Goal: Find specific page/section: Find specific page/section

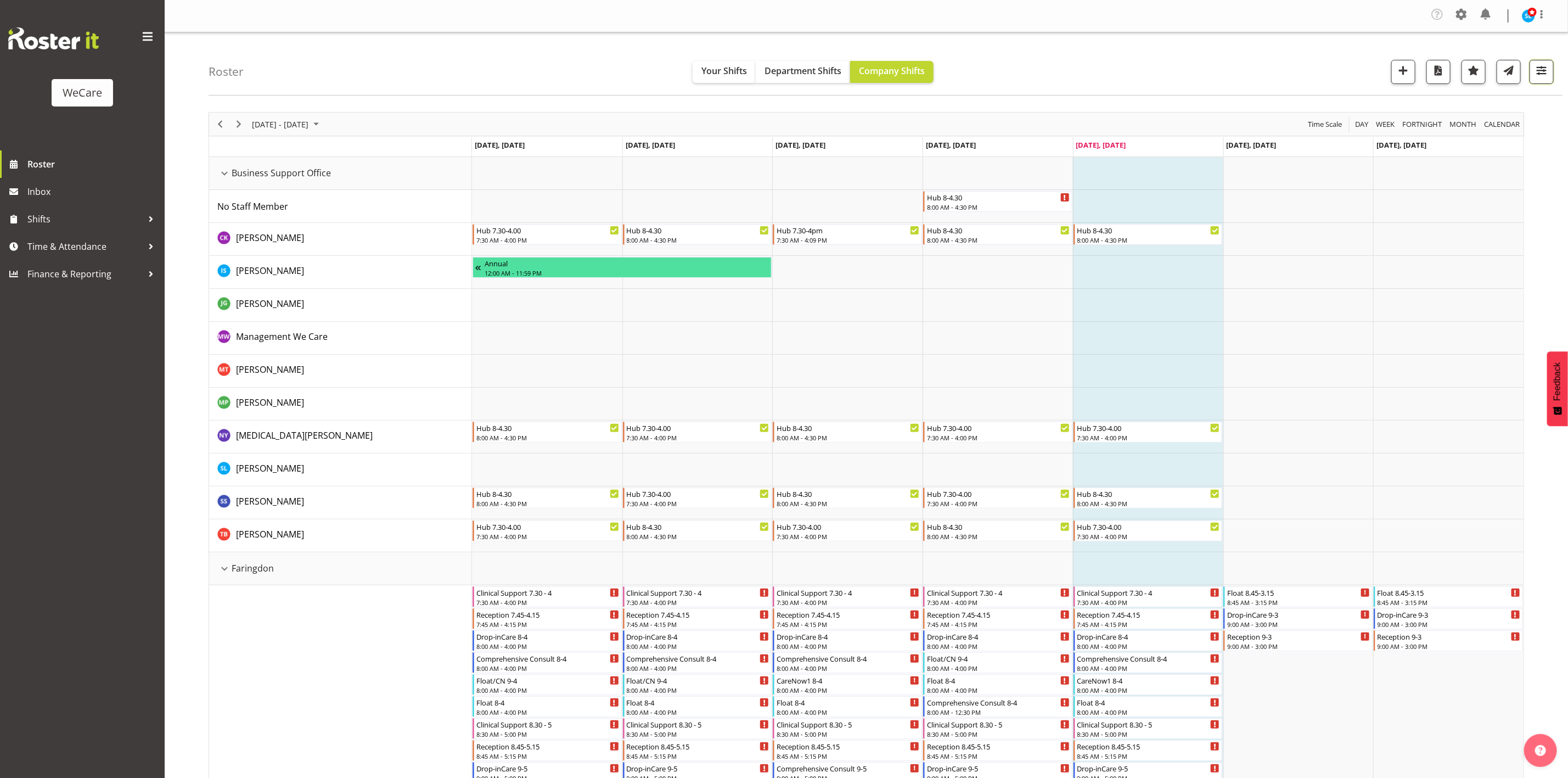
click at [1544, 70] on span "button" at bounding box center [1541, 70] width 14 height 14
click at [1464, 137] on span "All Departments" at bounding box center [1472, 139] width 77 height 13
click at [1483, 249] on button "Deselect All" at bounding box center [1484, 259] width 56 height 20
checkbox input "false"
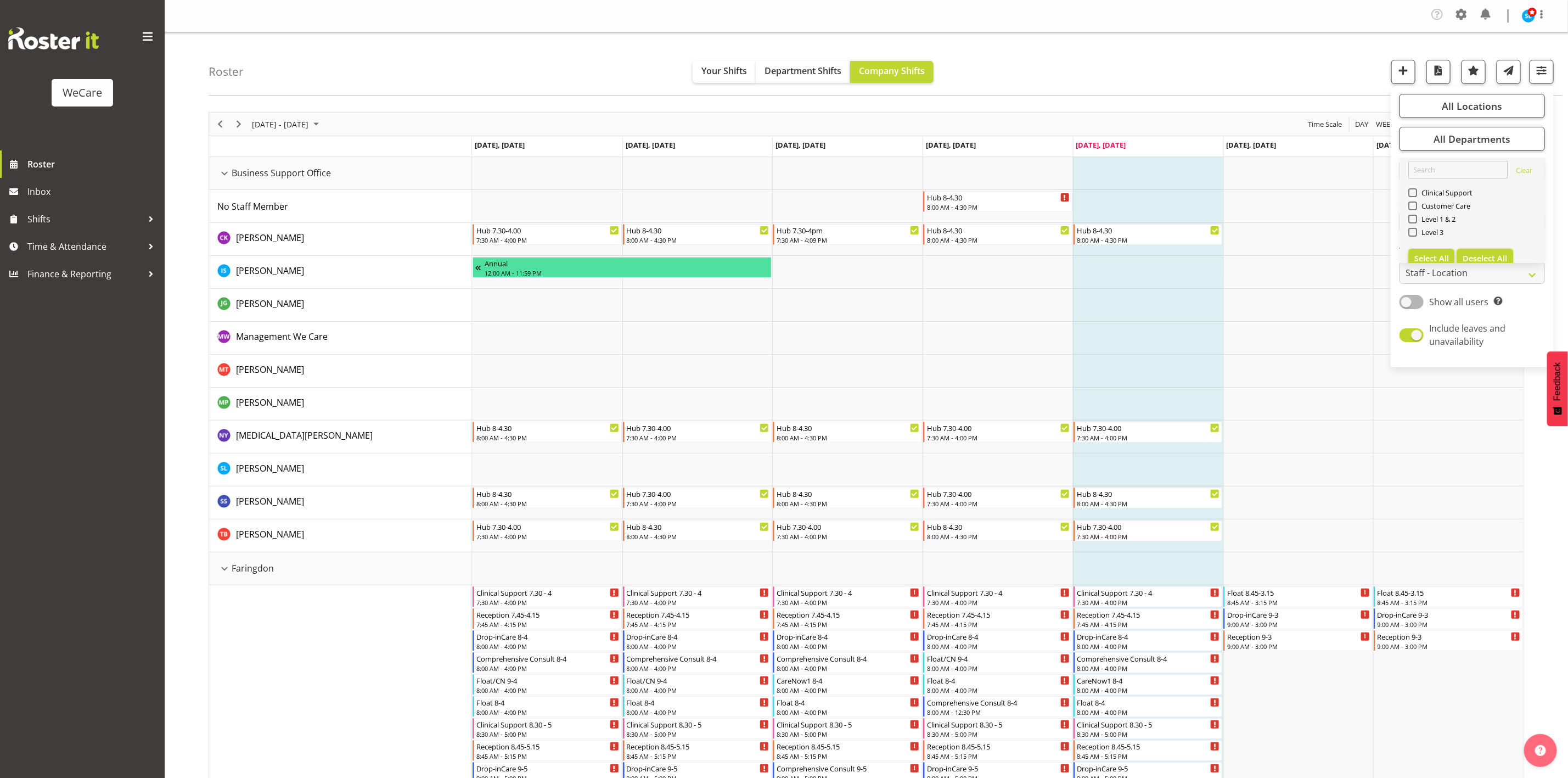
checkbox input "false"
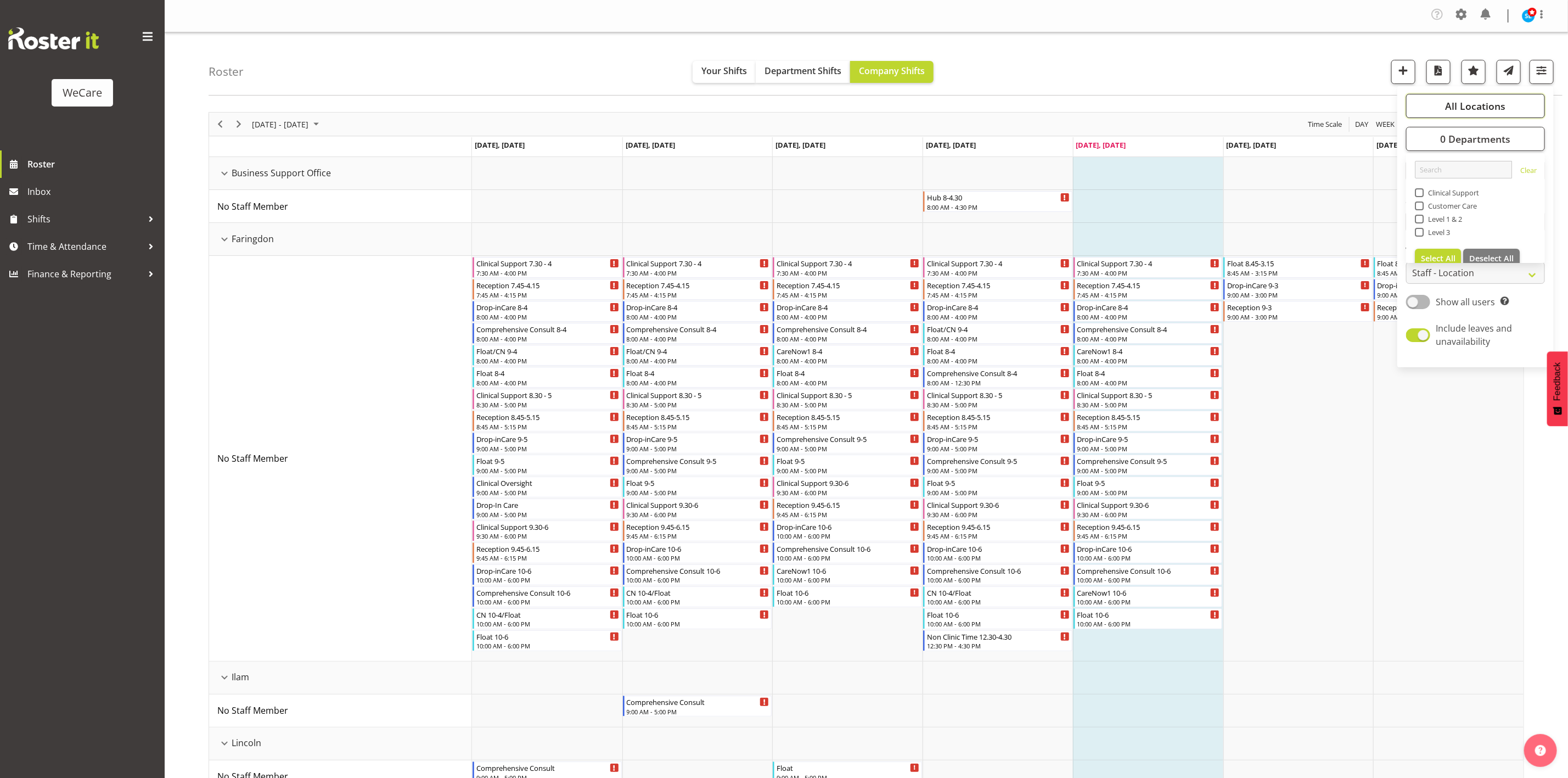
click at [1462, 106] on span "All Locations" at bounding box center [1475, 106] width 60 height 13
click at [1480, 211] on span "Deselect All" at bounding box center [1491, 212] width 44 height 10
checkbox input "false"
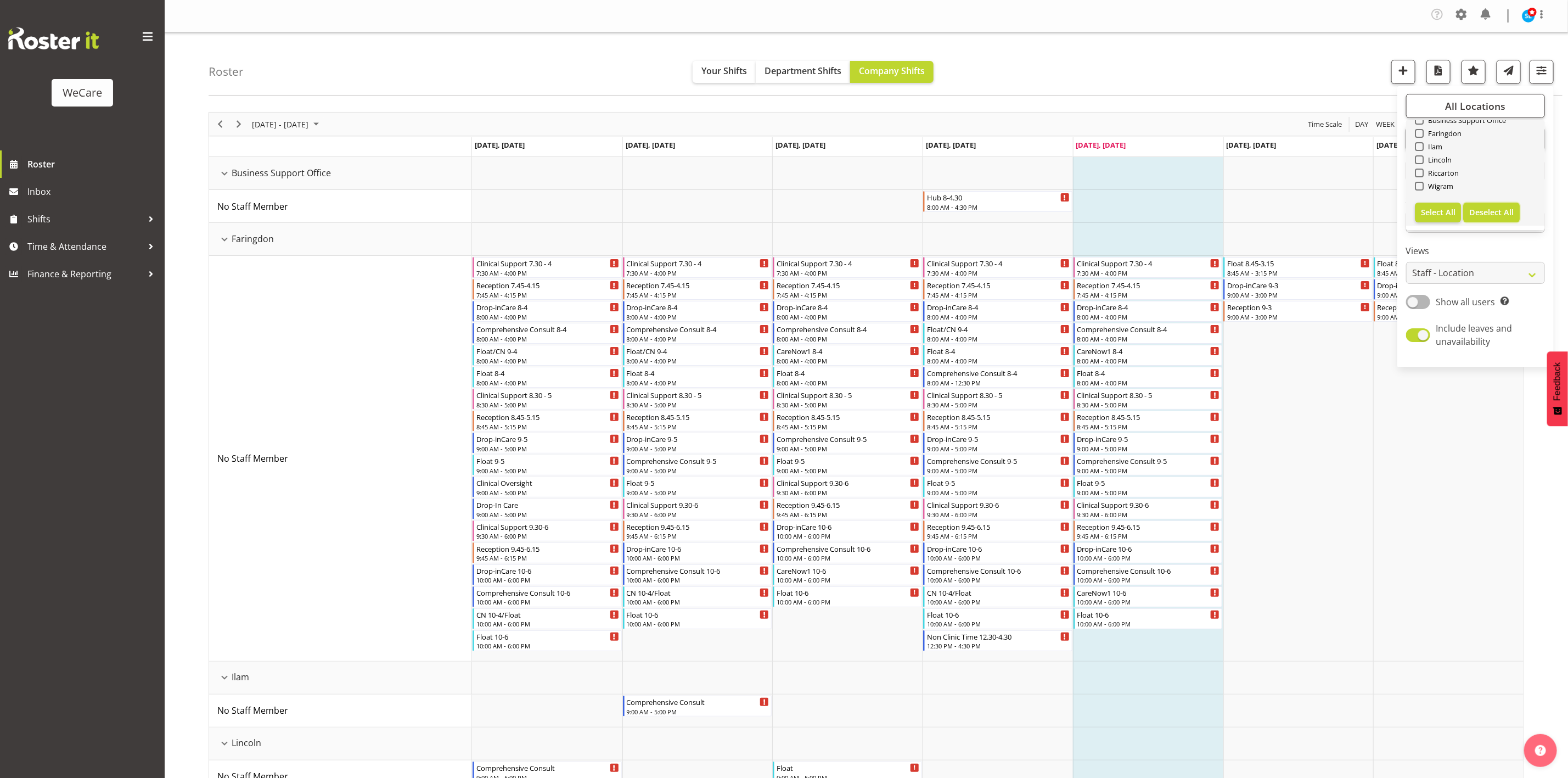
checkbox input "false"
click at [1136, 76] on div "Roster Your Shifts Department Shifts Company Shifts 0 Locations Clear Business …" at bounding box center [885, 64] width 1353 height 63
click at [1549, 76] on button "button" at bounding box center [1541, 71] width 24 height 24
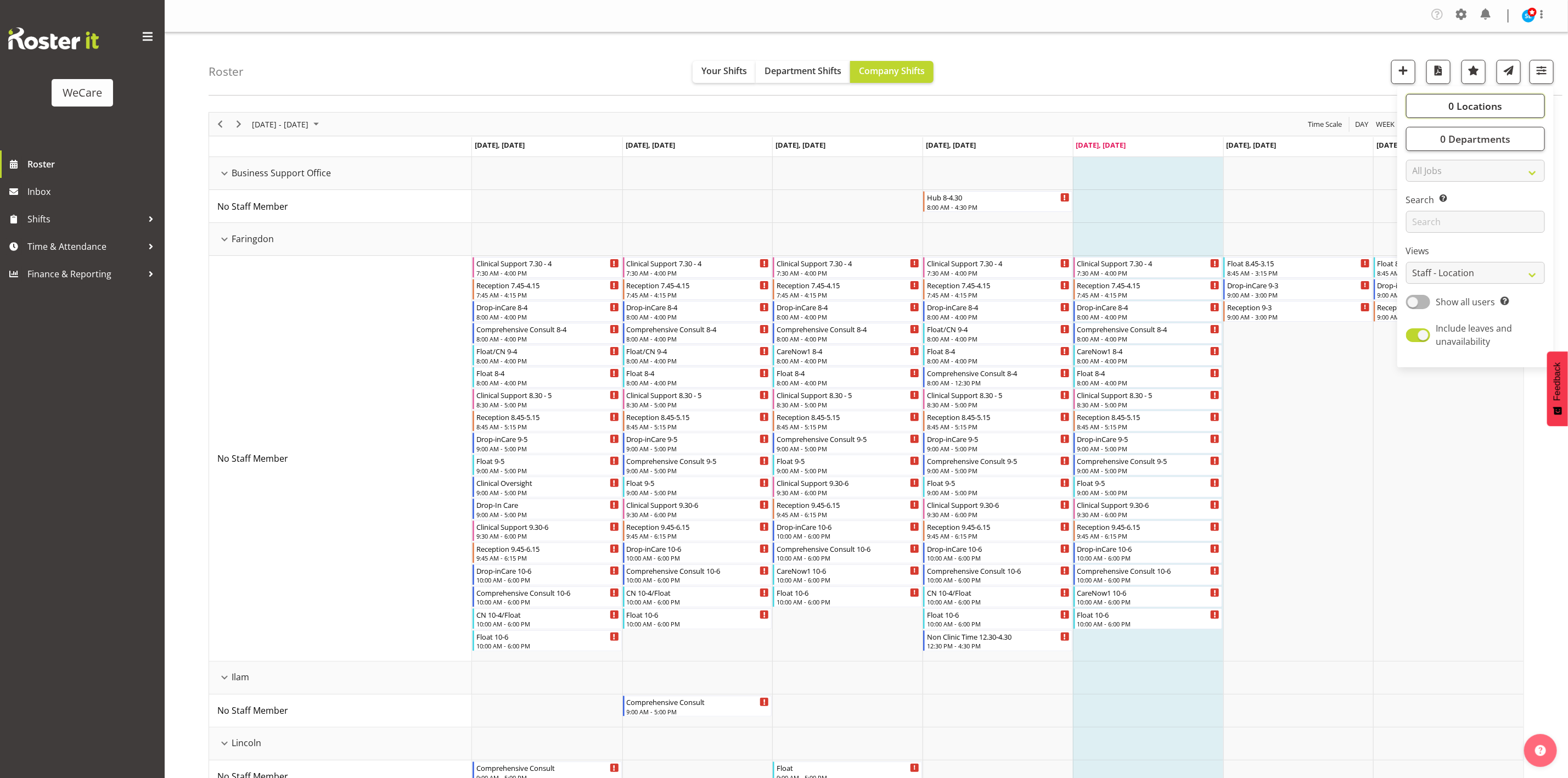
click at [1463, 98] on button "0 Locations" at bounding box center [1475, 106] width 139 height 24
click at [1439, 188] on span "Wigram" at bounding box center [1438, 186] width 30 height 8
click at [1421, 188] on input "Wigram" at bounding box center [1418, 186] width 8 height 8
checkbox input "true"
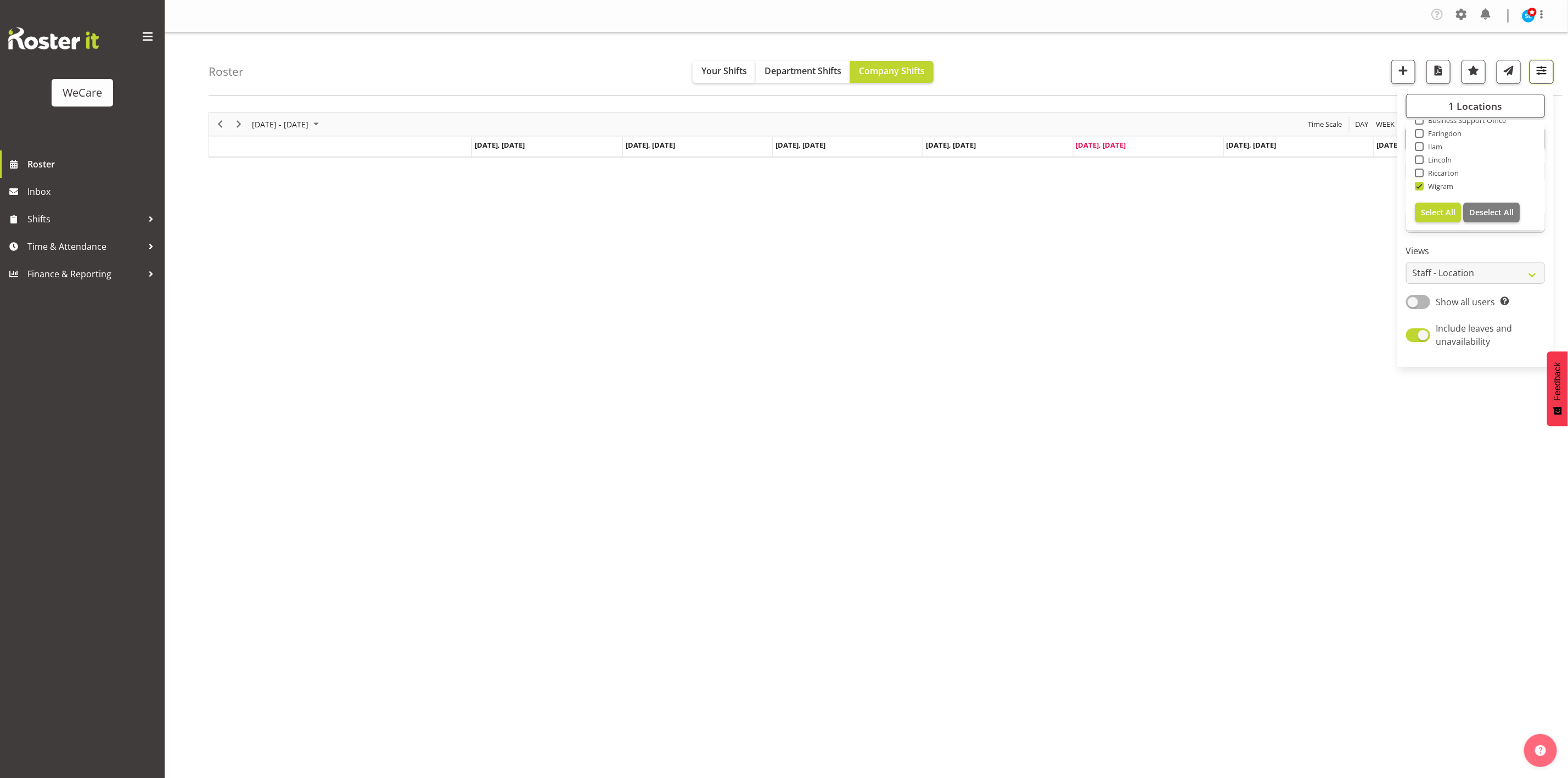
click at [1545, 75] on span "button" at bounding box center [1541, 70] width 14 height 14
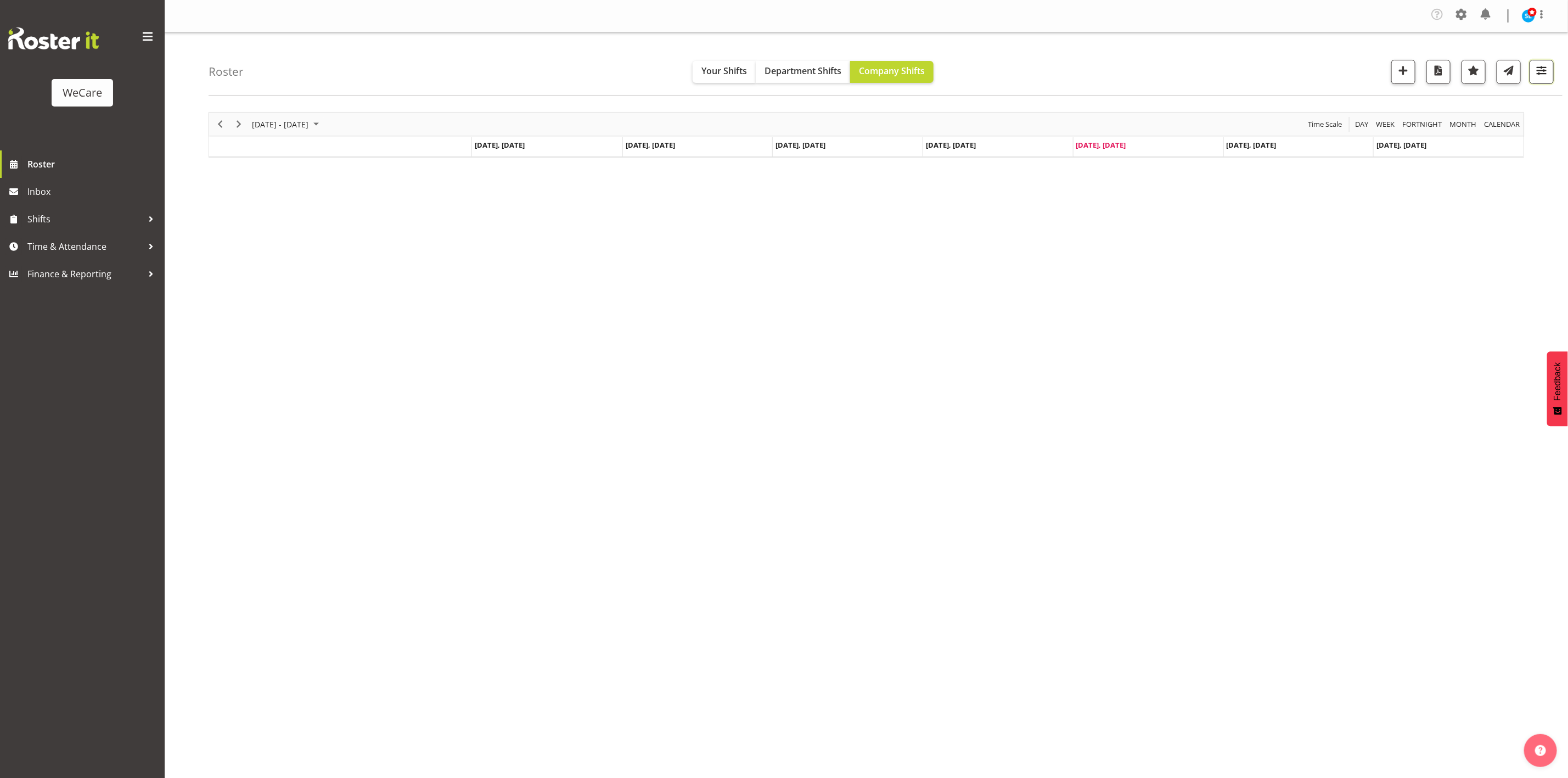
click at [1542, 75] on span "button" at bounding box center [1541, 70] width 14 height 14
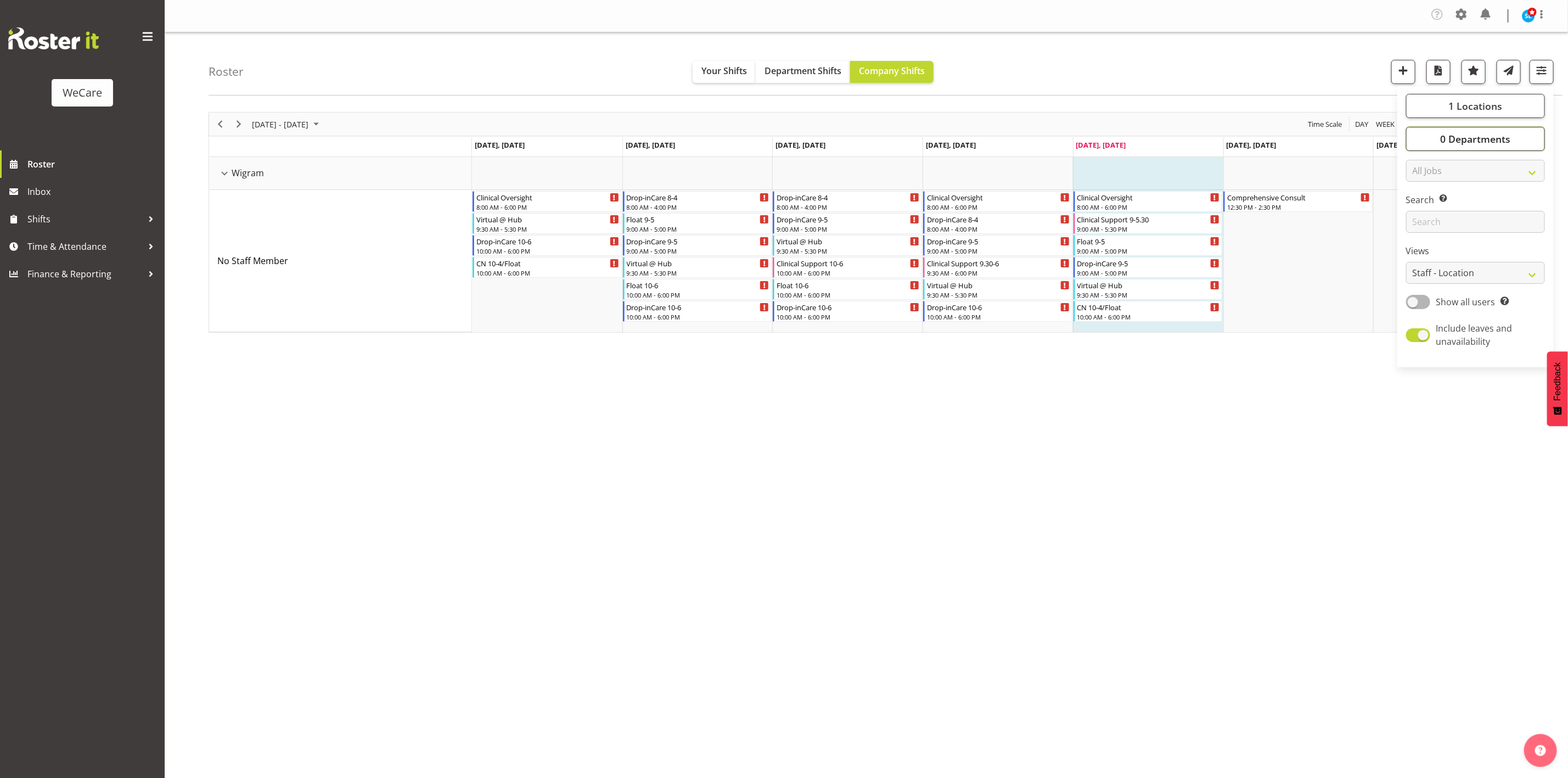
click at [1490, 141] on span "0 Departments" at bounding box center [1475, 139] width 70 height 13
click at [1426, 241] on link "Clear Clinical Support Customer Care Level 1 & 2 Level 3 Select All Deselect All" at bounding box center [1475, 215] width 139 height 114
click at [1421, 235] on span at bounding box center [1419, 232] width 8 height 8
click at [1421, 235] on input "Level 3" at bounding box center [1418, 232] width 8 height 8
checkbox input "true"
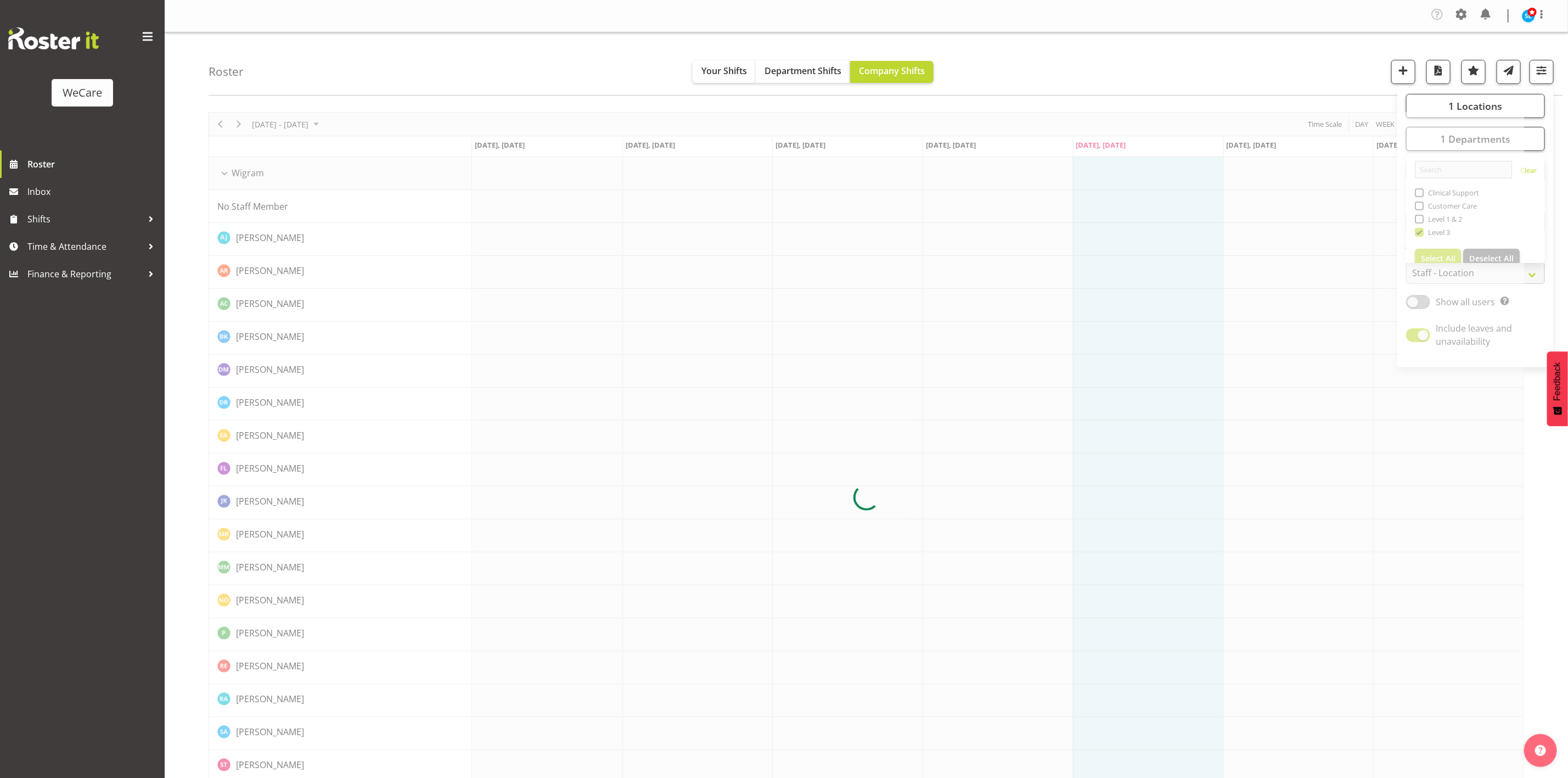
click at [1217, 56] on div "Roster Your Shifts Department Shifts Company Shifts 1 Locations Clear Business …" at bounding box center [885, 64] width 1353 height 63
click at [334, 127] on div at bounding box center [866, 497] width 1315 height 770
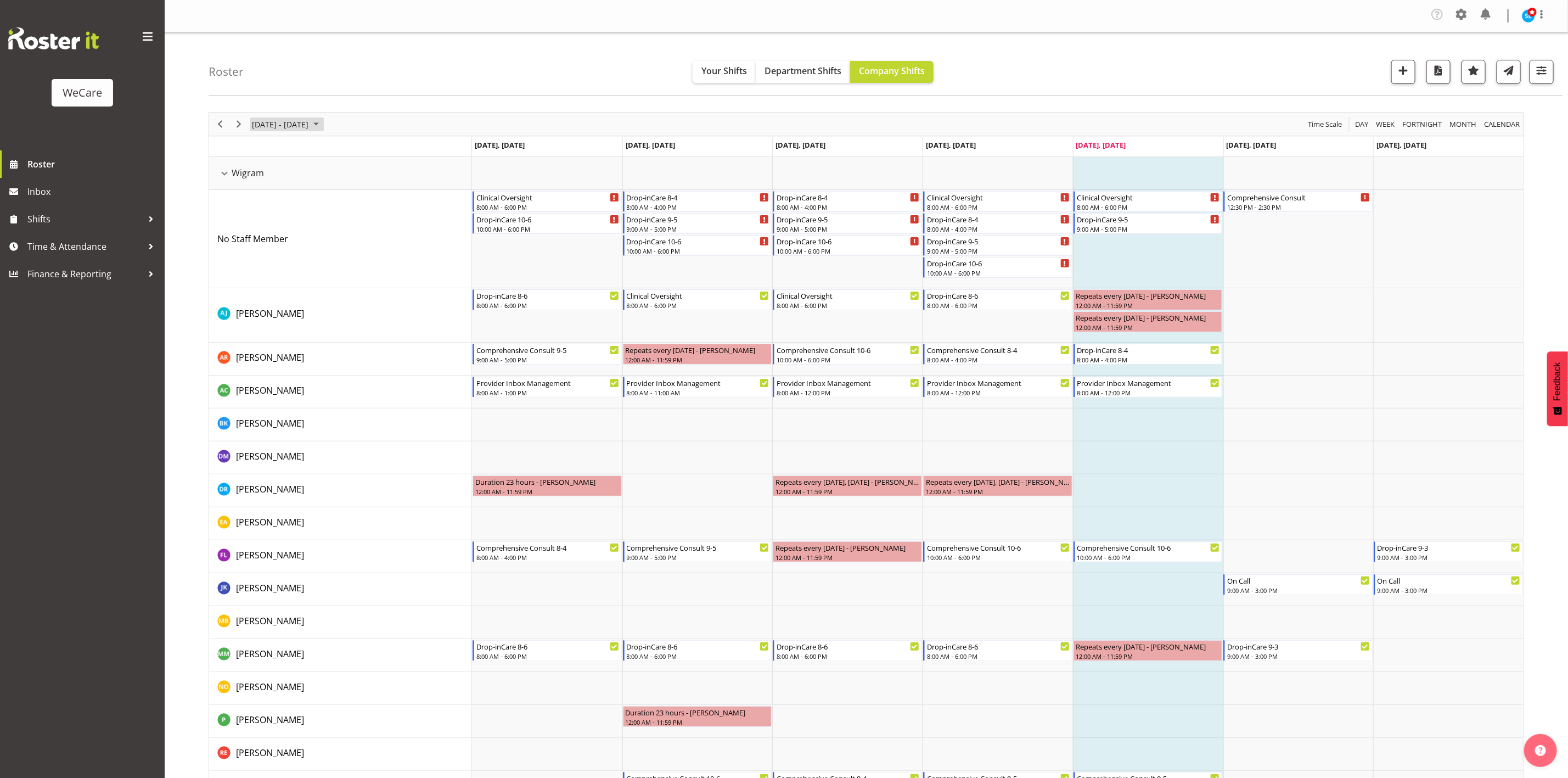
click at [309, 122] on span "[DATE] - [DATE]" at bounding box center [280, 124] width 59 height 13
click at [267, 211] on span "8" at bounding box center [263, 208] width 17 height 17
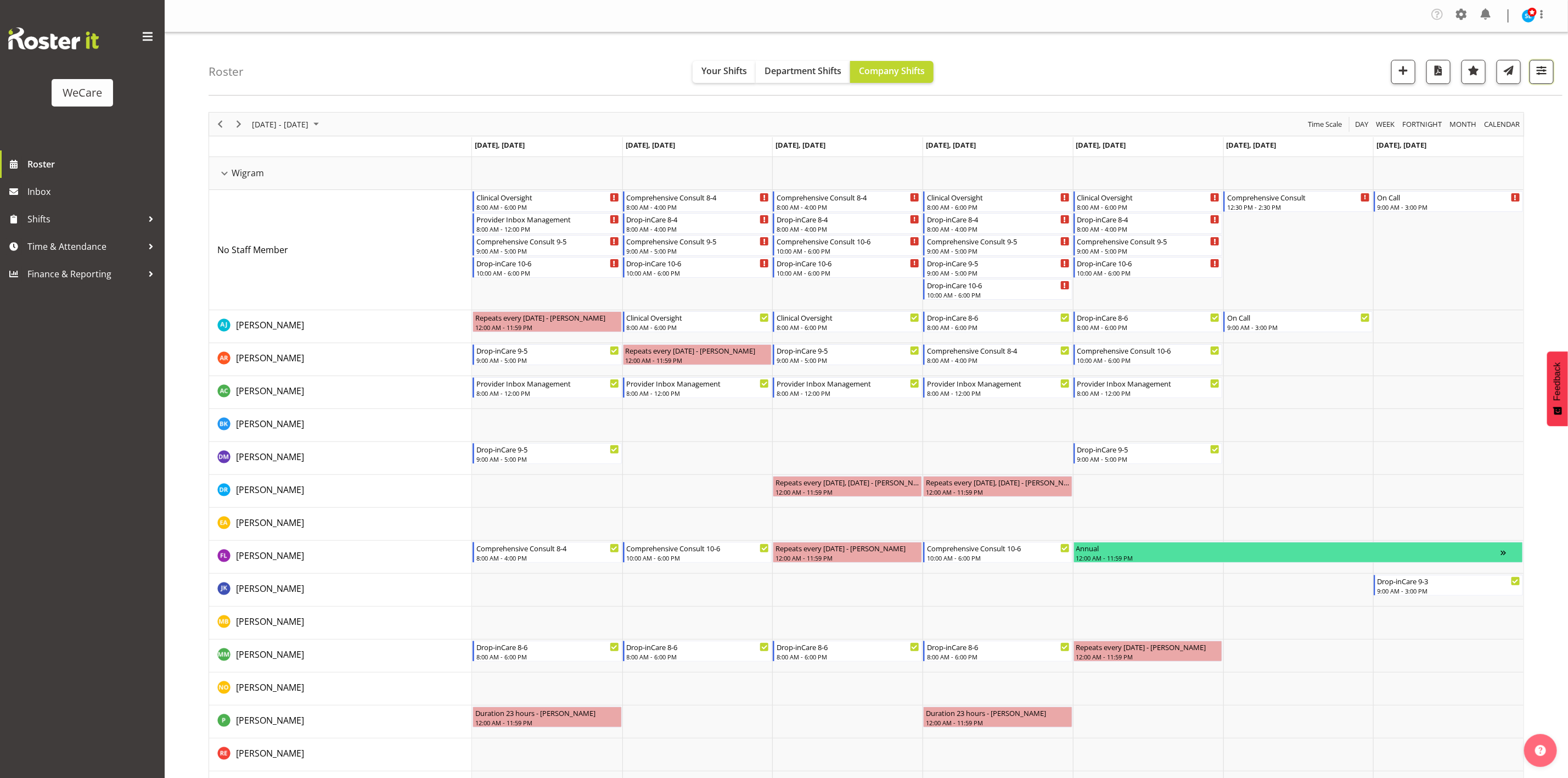
click at [1541, 76] on span "button" at bounding box center [1541, 70] width 14 height 14
click at [1422, 307] on span at bounding box center [1417, 302] width 24 height 13
click at [1413, 305] on input "Show all users Show only rostered employees" at bounding box center [1409, 302] width 8 height 8
checkbox input "true"
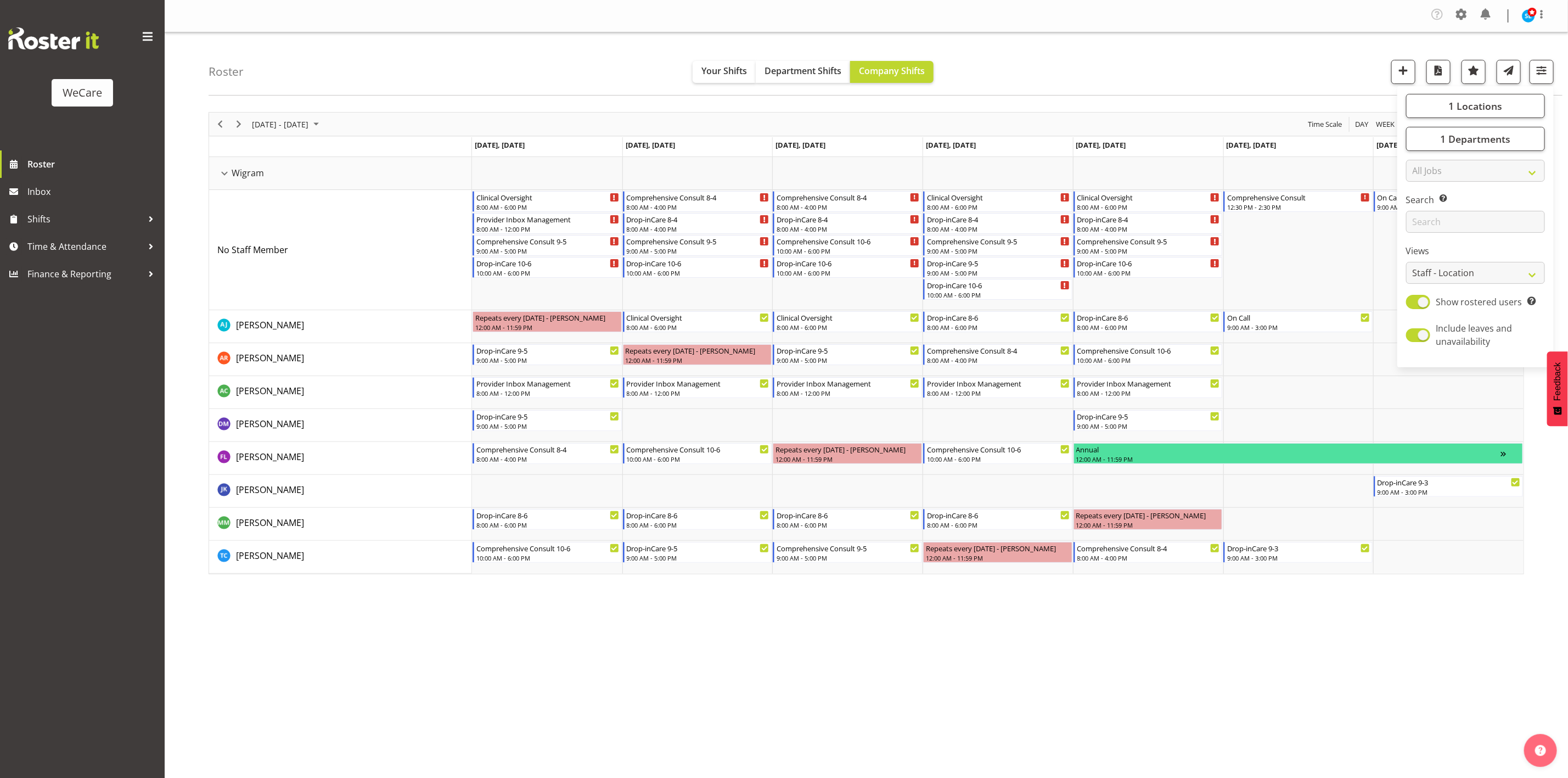
click at [1147, 58] on div "Roster Your Shifts Department Shifts Company Shifts 1 Locations Clear Business …" at bounding box center [885, 64] width 1353 height 63
click at [573, 705] on div "Company Settings Roles & Skills Tasks Jobs Employees Locations & Departments Ac…" at bounding box center [866, 389] width 1403 height 778
click at [1077, 688] on div "Company Settings Roles & Skills Tasks Jobs Employees Locations & Departments Ac…" at bounding box center [866, 389] width 1403 height 778
click at [1540, 60] on button "button" at bounding box center [1541, 71] width 24 height 24
click at [1472, 147] on button "1 Departments" at bounding box center [1475, 138] width 139 height 24
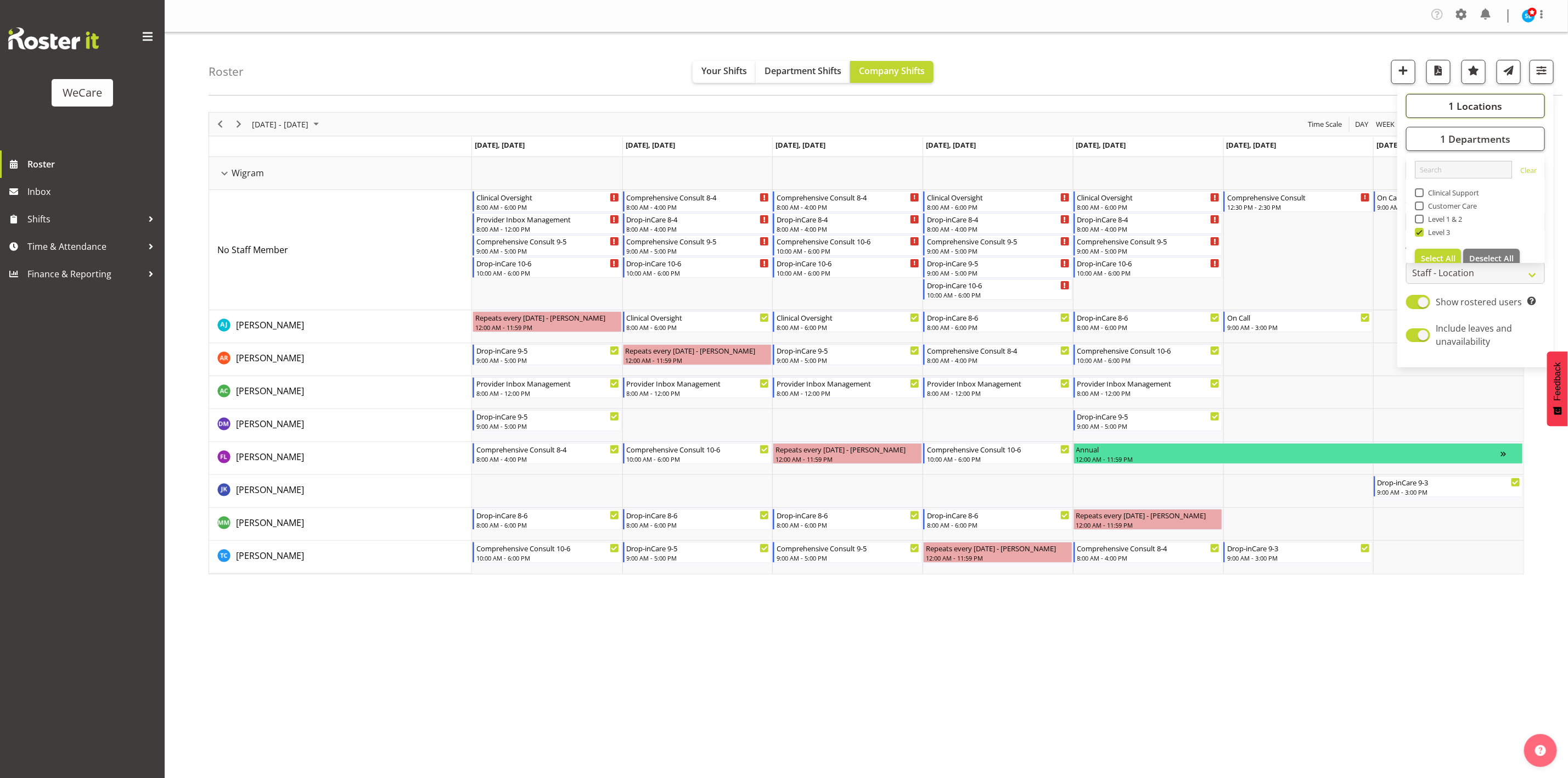
click at [1460, 109] on span "1 Locations" at bounding box center [1475, 106] width 54 height 13
click at [1540, 70] on span "button" at bounding box center [1541, 70] width 14 height 14
click at [1533, 77] on button "button" at bounding box center [1541, 71] width 24 height 24
click at [1459, 144] on span "1 Departments" at bounding box center [1475, 139] width 70 height 13
click at [1415, 236] on span at bounding box center [1419, 232] width 8 height 8
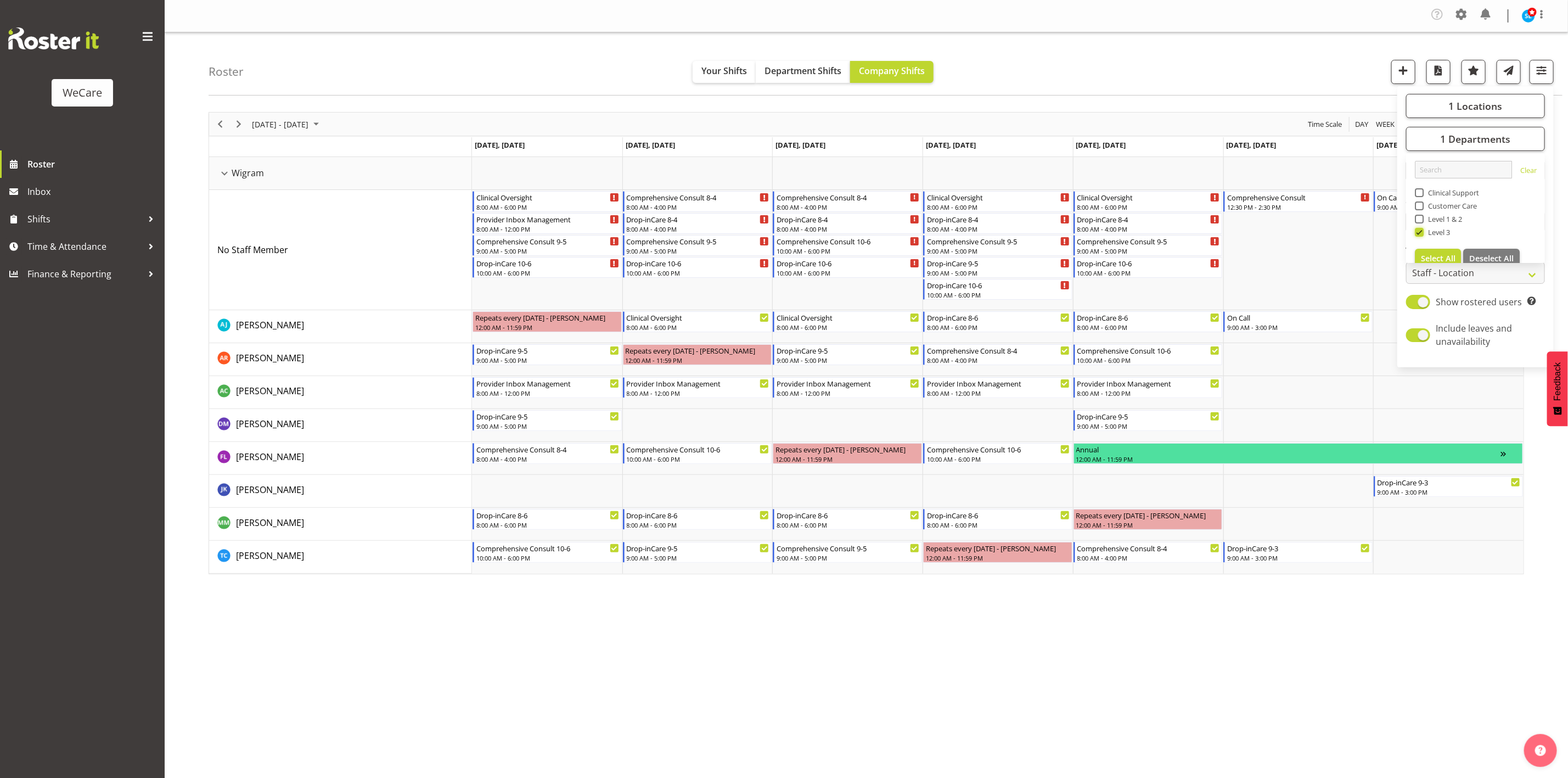
click at [1415, 236] on input "Level 3" at bounding box center [1418, 232] width 8 height 8
checkbox input "false"
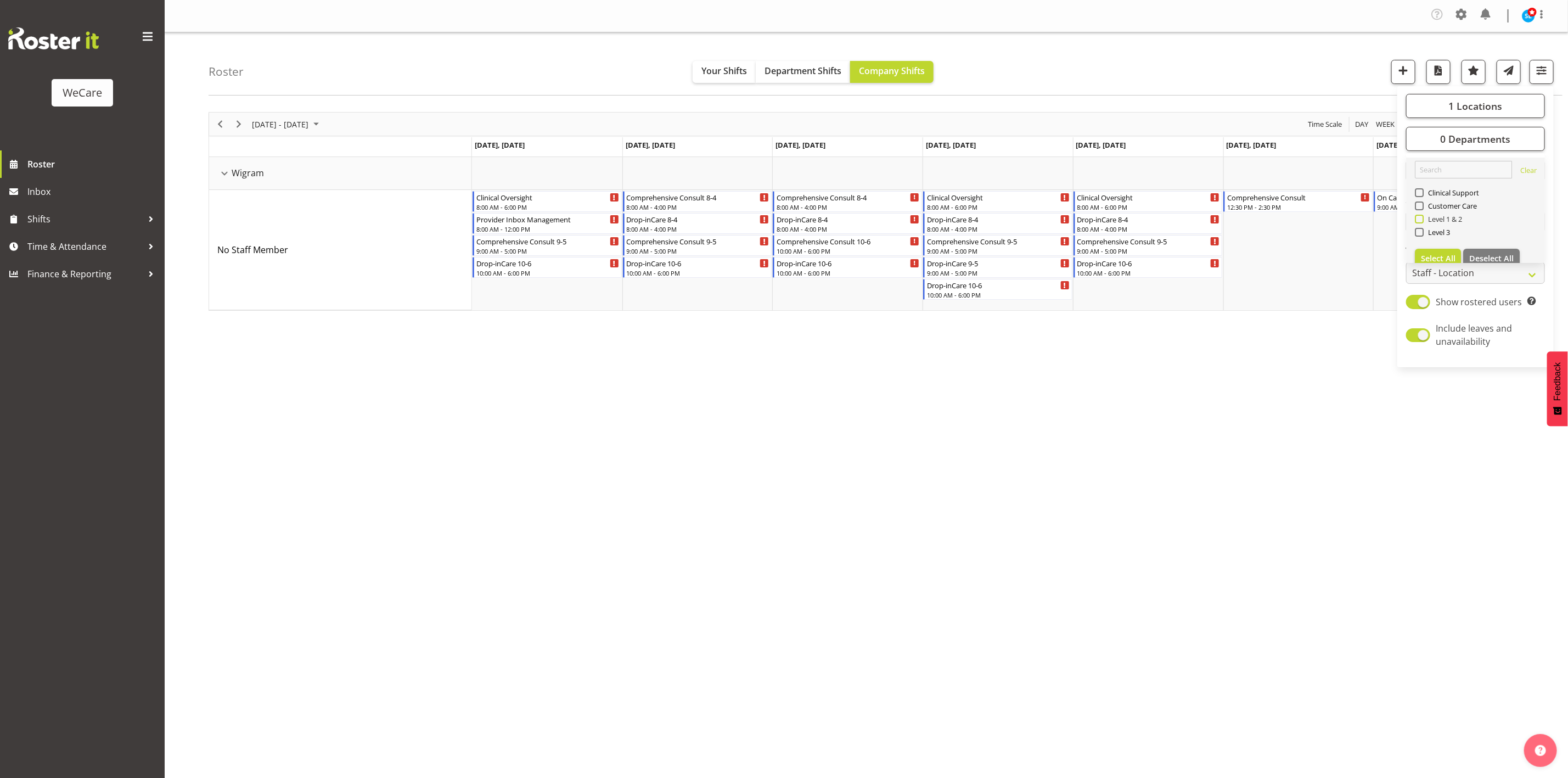
click at [1420, 221] on span at bounding box center [1419, 219] width 8 height 8
click at [1420, 221] on input "Level 1 & 2" at bounding box center [1418, 219] width 8 height 8
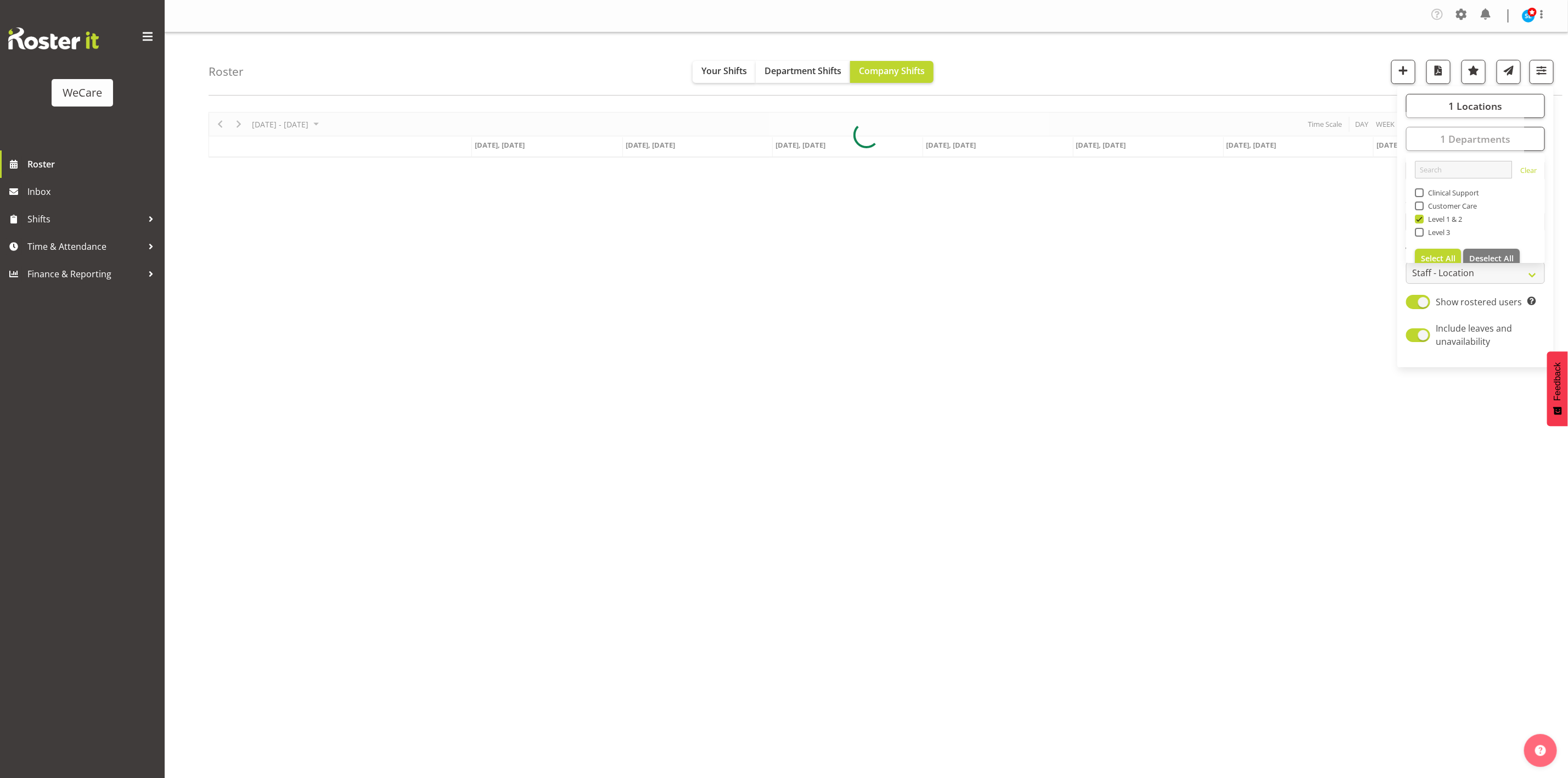
click at [1291, 63] on div "Roster Your Shifts Department Shifts Company Shifts 1 Locations Clear Business …" at bounding box center [885, 64] width 1353 height 63
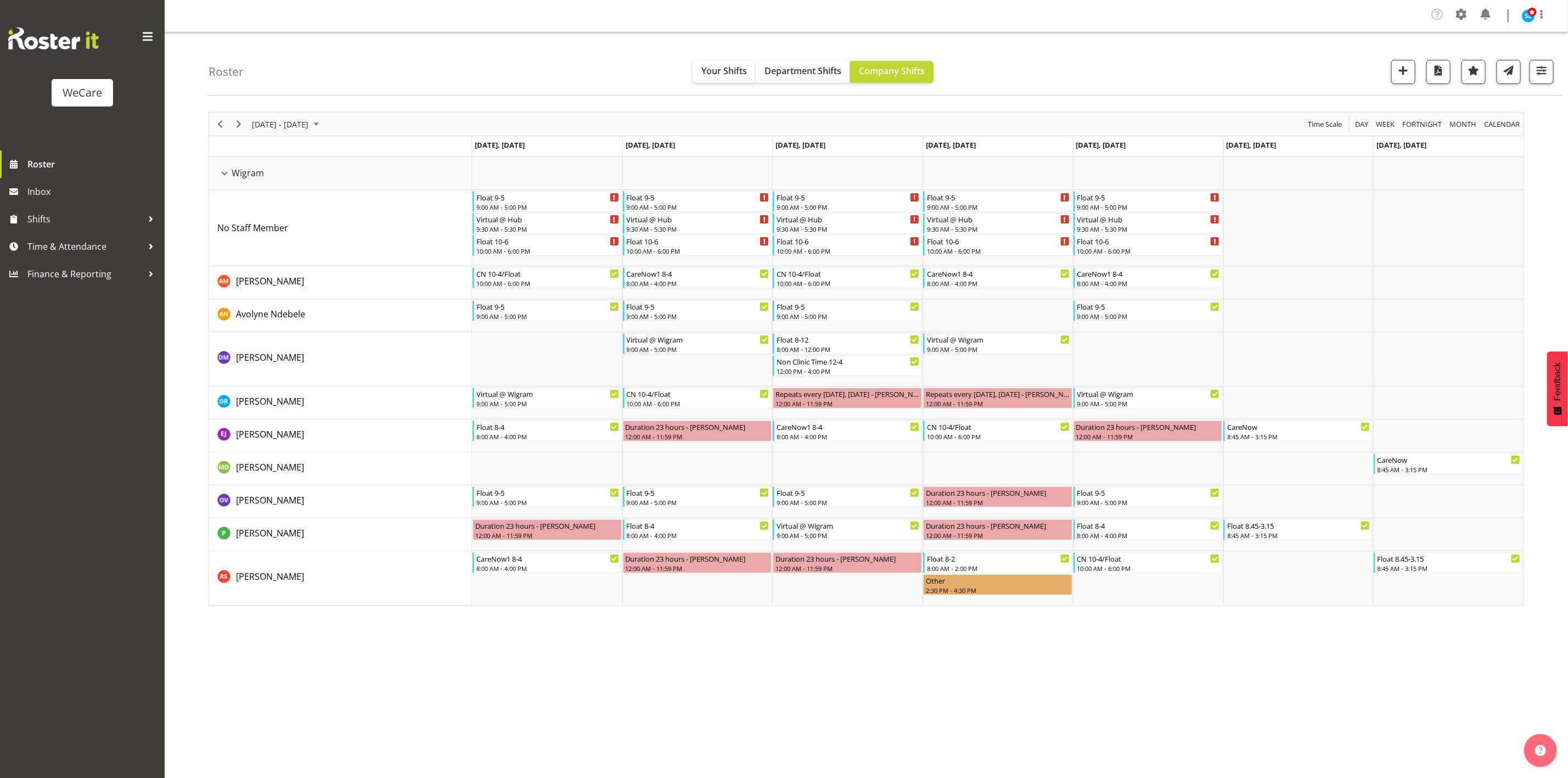
drag, startPoint x: 718, startPoint y: 666, endPoint x: 748, endPoint y: 656, distance: 31.6
click at [718, 666] on div "Company Settings Roles & Skills Tasks Jobs Employees Locations & Departments Ac…" at bounding box center [866, 389] width 1403 height 778
click at [1540, 68] on span "button" at bounding box center [1541, 70] width 14 height 14
click at [1472, 141] on span "1 Departments" at bounding box center [1475, 139] width 70 height 13
click at [1419, 216] on span at bounding box center [1419, 219] width 8 height 8
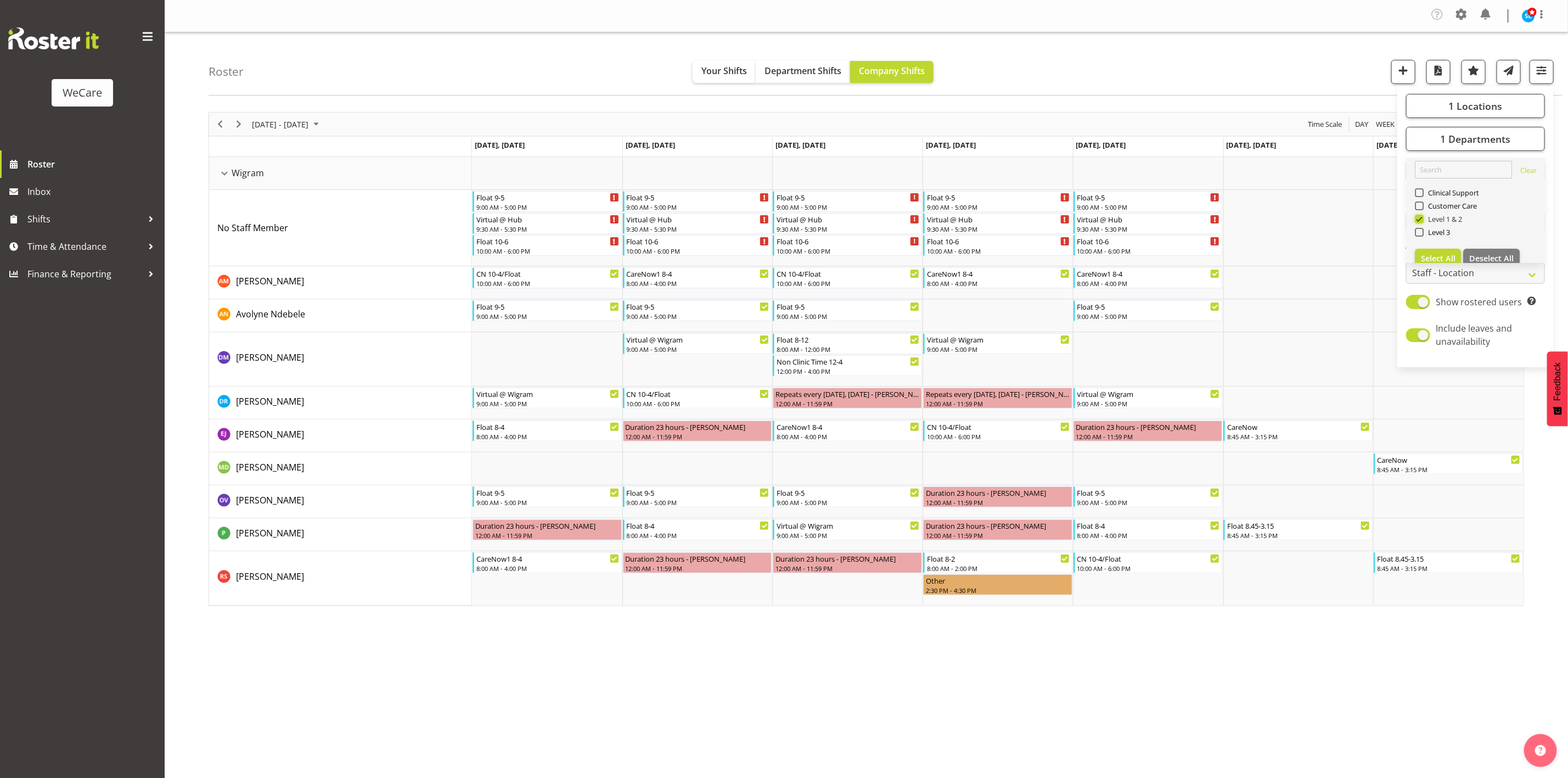
click at [1419, 216] on input "Level 1 & 2" at bounding box center [1418, 219] width 8 height 8
checkbox input "false"
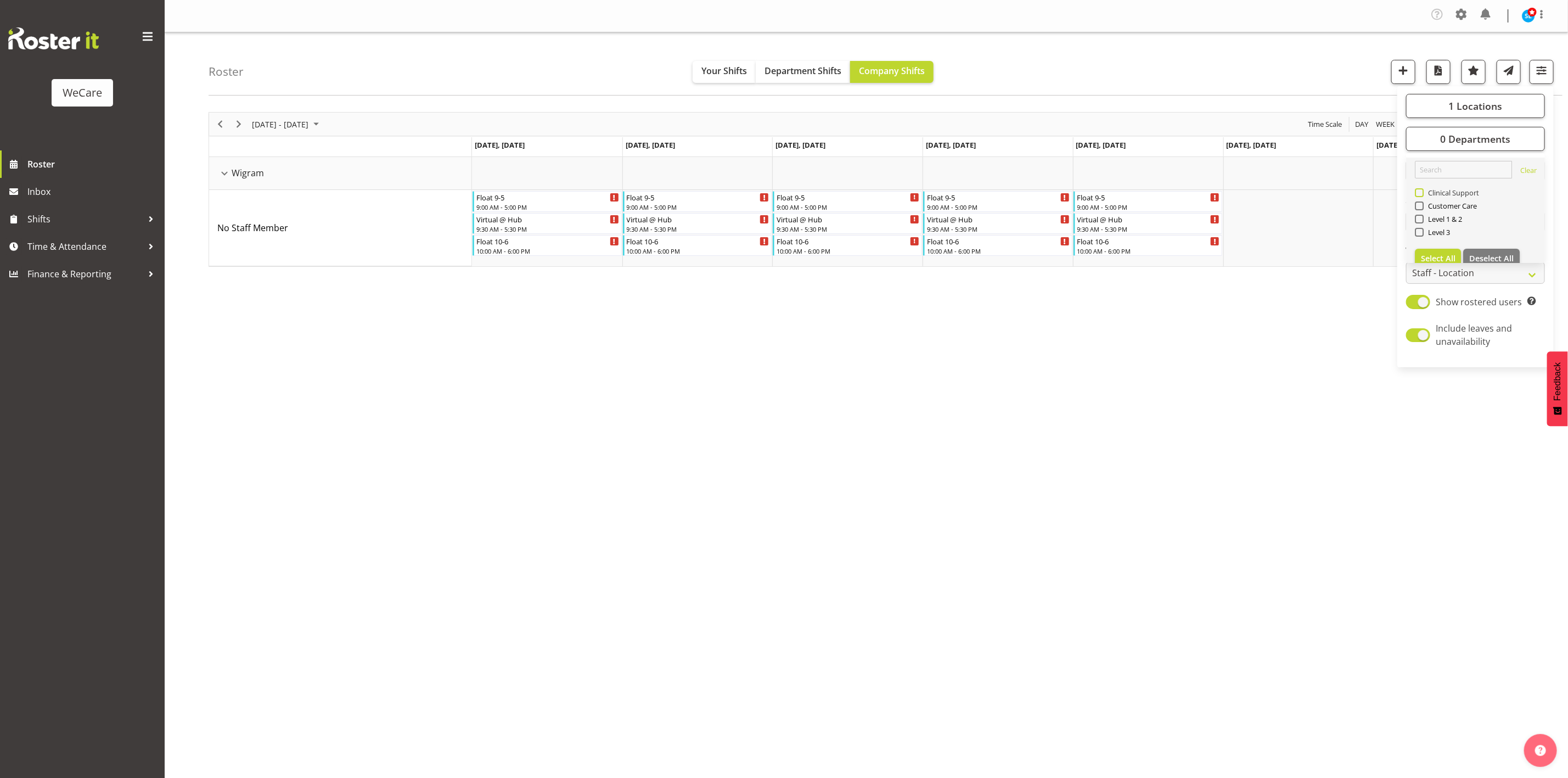
click at [1423, 194] on span "Clinical Support" at bounding box center [1451, 193] width 56 height 8
click at [1421, 194] on input "Clinical Support" at bounding box center [1418, 193] width 8 height 8
checkbox input "true"
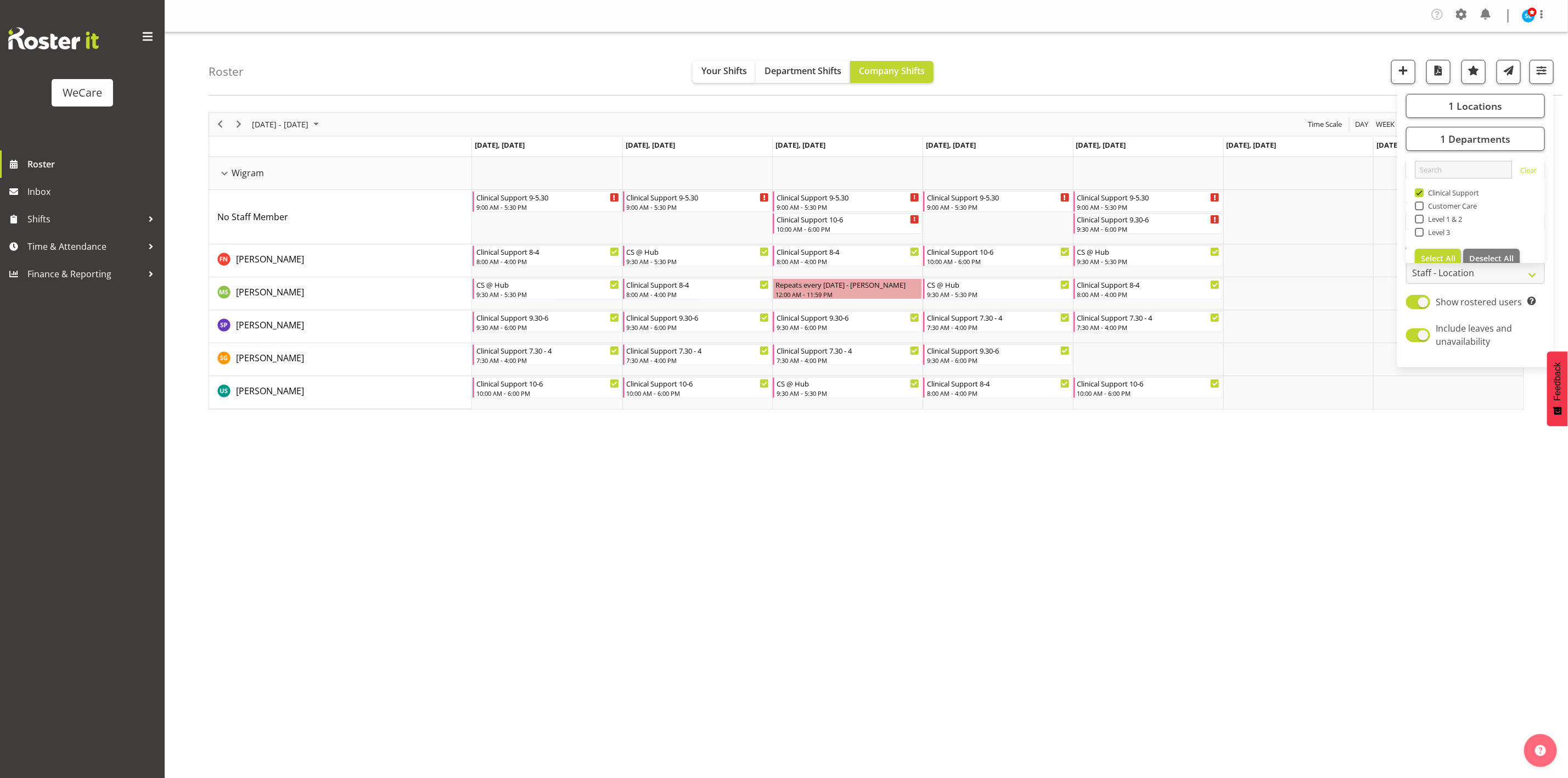
click at [731, 521] on div "[DATE] - [DATE] [DATE] Day Week Fortnight Month calendar Month Agenda Time Scal…" at bounding box center [888, 324] width 1359 height 439
click at [1180, 516] on div "[DATE] - [DATE] [DATE] Day Week Fortnight Month calendar Month Agenda Time Scal…" at bounding box center [888, 324] width 1359 height 439
click at [1539, 66] on span "button" at bounding box center [1541, 70] width 14 height 14
click at [1487, 133] on span "1 Departments" at bounding box center [1475, 139] width 70 height 13
click at [1452, 104] on span "1 Locations" at bounding box center [1475, 106] width 54 height 13
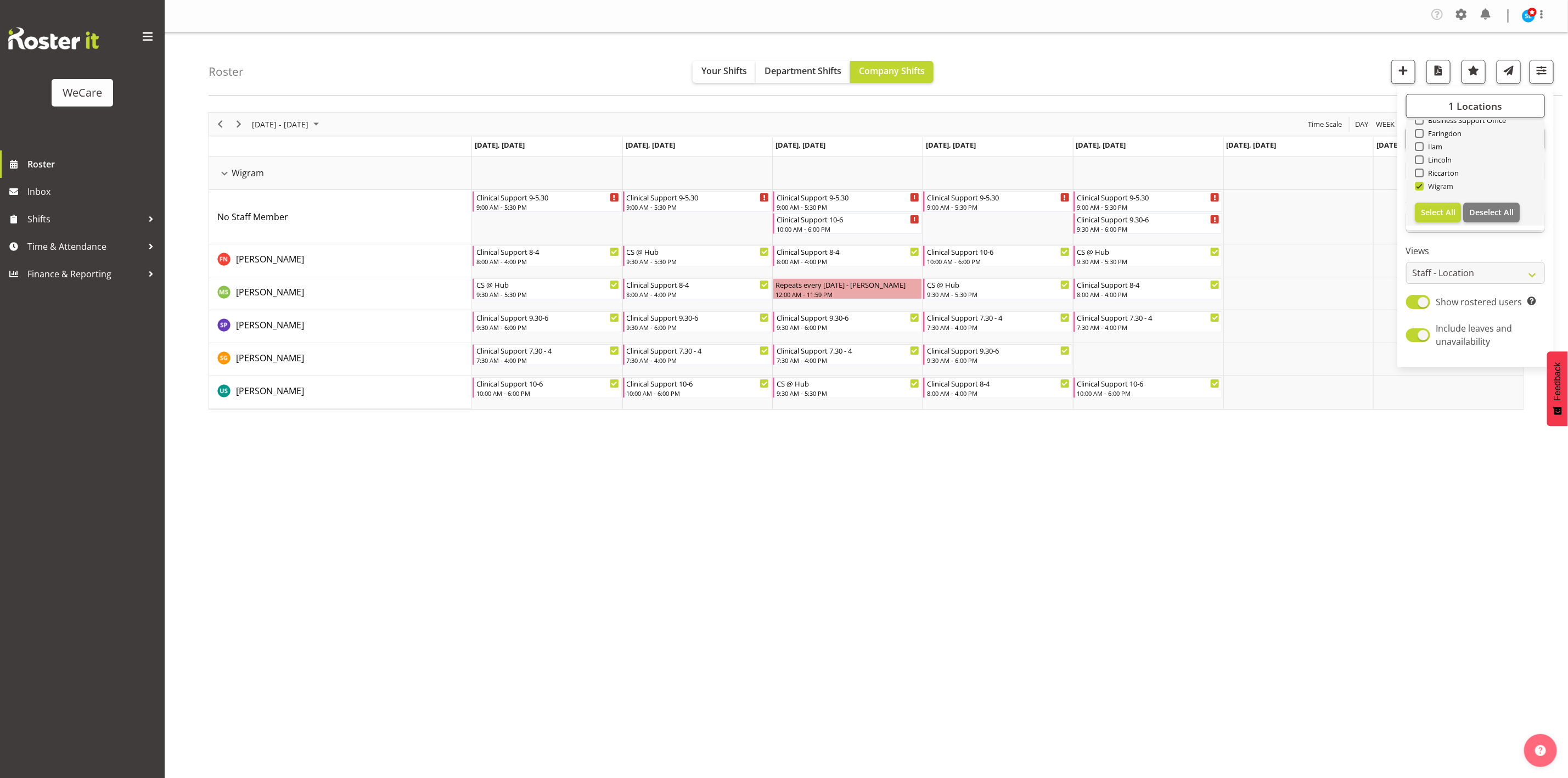
click at [1418, 187] on span at bounding box center [1419, 186] width 8 height 8
click at [1418, 187] on input "Wigram" at bounding box center [1418, 186] width 8 height 8
checkbox input "false"
click at [1419, 160] on span at bounding box center [1419, 159] width 8 height 8
click at [1419, 160] on input "Lincoln" at bounding box center [1418, 160] width 8 height 8
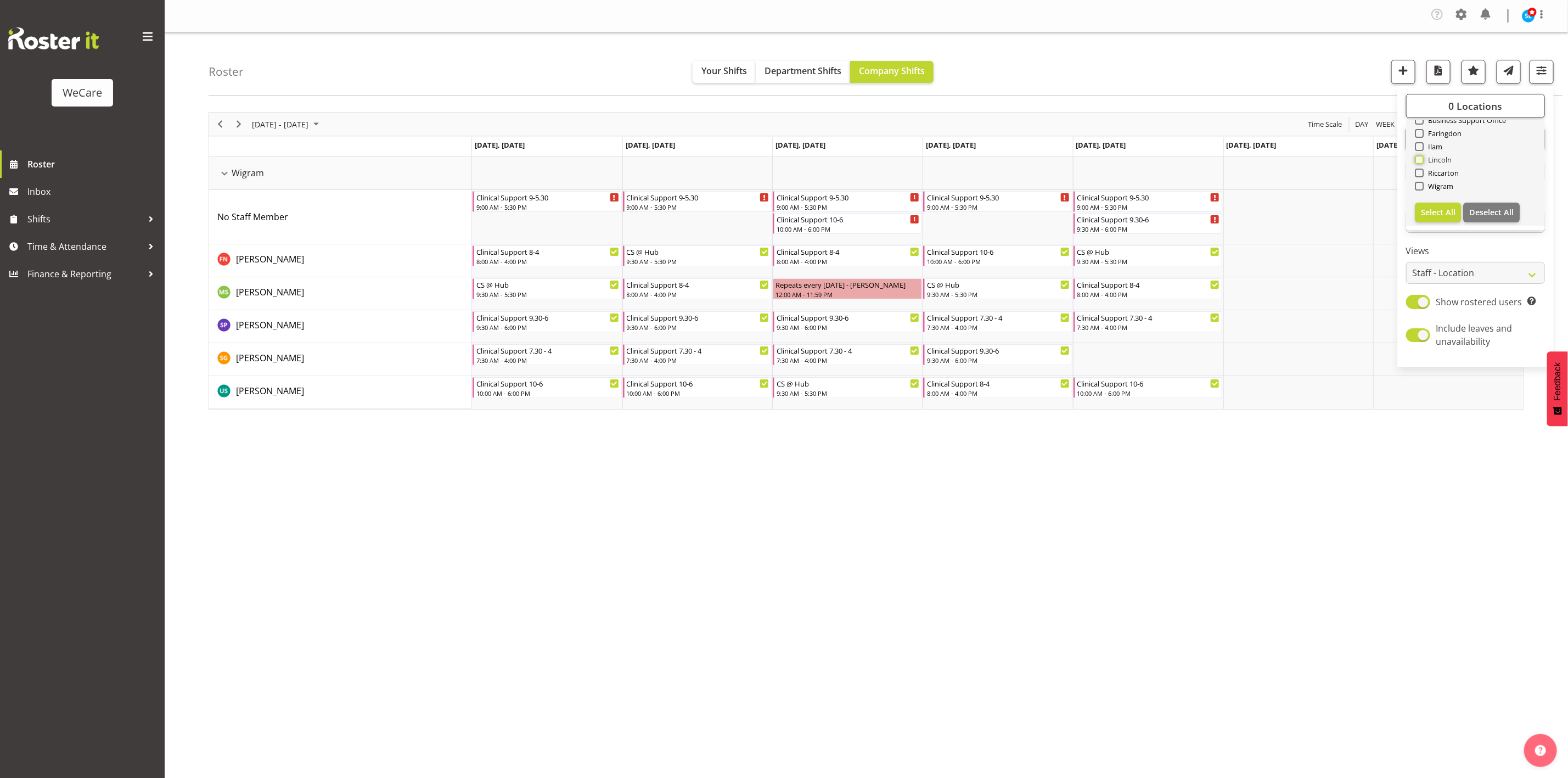
checkbox input "true"
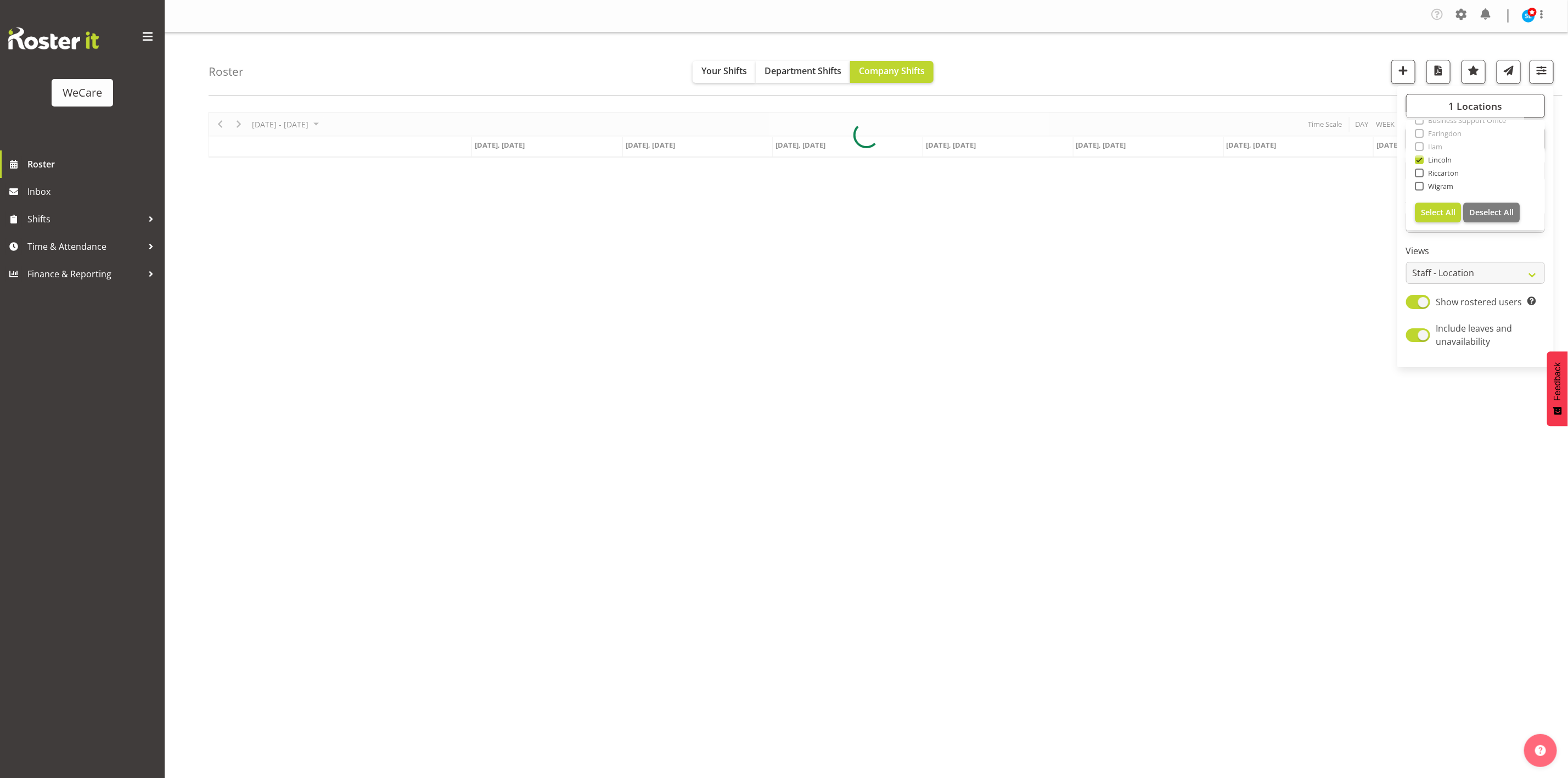
click at [1190, 54] on div "Roster Your Shifts Department Shifts Company Shifts 1 Locations Clear Business …" at bounding box center [885, 64] width 1353 height 63
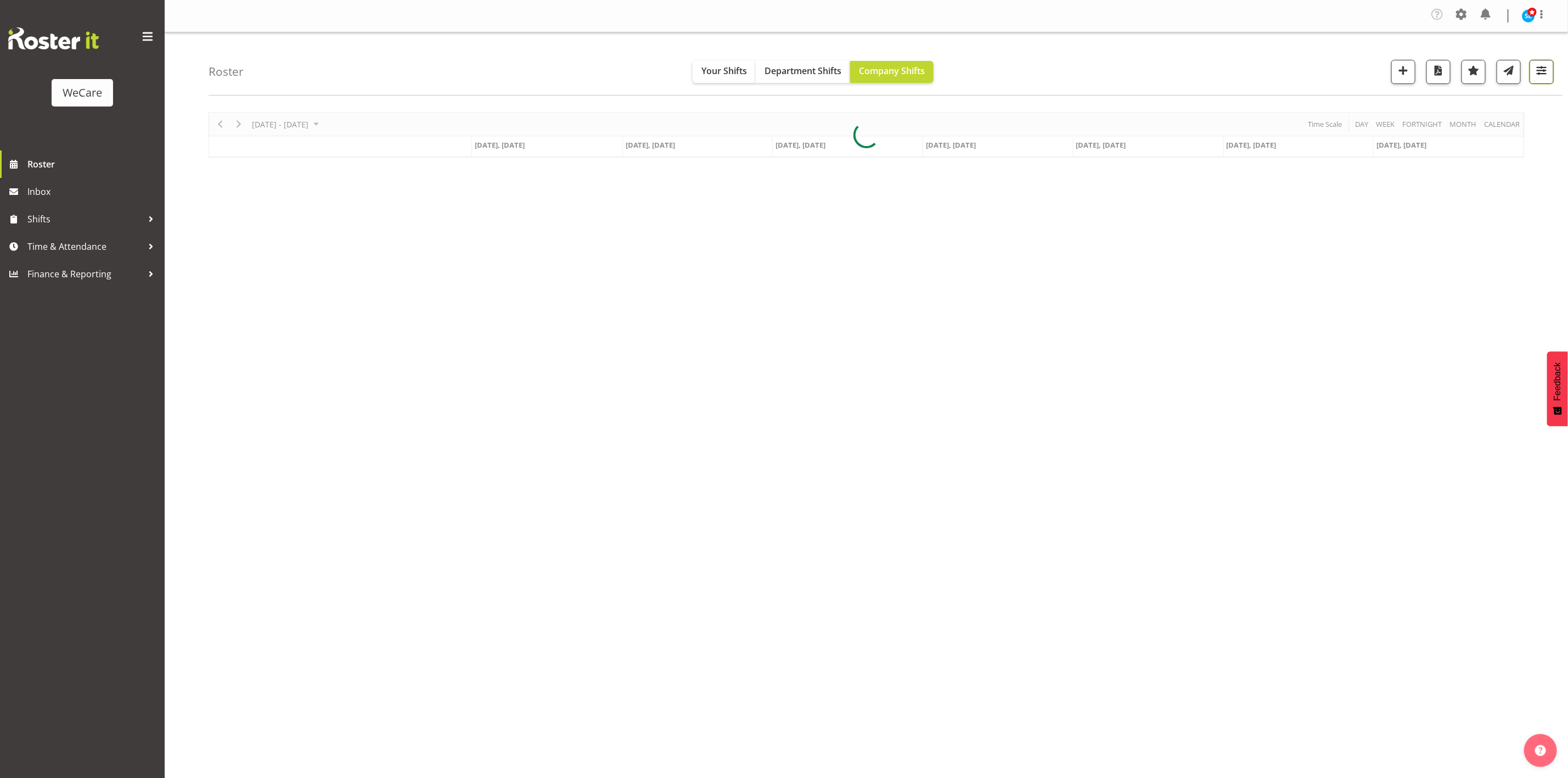
click at [1539, 84] on button "button" at bounding box center [1541, 71] width 24 height 24
click at [1514, 132] on div at bounding box center [866, 135] width 1315 height 45
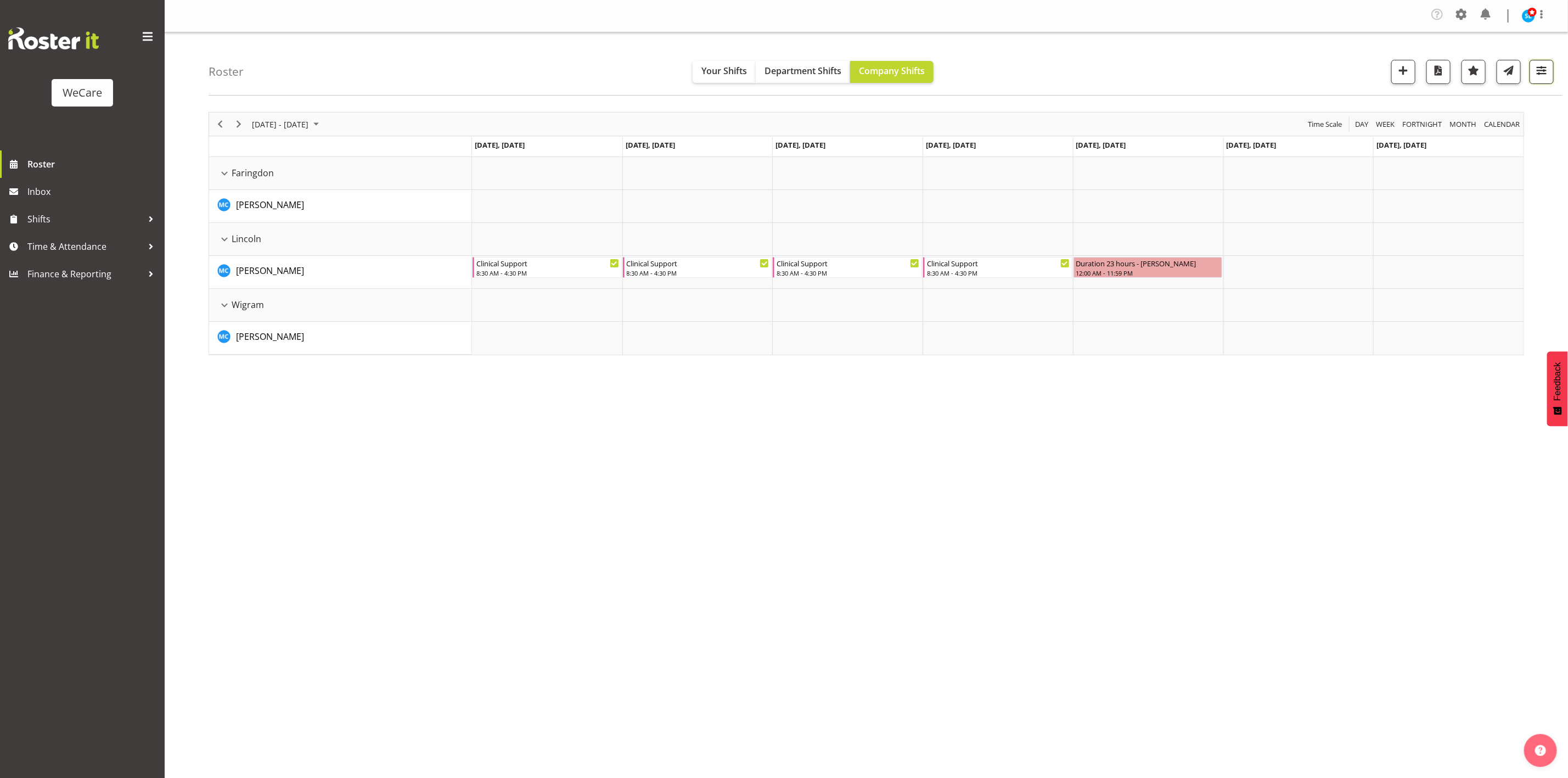
click at [1534, 69] on span "button" at bounding box center [1541, 70] width 14 height 14
click at [1500, 137] on span "1 Departments" at bounding box center [1475, 139] width 70 height 13
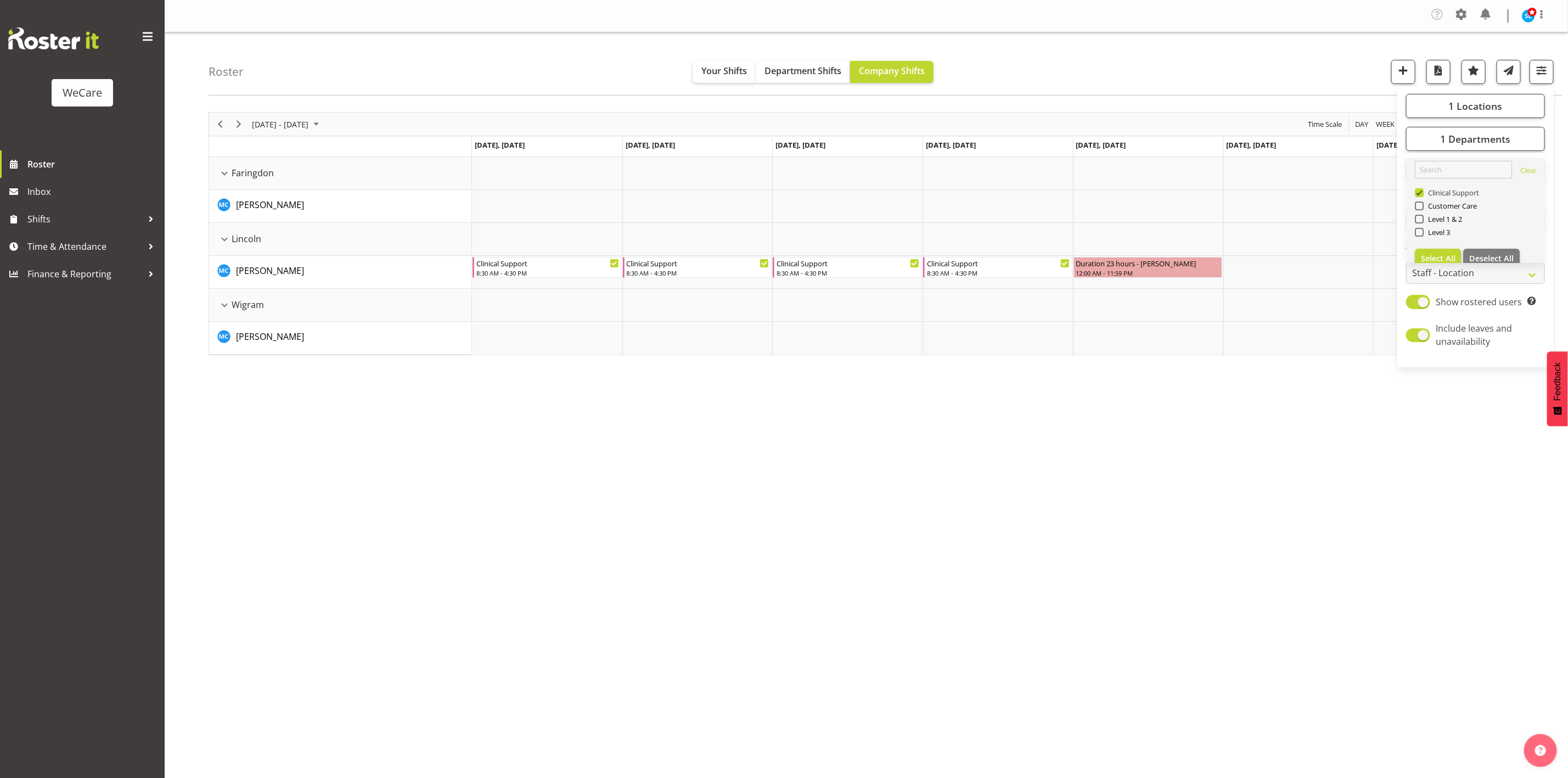
click at [1417, 190] on span at bounding box center [1419, 193] width 8 height 8
click at [1417, 190] on input "Clinical Support" at bounding box center [1418, 193] width 8 height 8
checkbox input "false"
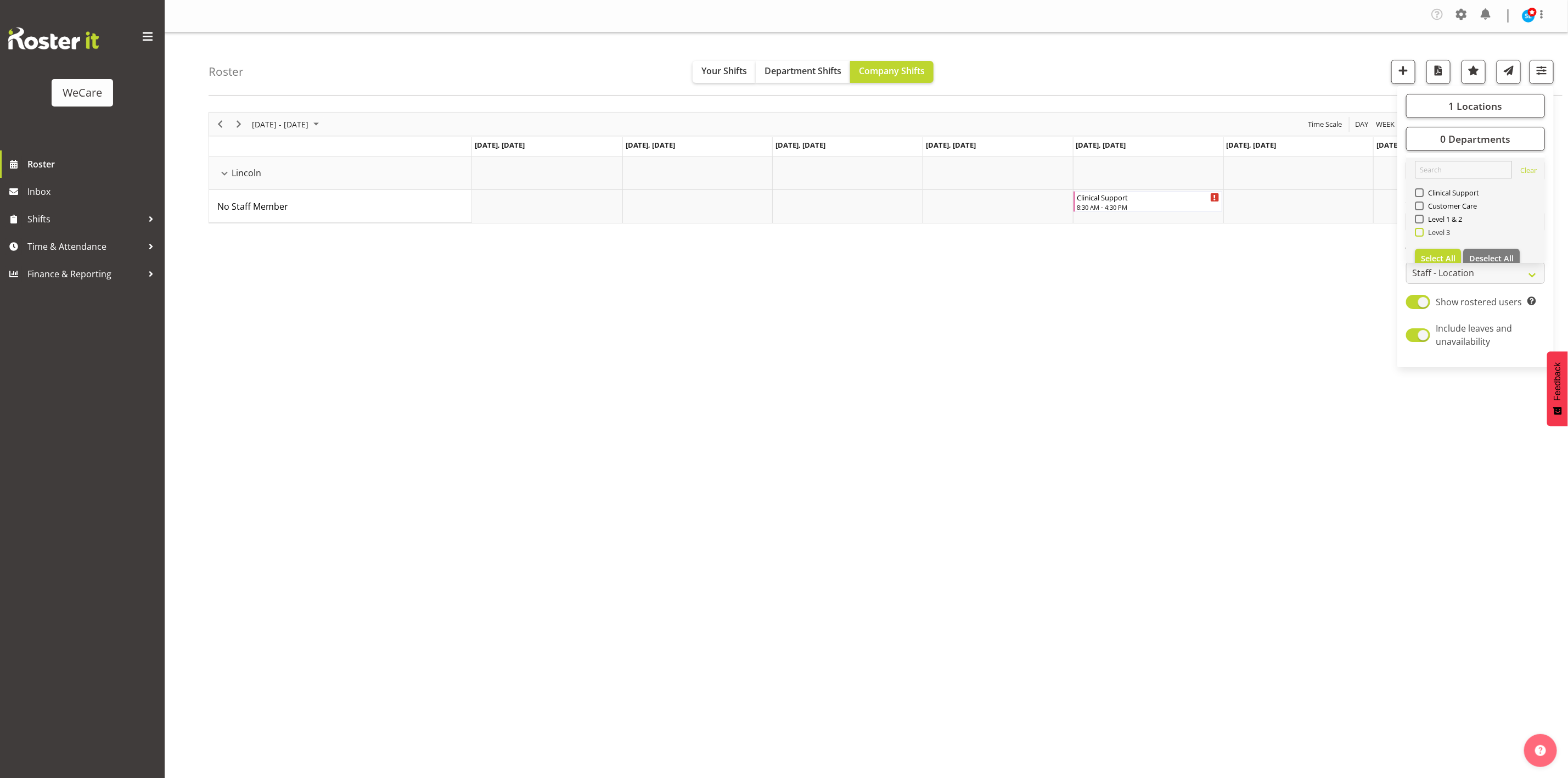
click at [1420, 235] on span at bounding box center [1419, 232] width 8 height 8
click at [1420, 235] on input "Level 3" at bounding box center [1418, 232] width 8 height 8
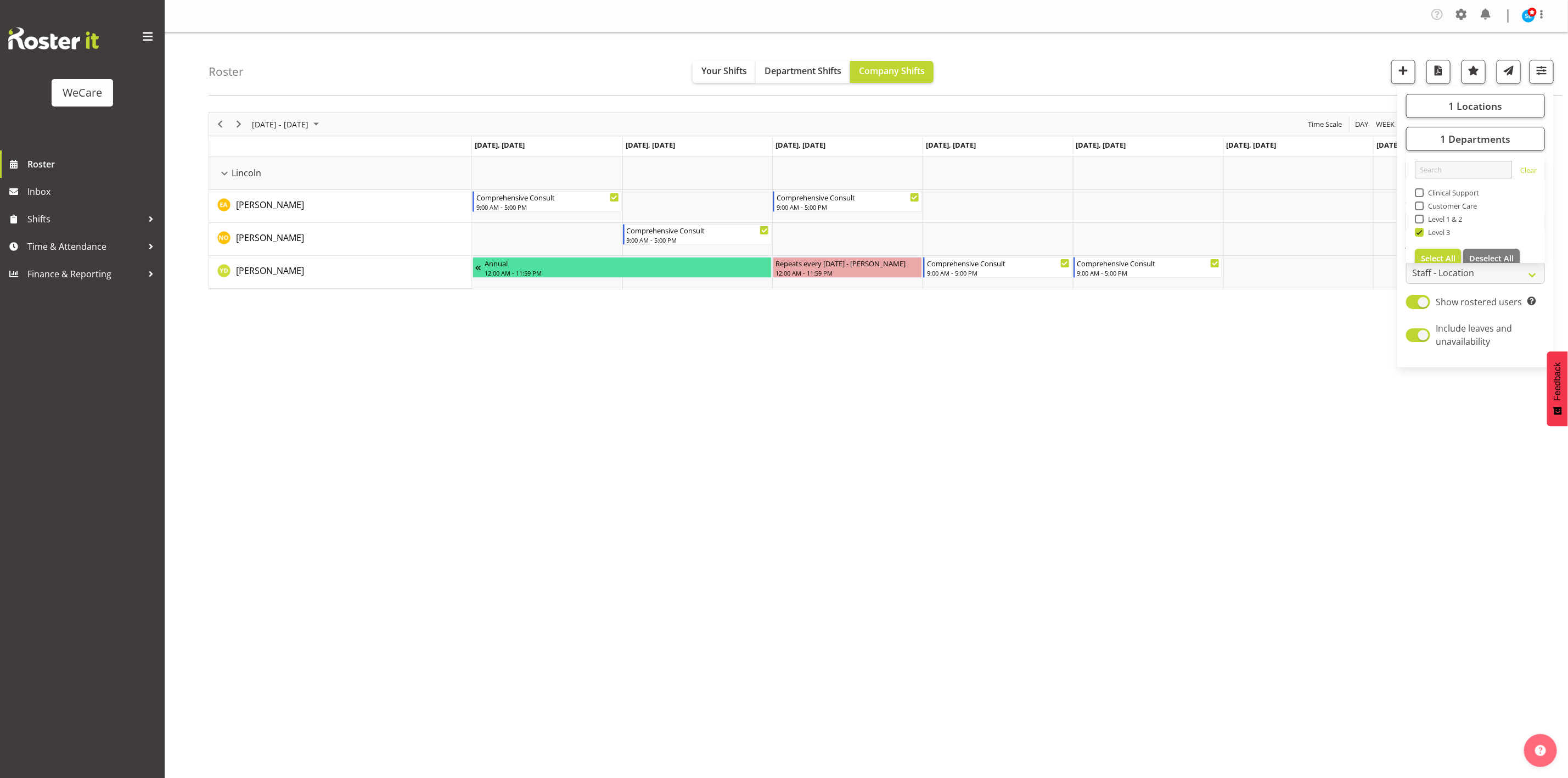
click at [1147, 60] on div "Roster Your Shifts Department Shifts Company Shifts 1 Locations Clear Business …" at bounding box center [885, 64] width 1353 height 63
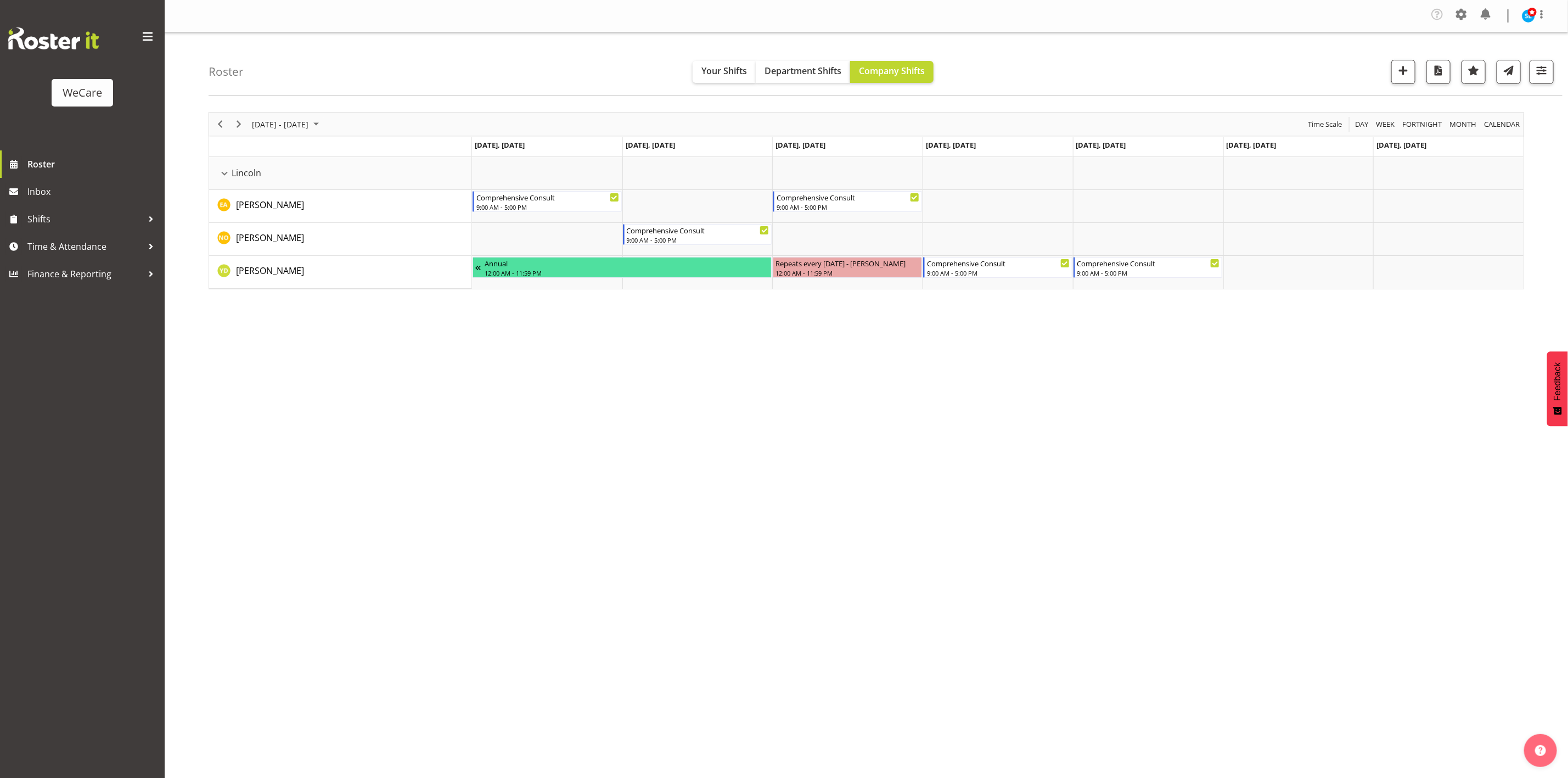
click at [1414, 404] on div "[DATE] - [DATE] [DATE] Day Week Fortnight Month calendar Month Agenda Time Scal…" at bounding box center [888, 324] width 1359 height 439
click at [1536, 72] on span "button" at bounding box center [1541, 70] width 14 height 14
click at [1475, 137] on span "1 Departments" at bounding box center [1475, 139] width 70 height 13
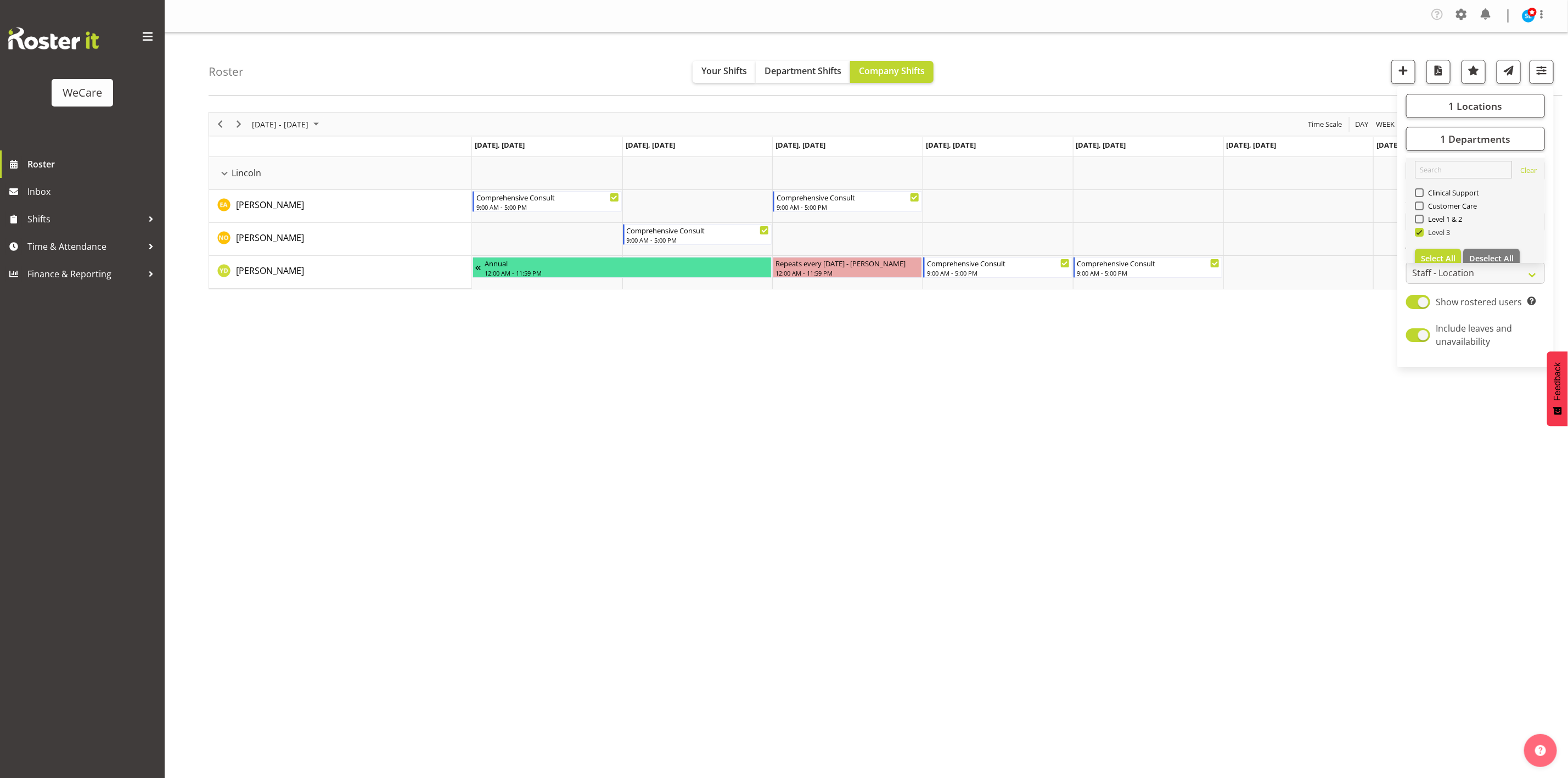
click at [1423, 235] on span "Level 3" at bounding box center [1436, 232] width 27 height 8
click at [1421, 235] on input "Level 3" at bounding box center [1418, 232] width 8 height 8
checkbox input "false"
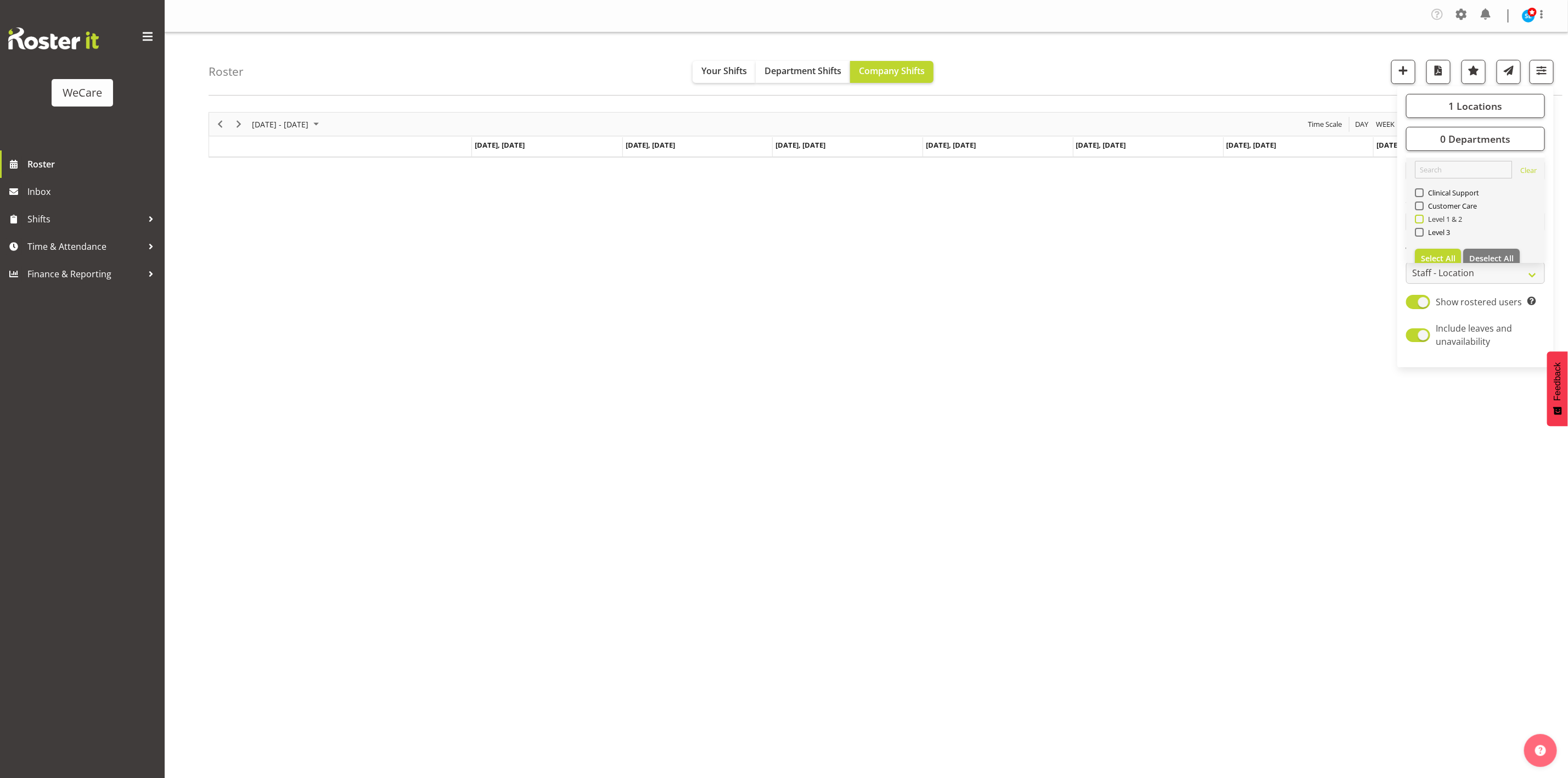
click at [1421, 223] on span at bounding box center [1419, 219] width 8 height 8
click at [1421, 223] on input "Level 1 & 2" at bounding box center [1418, 219] width 8 height 8
click at [1224, 100] on div "Roster Your Shifts Department Shifts Company Shifts 1 Locations Clear Business …" at bounding box center [866, 288] width 1403 height 511
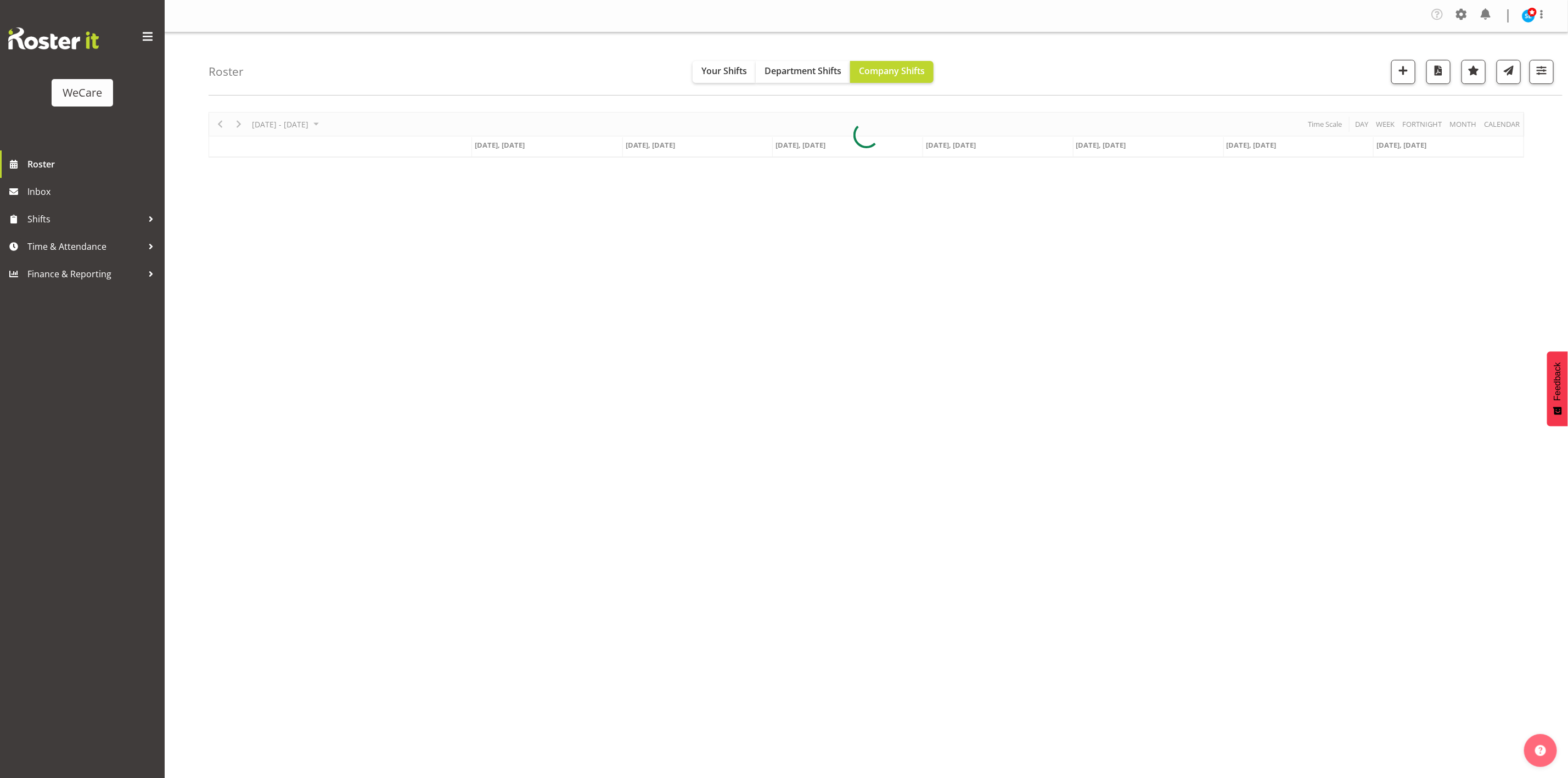
click at [1234, 54] on div "Roster Your Shifts Department Shifts Company Shifts 1 Locations Clear Business …" at bounding box center [885, 64] width 1353 height 63
click at [1542, 73] on span "button" at bounding box center [1541, 70] width 14 height 14
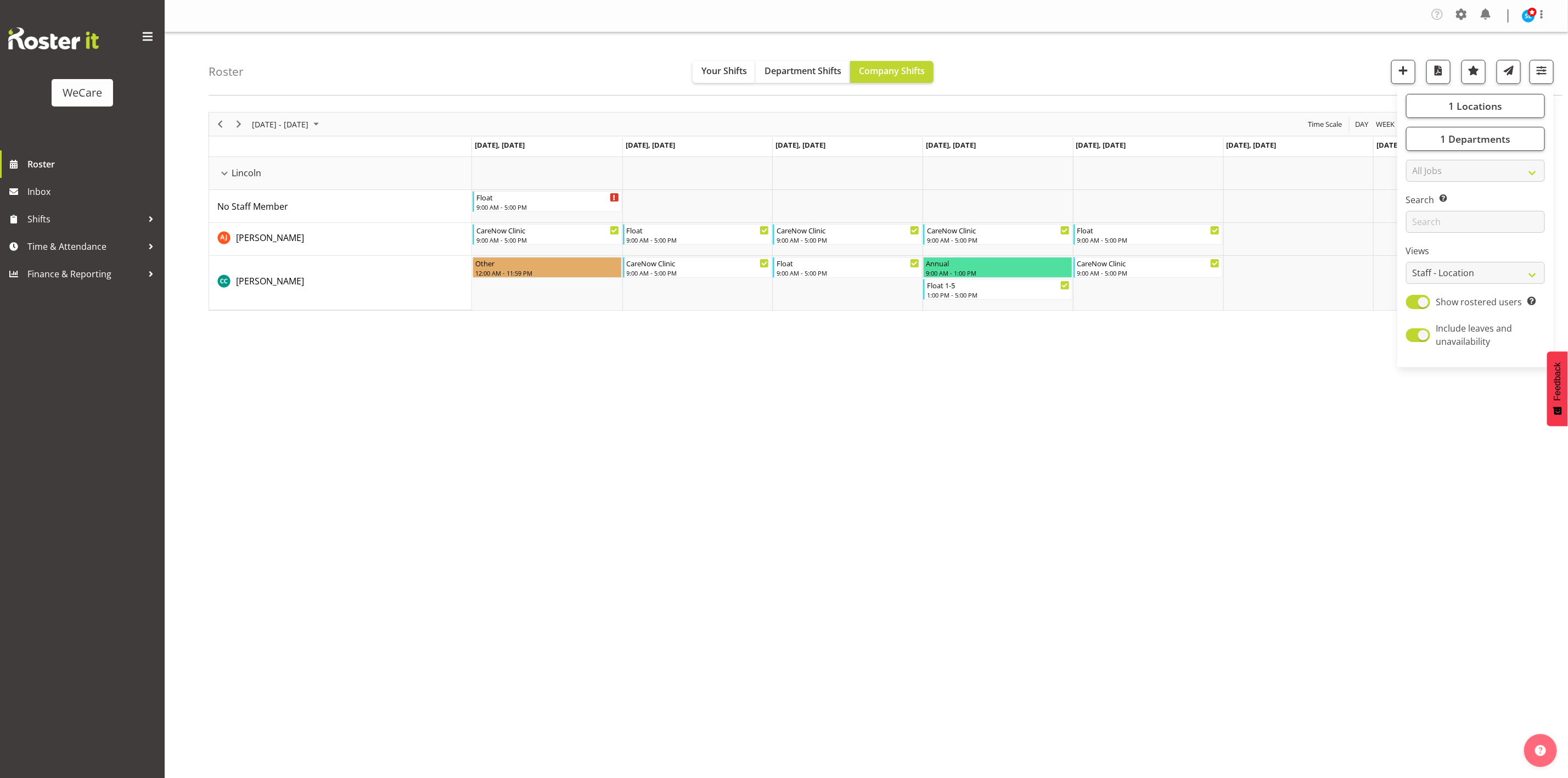
click at [753, 486] on div "[DATE] - [DATE] [DATE] Day Week Fortnight Month calendar Month Agenda Time Scal…" at bounding box center [888, 324] width 1359 height 439
drag, startPoint x: 1097, startPoint y: 423, endPoint x: 1144, endPoint y: 392, distance: 56.3
click at [1097, 423] on div "[DATE] - [DATE] [DATE] Day Week Fortnight Month calendar Month Agenda Time Scal…" at bounding box center [888, 324] width 1359 height 439
click at [1548, 66] on span "button" at bounding box center [1541, 70] width 14 height 14
click at [1452, 140] on span "1 Departments" at bounding box center [1475, 139] width 70 height 13
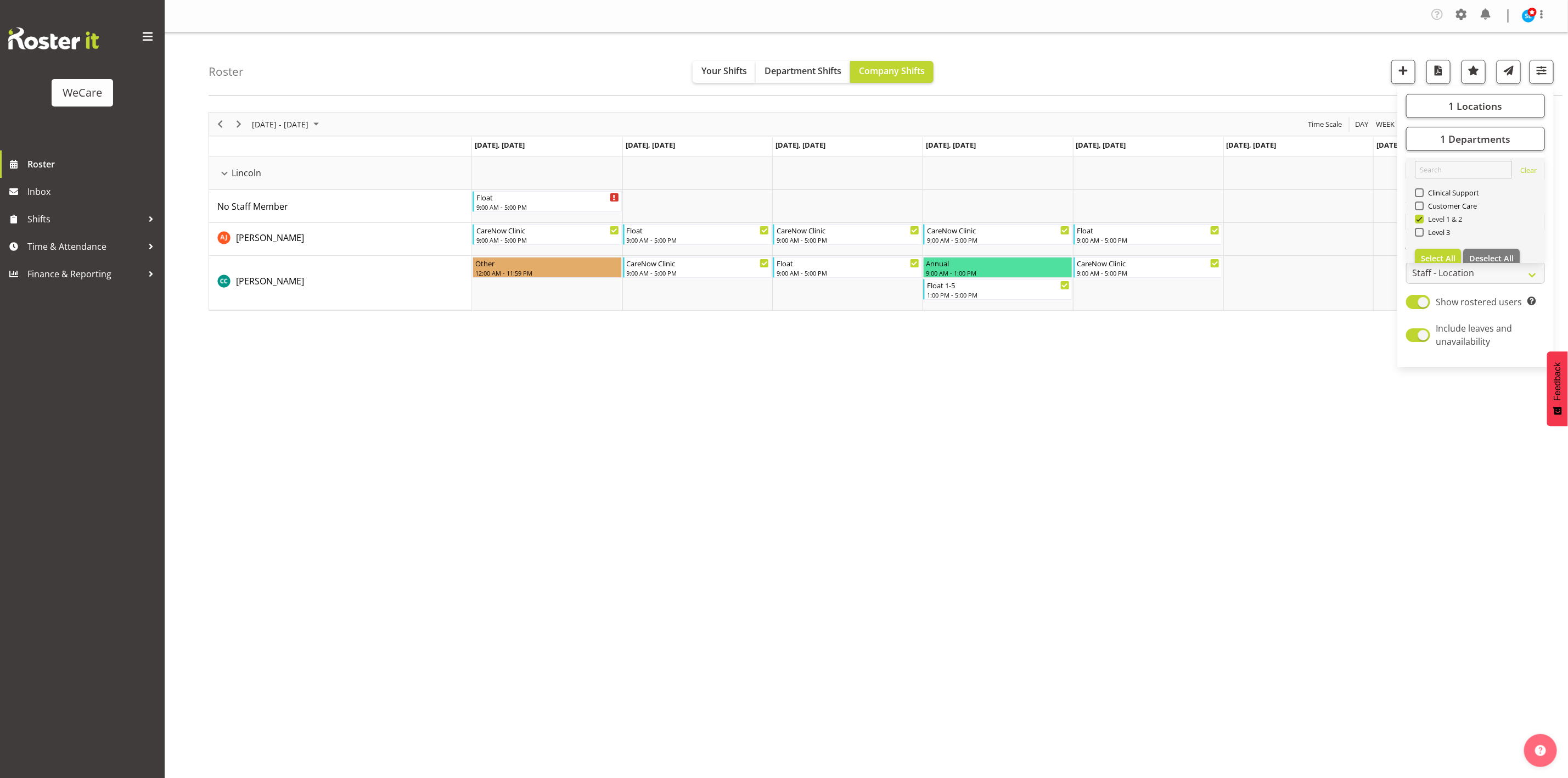
click at [1421, 220] on span at bounding box center [1419, 219] width 8 height 8
click at [1421, 220] on input "Level 1 & 2" at bounding box center [1418, 219] width 8 height 8
checkbox input "false"
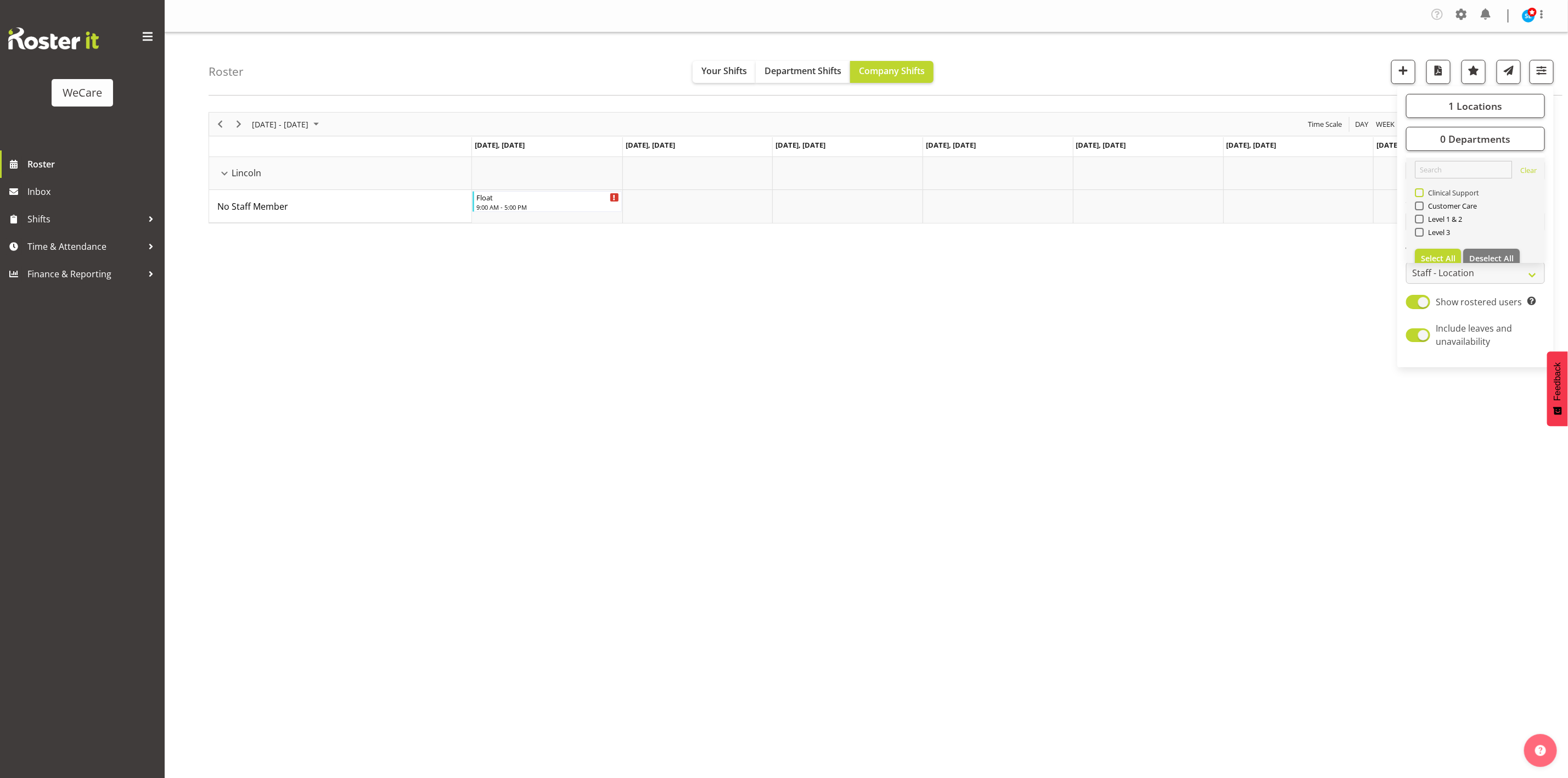
click at [1421, 191] on span at bounding box center [1419, 193] width 8 height 8
click at [1421, 191] on input "Clinical Support" at bounding box center [1418, 193] width 8 height 8
checkbox input "true"
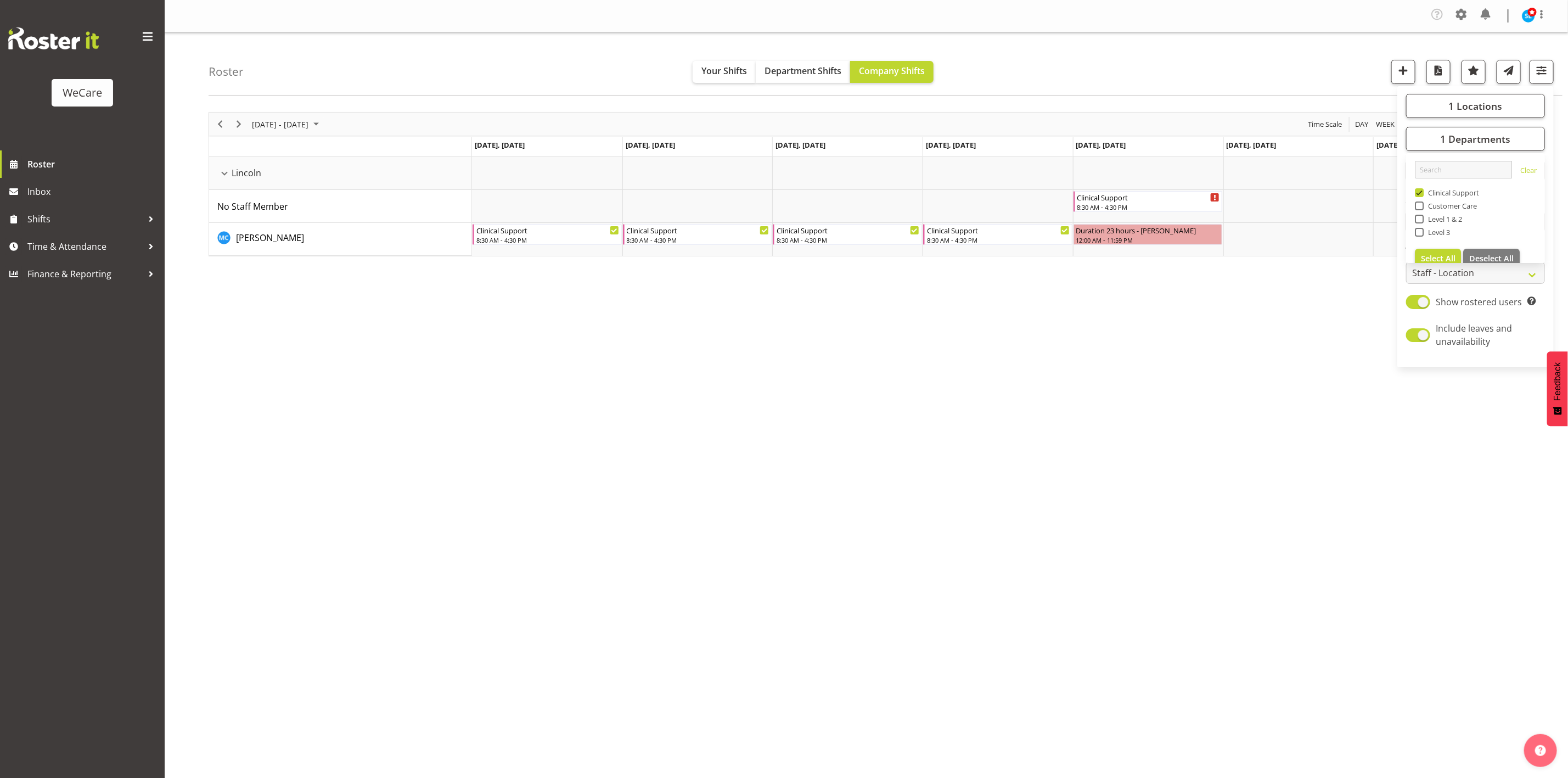
click at [561, 389] on div "[DATE] - [DATE] [DATE] Day Week Fortnight Month calendar Month Agenda Time Scal…" at bounding box center [888, 324] width 1359 height 439
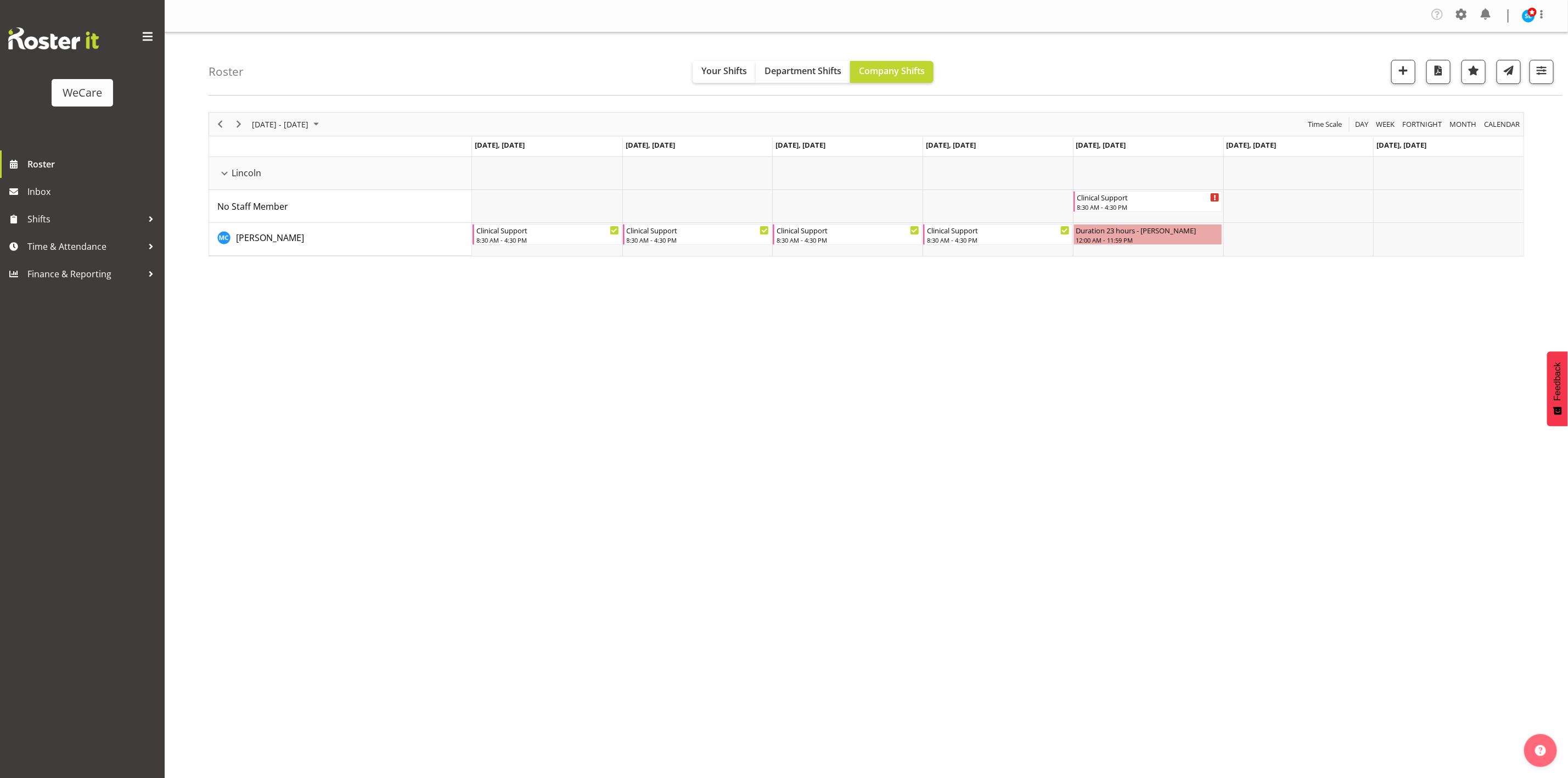
click at [1222, 463] on div "[DATE] - [DATE] [DATE] Day Week Fortnight Month calendar Month Agenda Time Scal…" at bounding box center [888, 324] width 1359 height 439
click at [1552, 75] on button "button" at bounding box center [1541, 71] width 24 height 24
click at [1442, 132] on span "1 Departments" at bounding box center [1475, 139] width 70 height 13
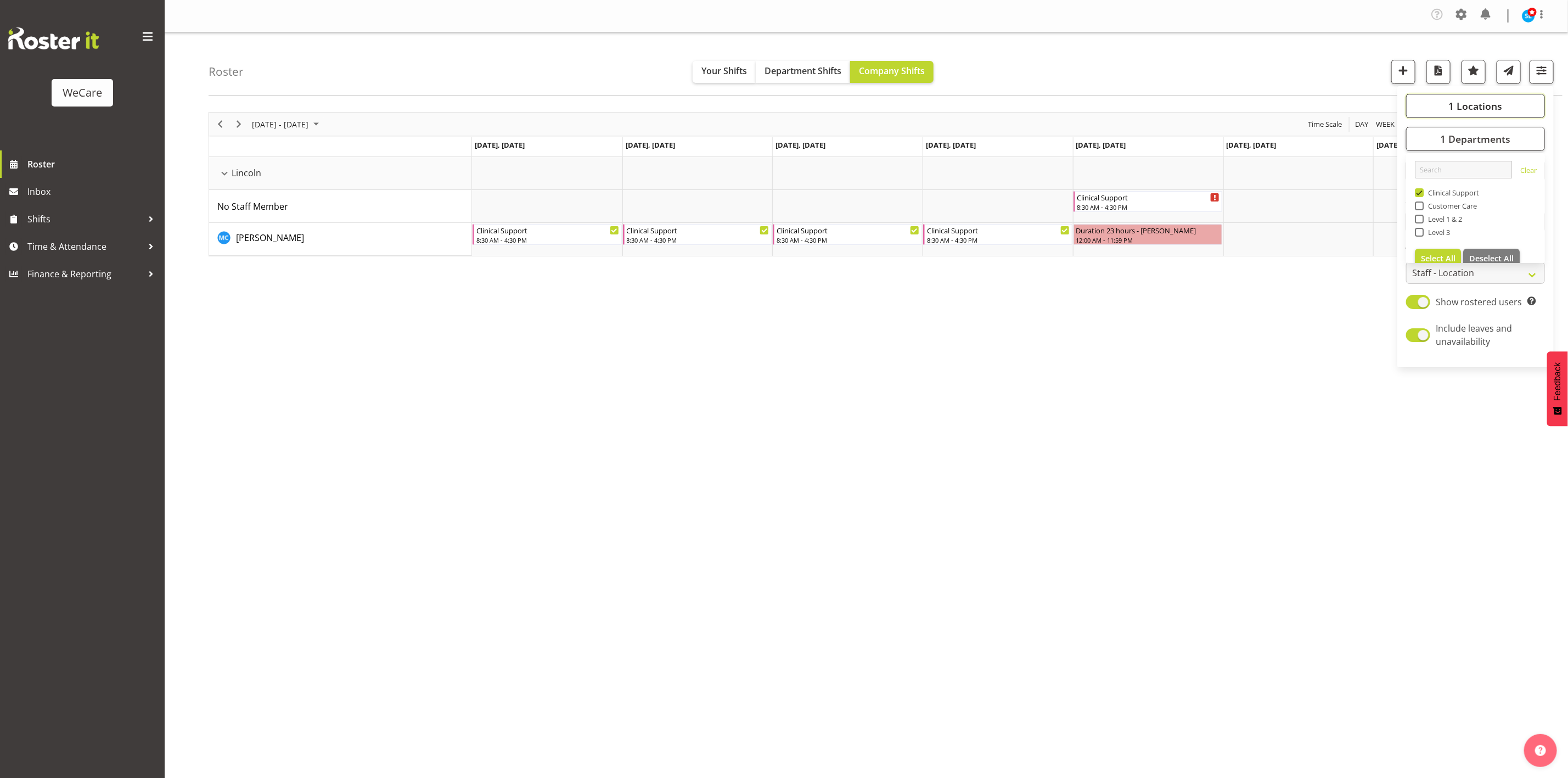
click at [1454, 106] on span "1 Locations" at bounding box center [1475, 106] width 54 height 13
click at [1419, 160] on span at bounding box center [1419, 159] width 8 height 8
click at [1419, 160] on input "Lincoln" at bounding box center [1418, 160] width 8 height 8
checkbox input "false"
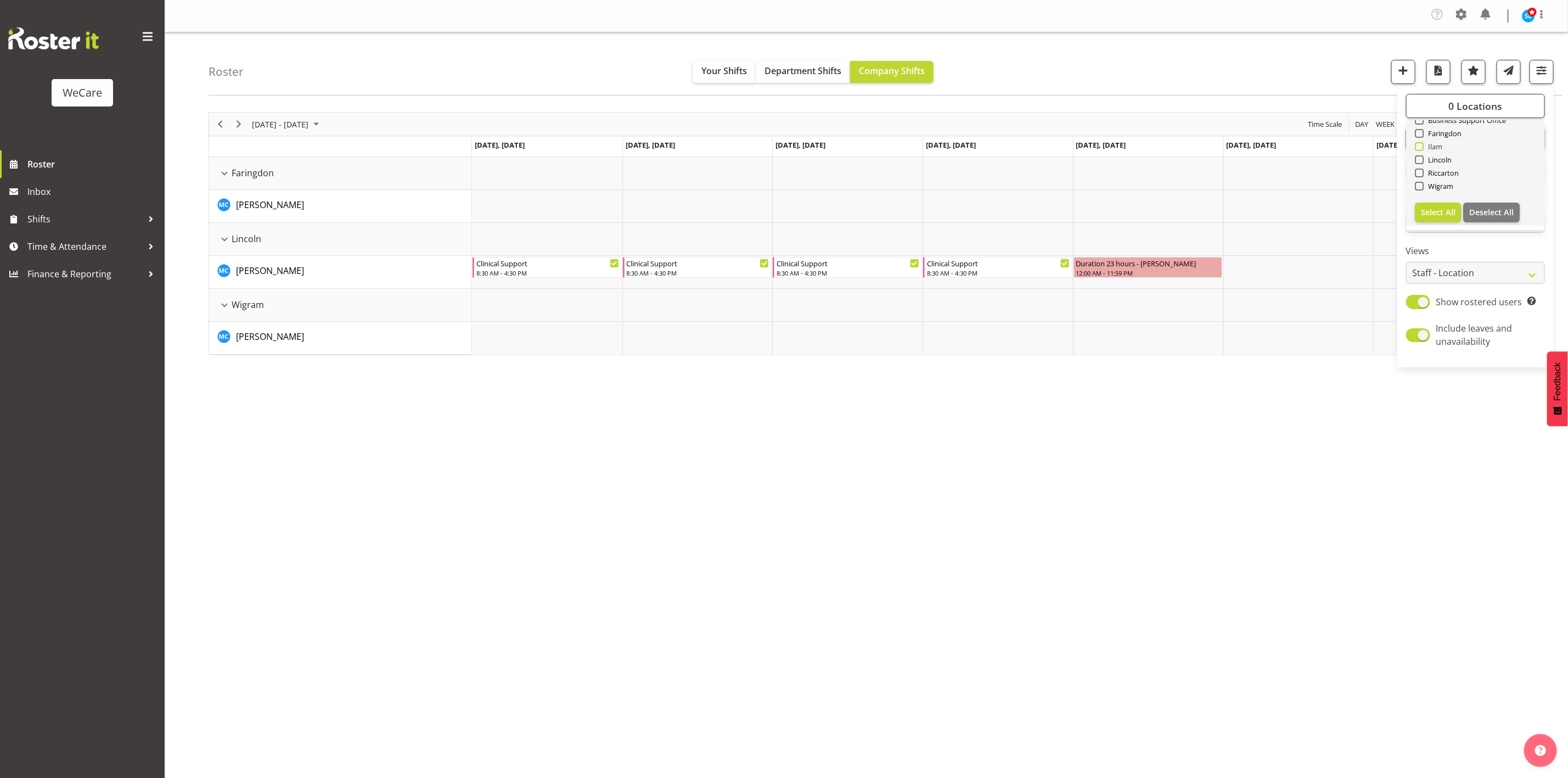
click at [1418, 150] on span at bounding box center [1419, 147] width 8 height 8
click at [1418, 150] on input "Ilam" at bounding box center [1418, 147] width 8 height 8
checkbox input "true"
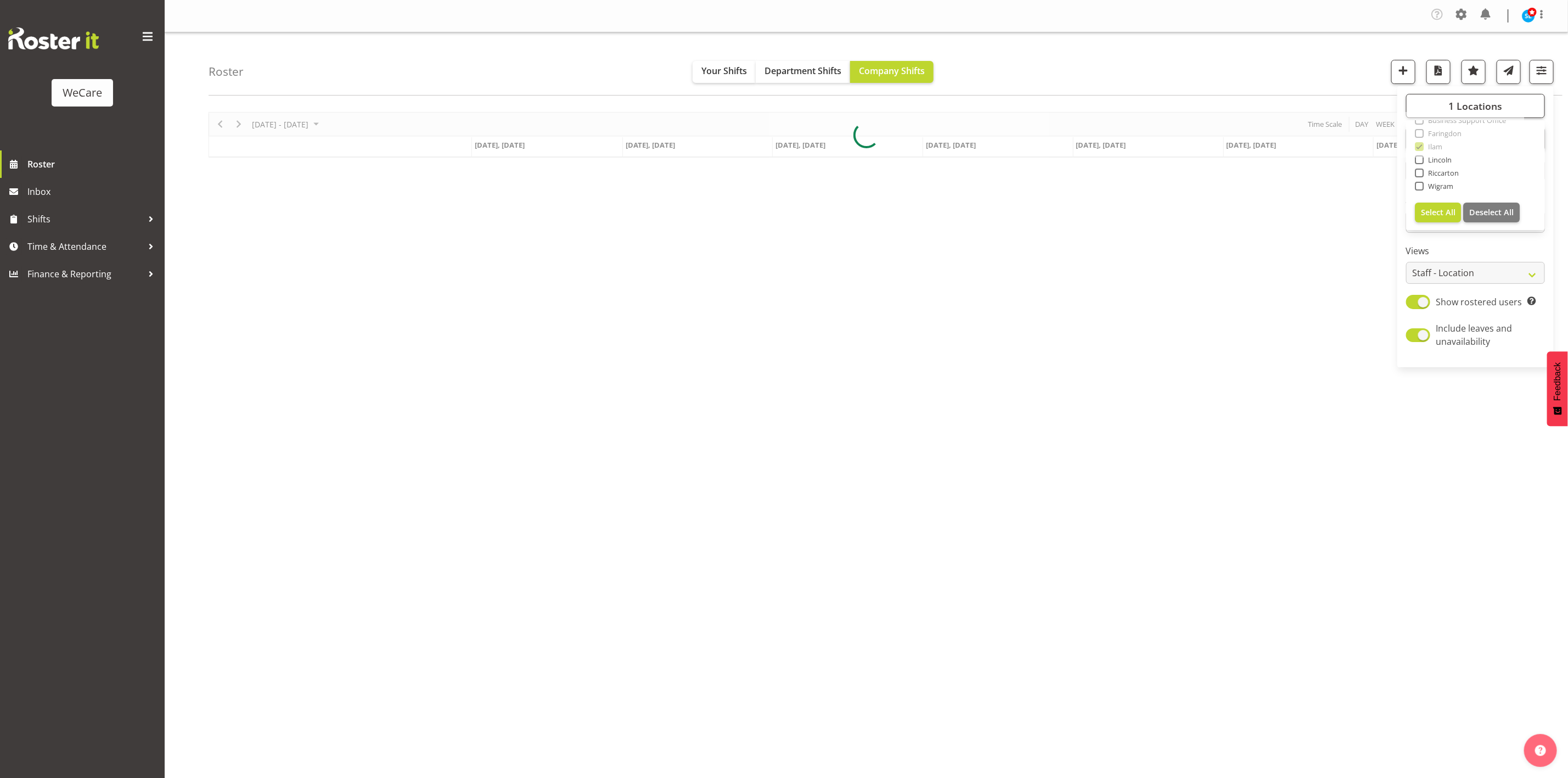
click at [1153, 68] on div "Roster Your Shifts Department Shifts Company Shifts 1 Locations Clear Business …" at bounding box center [885, 64] width 1353 height 63
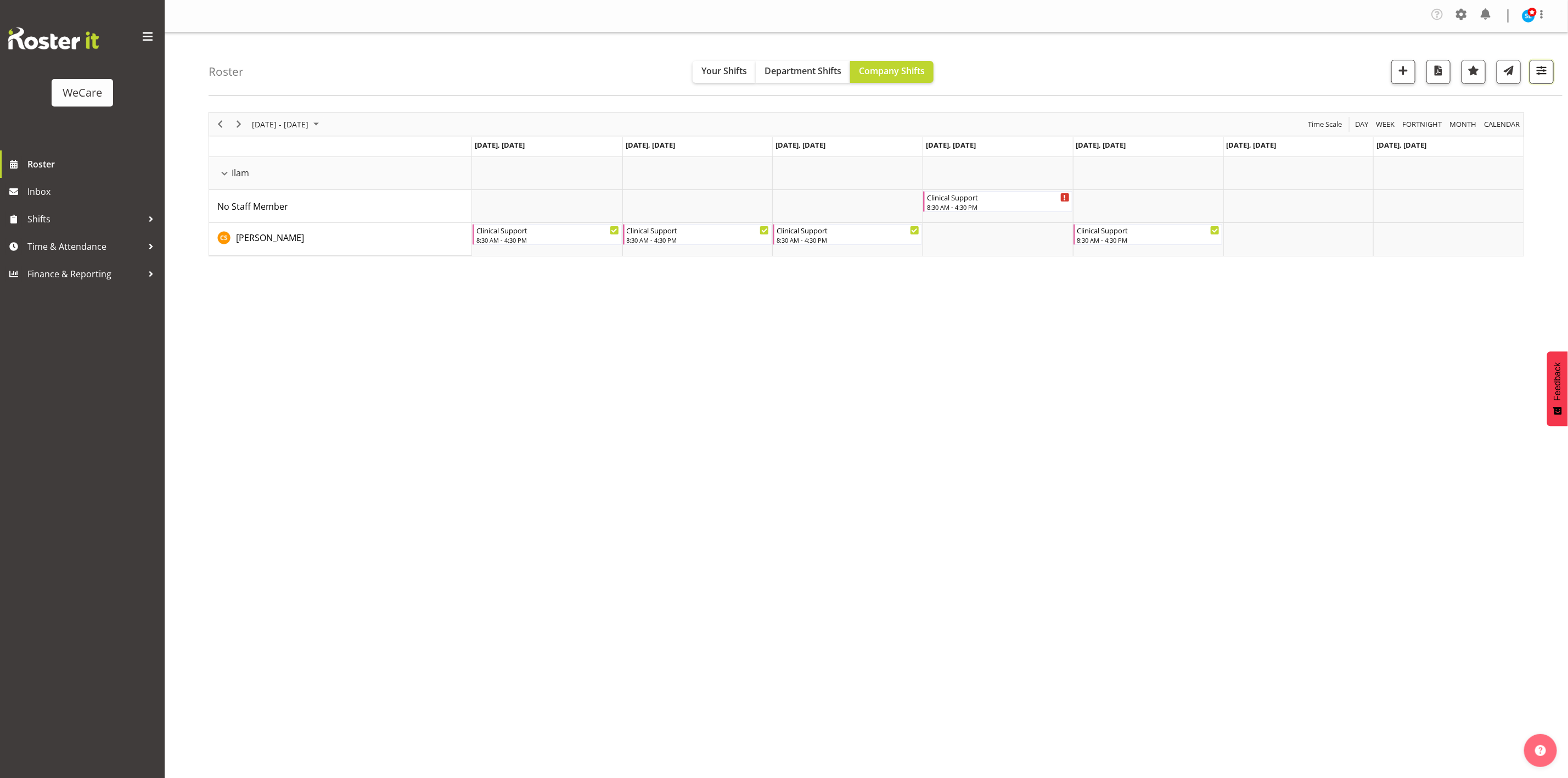
click at [1534, 73] on span "button" at bounding box center [1541, 70] width 14 height 14
click at [1503, 133] on span "1 Departments" at bounding box center [1475, 139] width 70 height 13
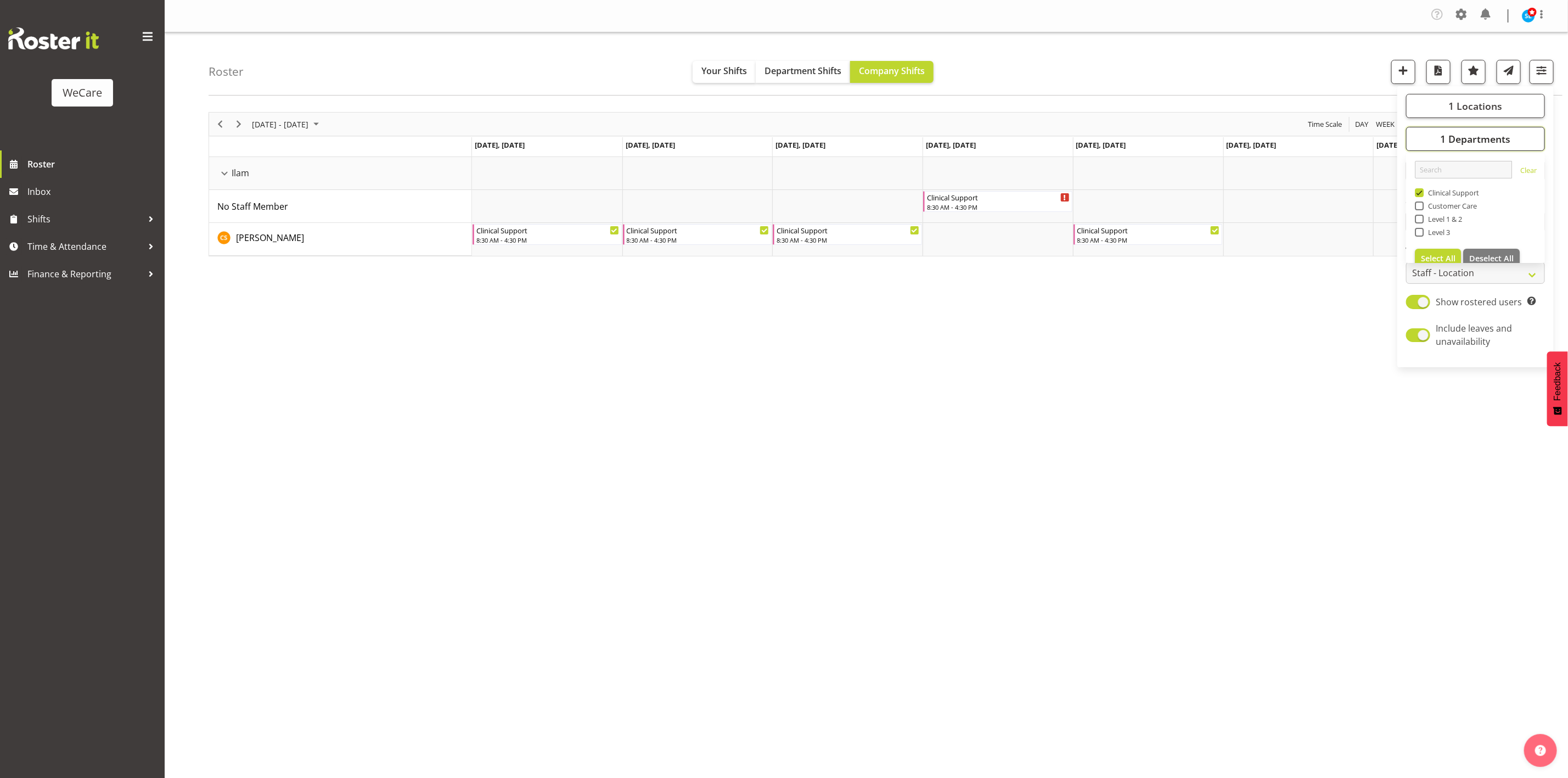
click at [1503, 133] on span "1 Departments" at bounding box center [1475, 139] width 70 height 13
click at [1514, 101] on button "1 Locations" at bounding box center [1475, 106] width 139 height 24
click at [1294, 70] on div "Roster Your Shifts Department Shifts Company Shifts 1 Locations Clear Business …" at bounding box center [885, 64] width 1353 height 63
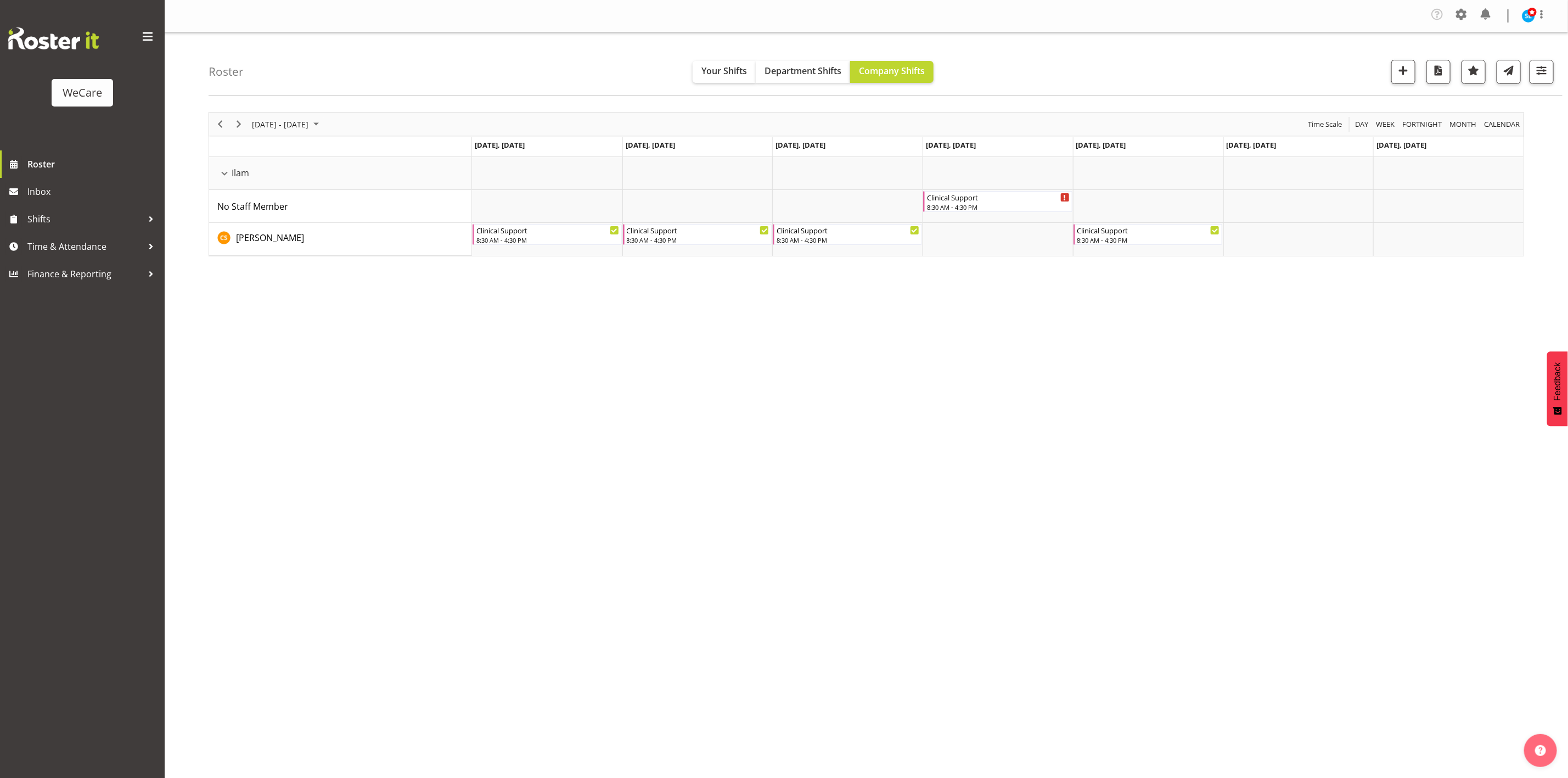
click at [1125, 389] on div "[DATE] - [DATE] [DATE] Day Week Fortnight Month calendar Month Agenda Time Scal…" at bounding box center [888, 324] width 1359 height 439
click at [1541, 68] on span "button" at bounding box center [1541, 70] width 14 height 14
click at [1519, 136] on button "1 Departments" at bounding box center [1475, 138] width 139 height 24
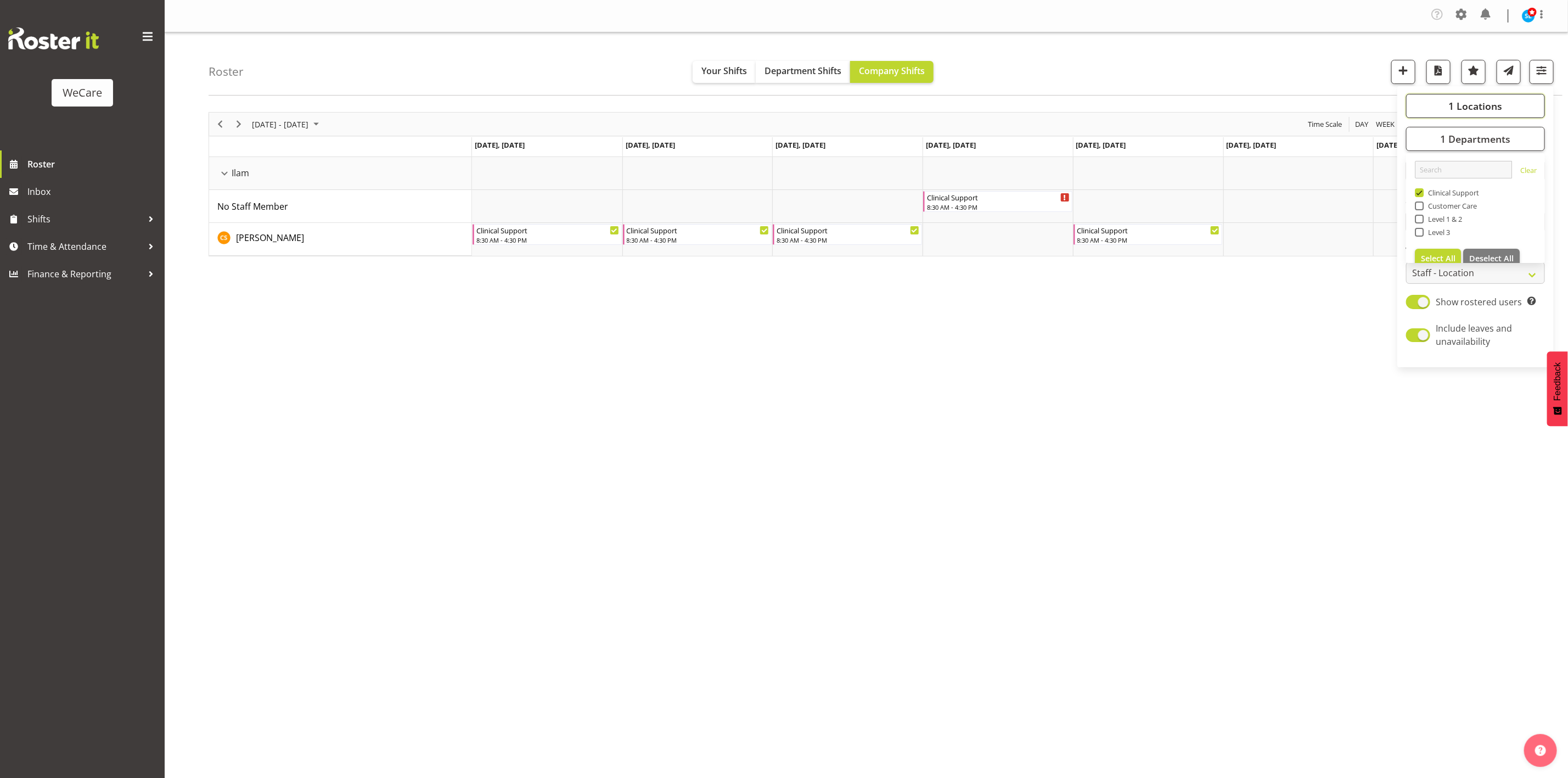
click at [1498, 109] on span "1 Locations" at bounding box center [1475, 106] width 54 height 13
click at [1542, 69] on span "button" at bounding box center [1541, 70] width 14 height 14
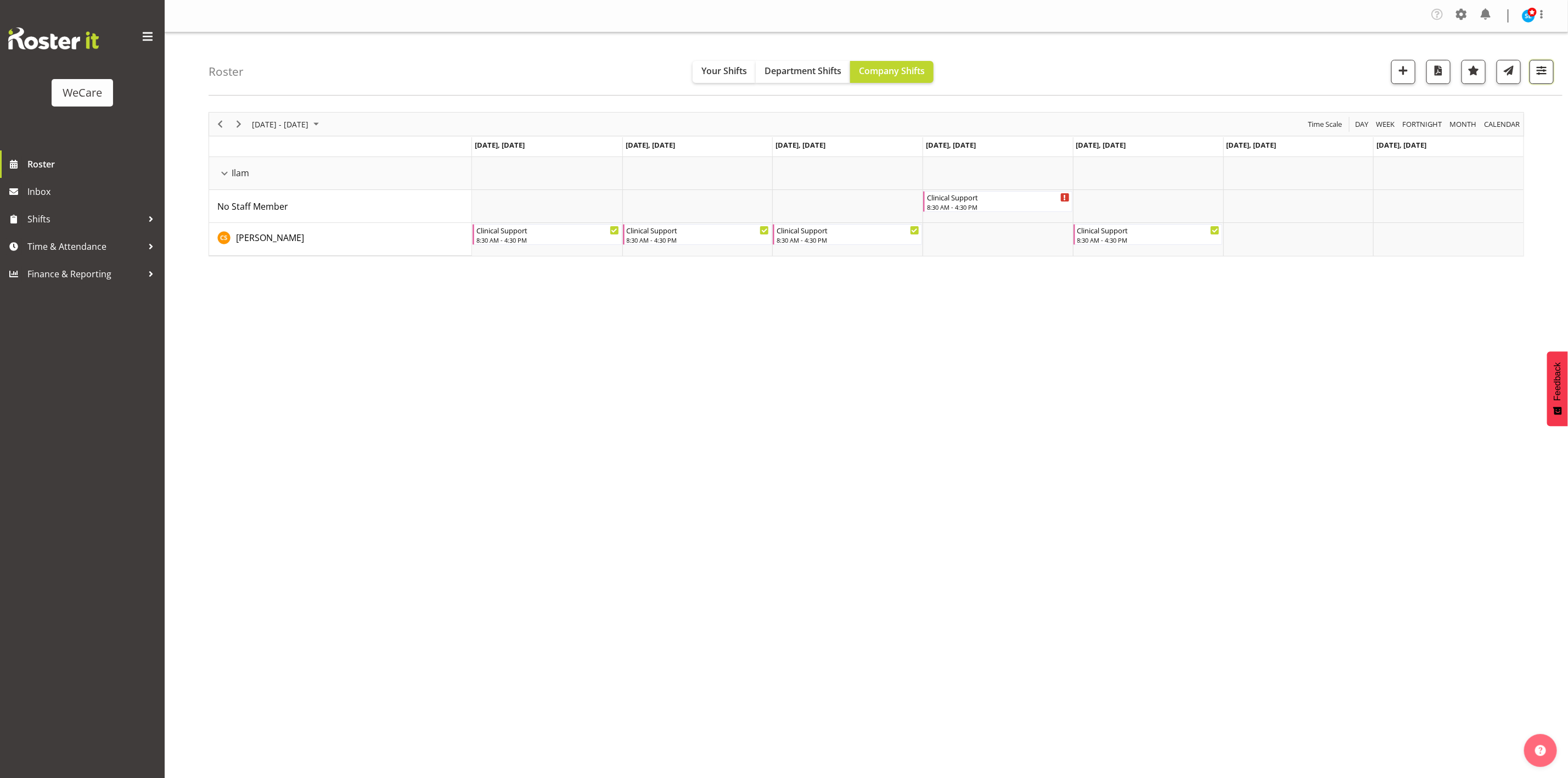
click at [1542, 69] on span "button" at bounding box center [1541, 70] width 14 height 14
click at [1480, 132] on span "1 Departments" at bounding box center [1475, 139] width 70 height 13
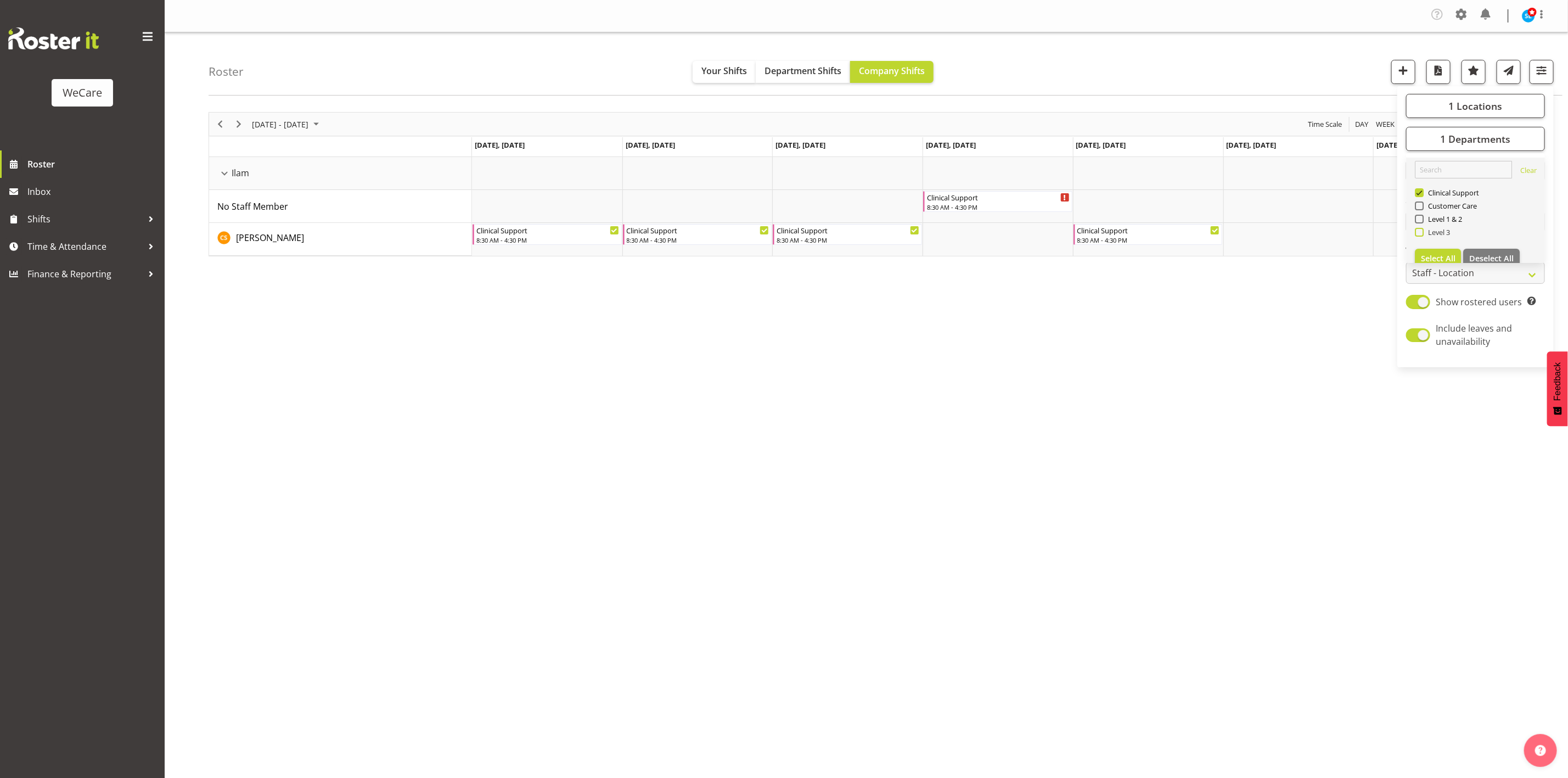
click at [1432, 232] on span "Level 3" at bounding box center [1436, 232] width 27 height 8
click at [1421, 232] on input "Level 3" at bounding box center [1418, 232] width 8 height 8
checkbox input "true"
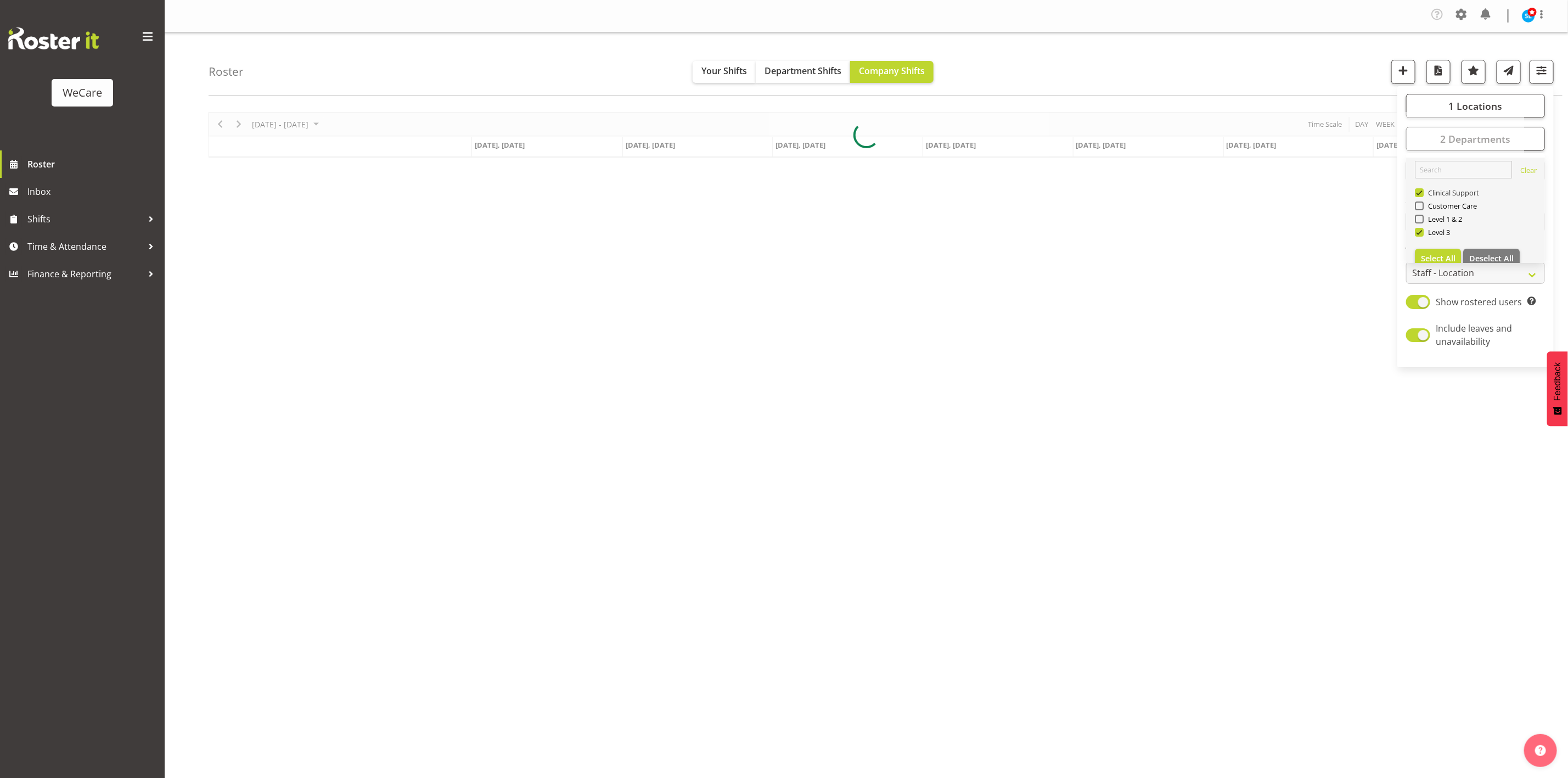
click at [1426, 191] on span "Clinical Support" at bounding box center [1451, 193] width 56 height 8
click at [1421, 191] on input "Clinical Support" at bounding box center [1418, 193] width 8 height 8
checkbox input "false"
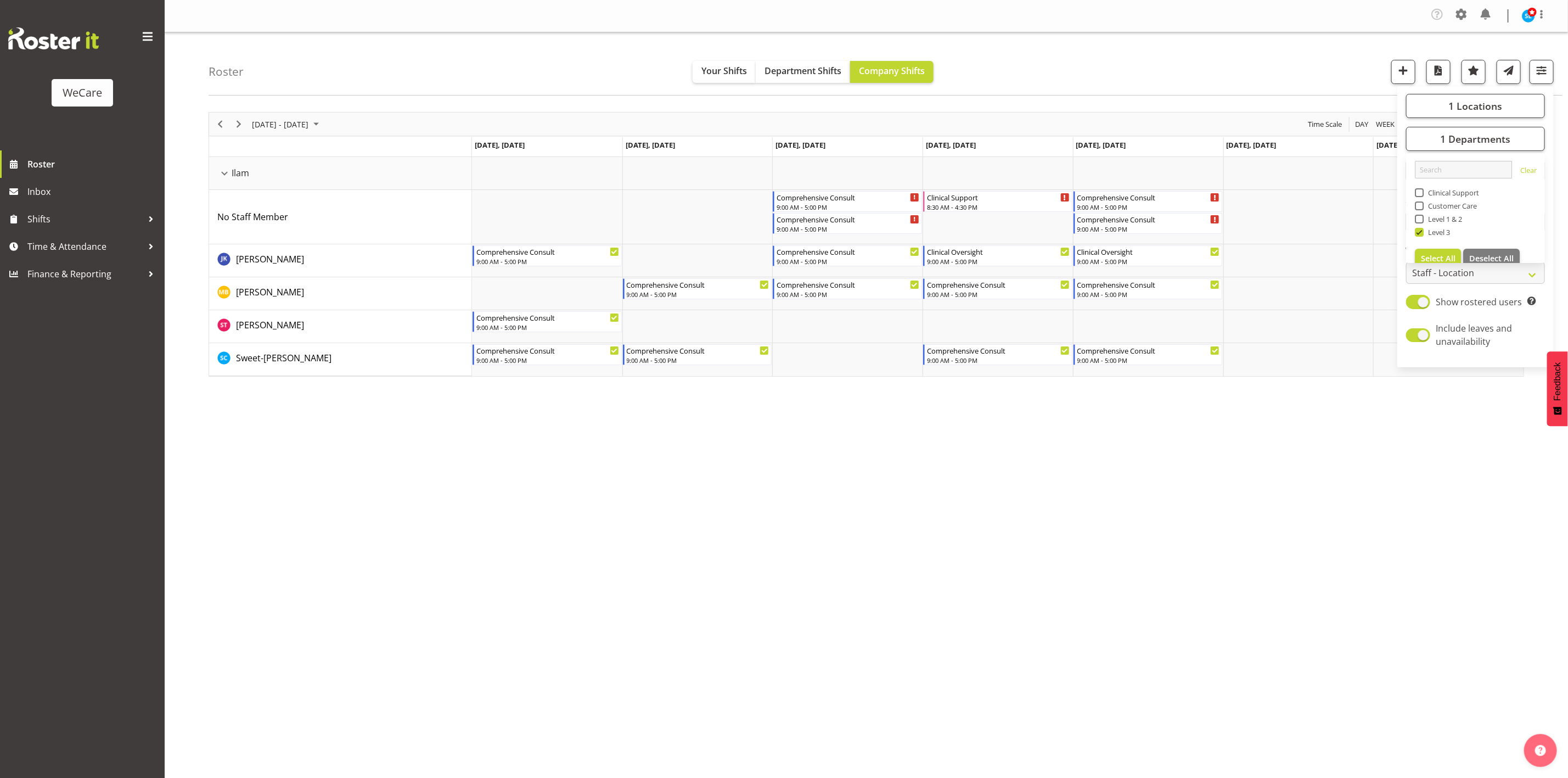
click at [561, 609] on div "Company Settings Roles & Skills Tasks Jobs Employees Locations & Departments Ac…" at bounding box center [866, 389] width 1403 height 778
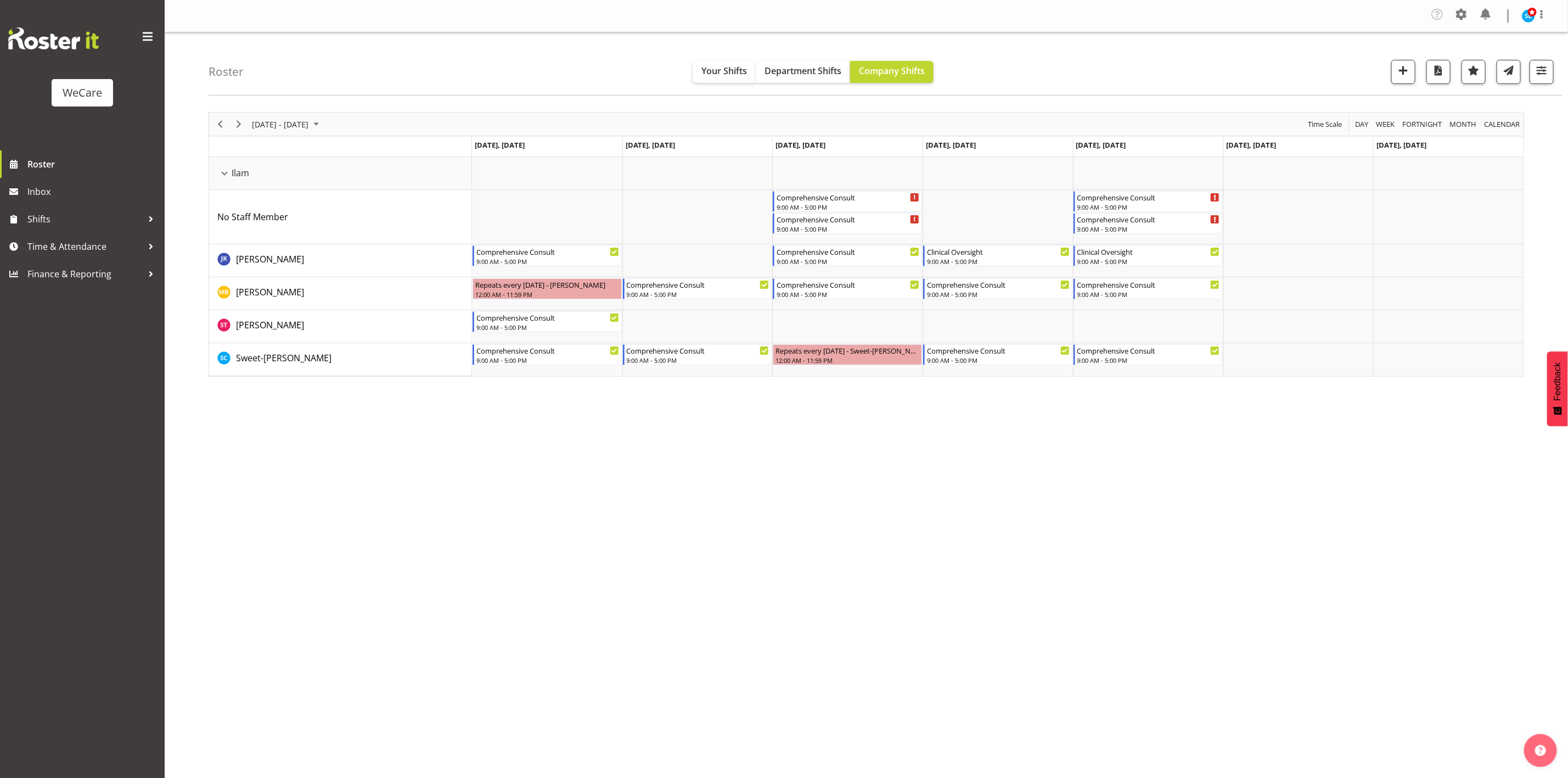
drag, startPoint x: 1164, startPoint y: 573, endPoint x: 1174, endPoint y: 570, distance: 10.4
click at [1167, 572] on div "Company Settings Roles & Skills Tasks Jobs Employees Locations & Departments Ac…" at bounding box center [866, 389] width 1403 height 778
click at [1538, 74] on span "button" at bounding box center [1541, 70] width 14 height 14
click at [1447, 136] on span "1 Departments" at bounding box center [1475, 139] width 70 height 13
click at [1471, 96] on button "1 Locations" at bounding box center [1475, 106] width 139 height 24
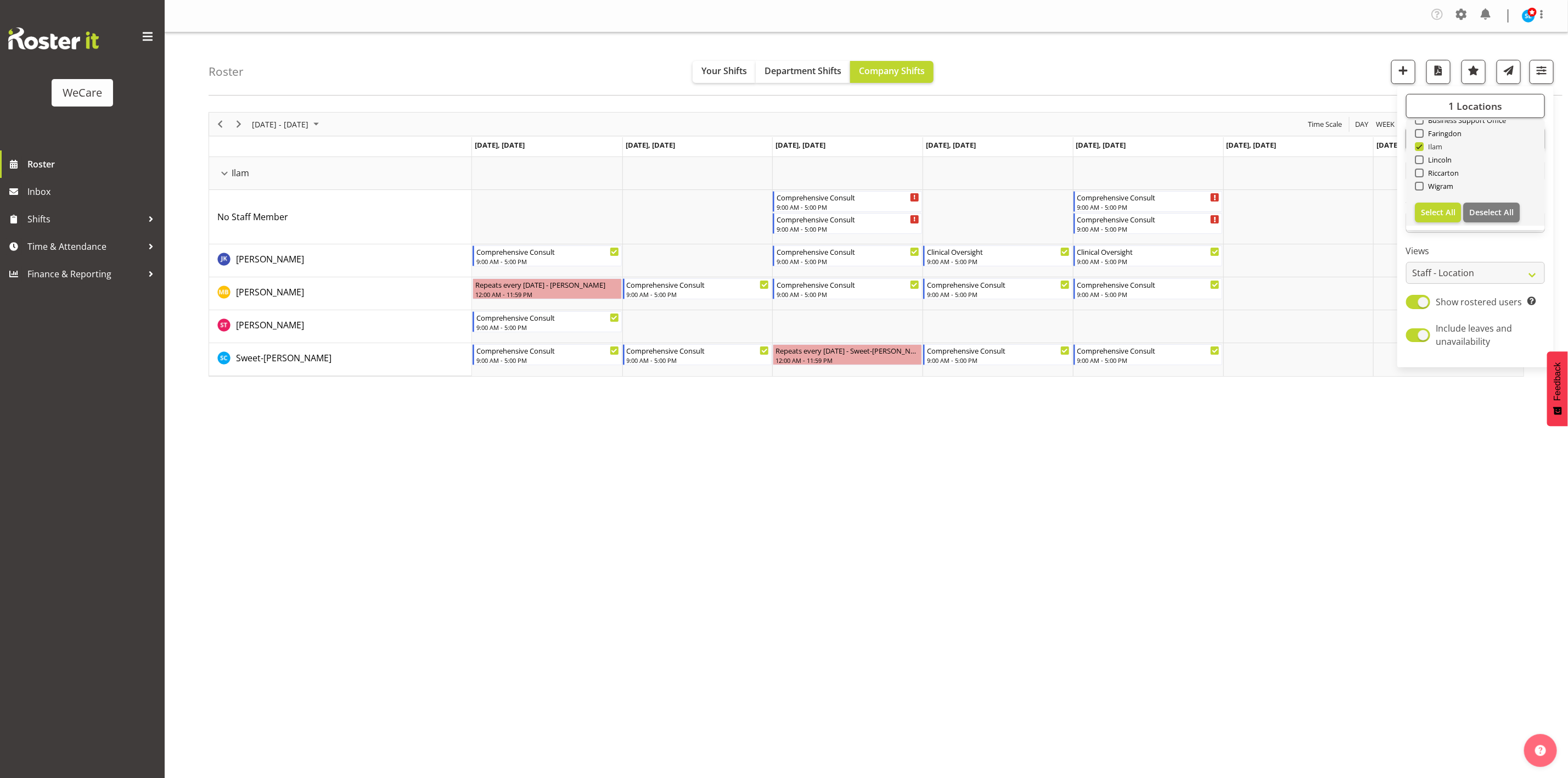
click at [1419, 147] on span at bounding box center [1419, 147] width 8 height 8
click at [1419, 147] on input "Ilam" at bounding box center [1418, 147] width 8 height 8
click at [1422, 143] on span at bounding box center [1419, 147] width 8 height 8
click at [1421, 143] on input "Ilam" at bounding box center [1418, 147] width 8 height 8
checkbox input "true"
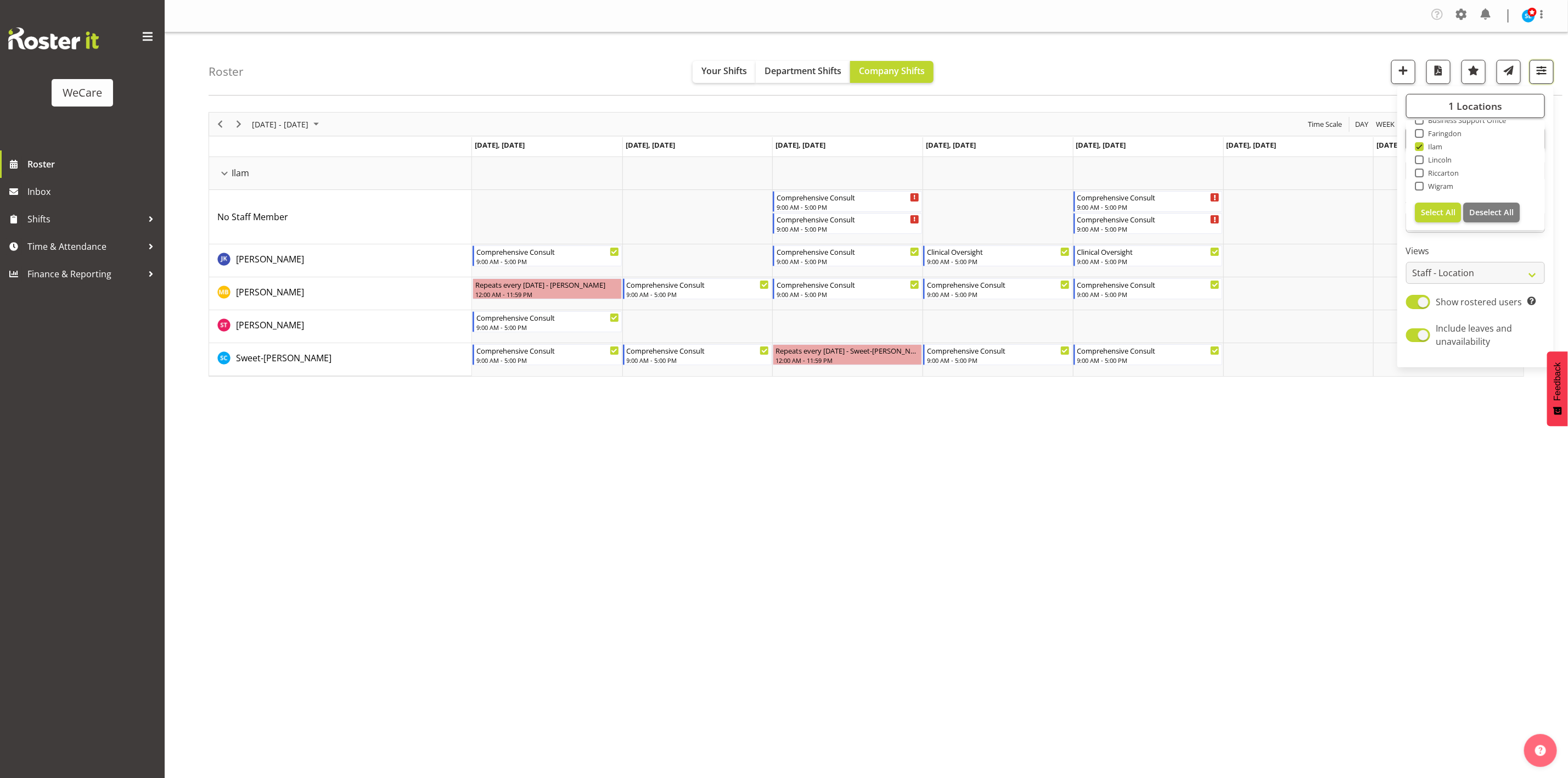
click at [1539, 68] on span "button" at bounding box center [1541, 70] width 14 height 14
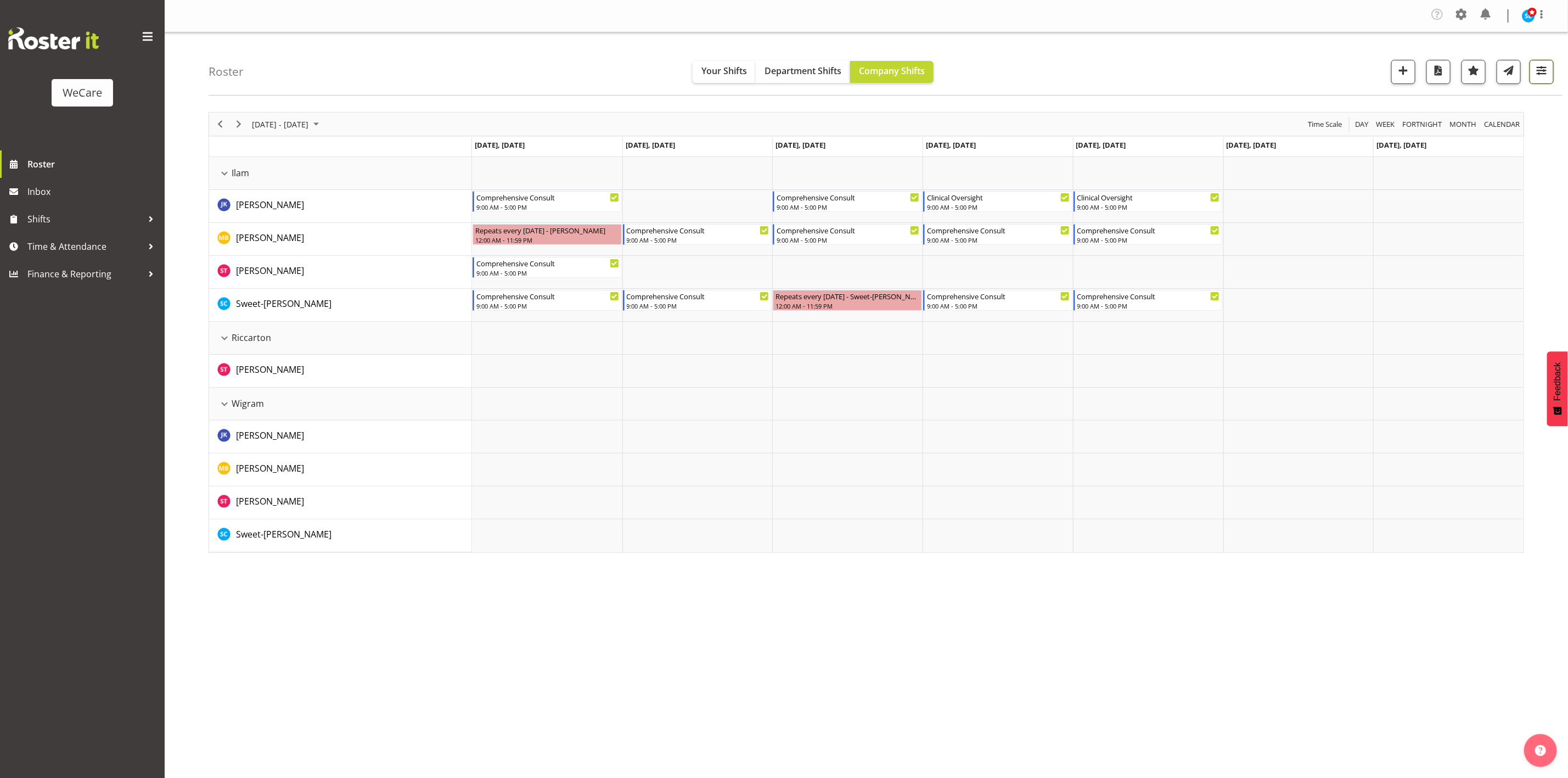
click at [1539, 68] on span "button" at bounding box center [1541, 70] width 14 height 14
click at [1488, 128] on button "1 Departments" at bounding box center [1475, 138] width 139 height 24
click at [1421, 231] on span at bounding box center [1419, 232] width 8 height 8
click at [1421, 231] on input "Level 3" at bounding box center [1418, 232] width 8 height 8
checkbox input "false"
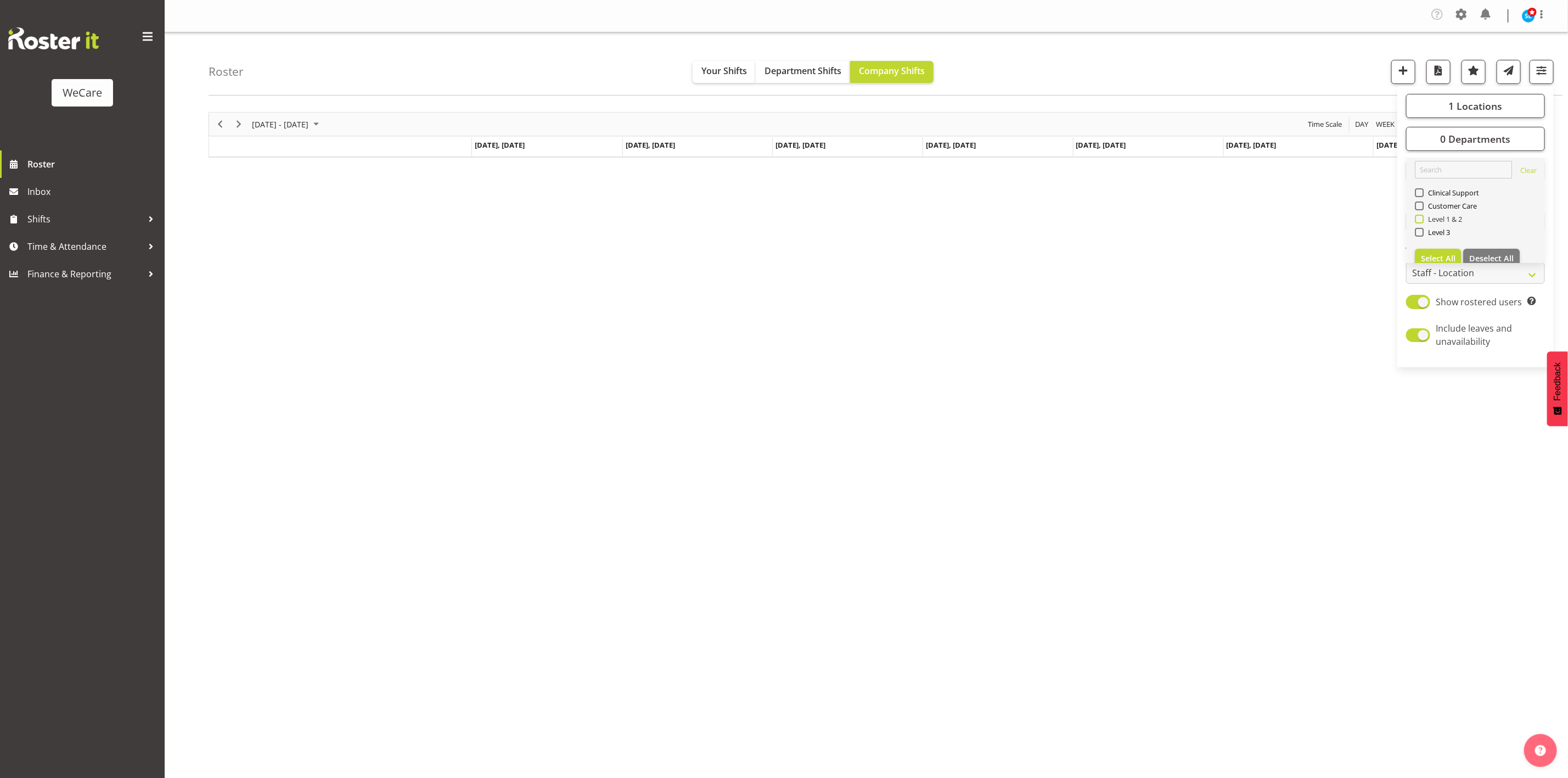
click at [1421, 216] on span at bounding box center [1419, 219] width 8 height 8
click at [1421, 216] on input "Level 1 & 2" at bounding box center [1418, 219] width 8 height 8
checkbox input "true"
click at [1221, 46] on div "Roster Your Shifts Department Shifts Company Shifts 1 Locations Clear Business …" at bounding box center [885, 64] width 1353 height 63
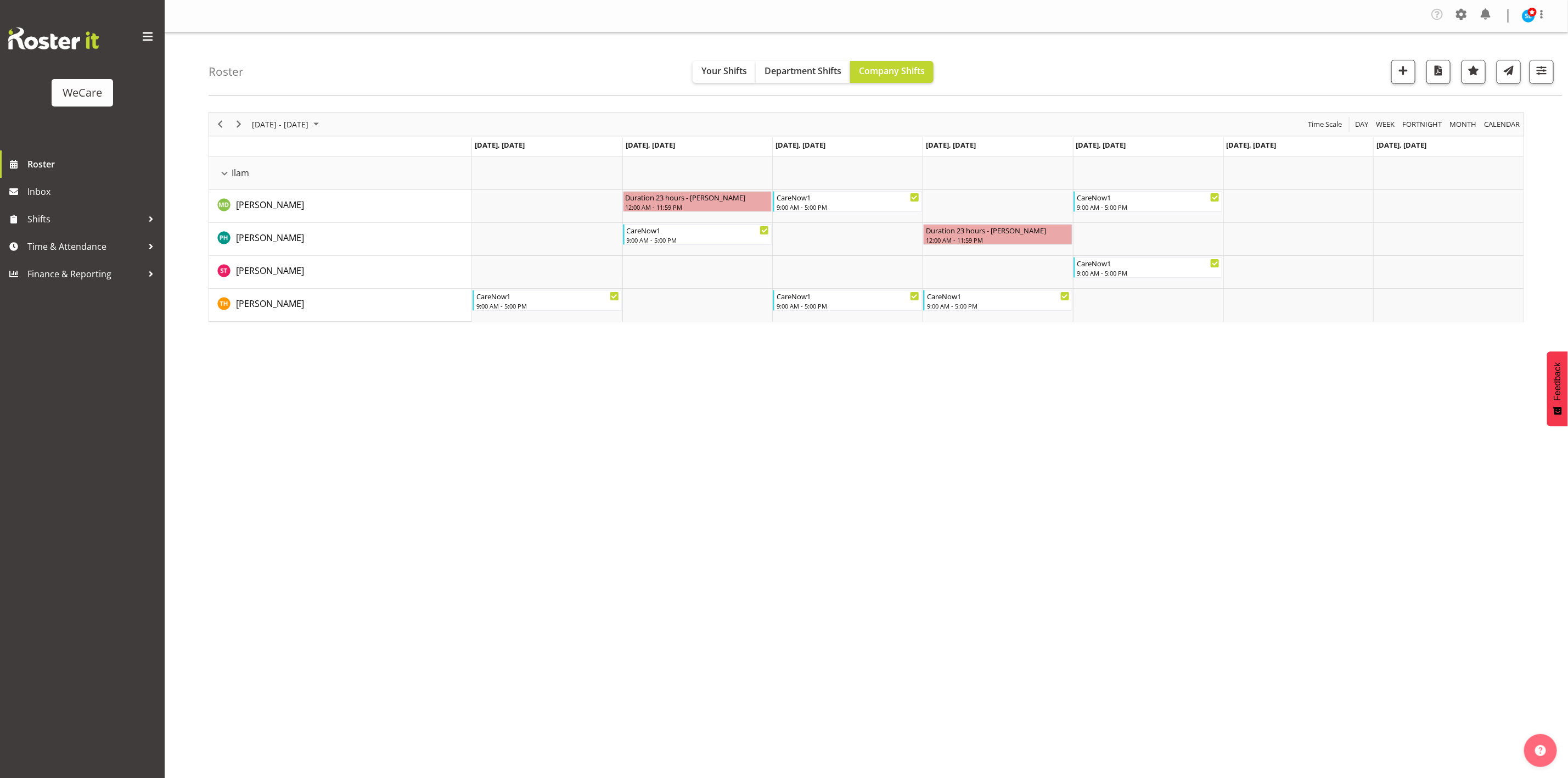
click at [1393, 542] on div "Company Settings Roles & Skills Tasks Jobs Employees Locations & Departments Ac…" at bounding box center [866, 389] width 1403 height 778
click at [1541, 65] on span "button" at bounding box center [1541, 70] width 14 height 14
click at [1474, 142] on span "1 Departments" at bounding box center [1475, 139] width 70 height 13
click at [1421, 107] on button "1 Locations" at bounding box center [1475, 106] width 139 height 24
click at [1417, 186] on span at bounding box center [1419, 186] width 8 height 8
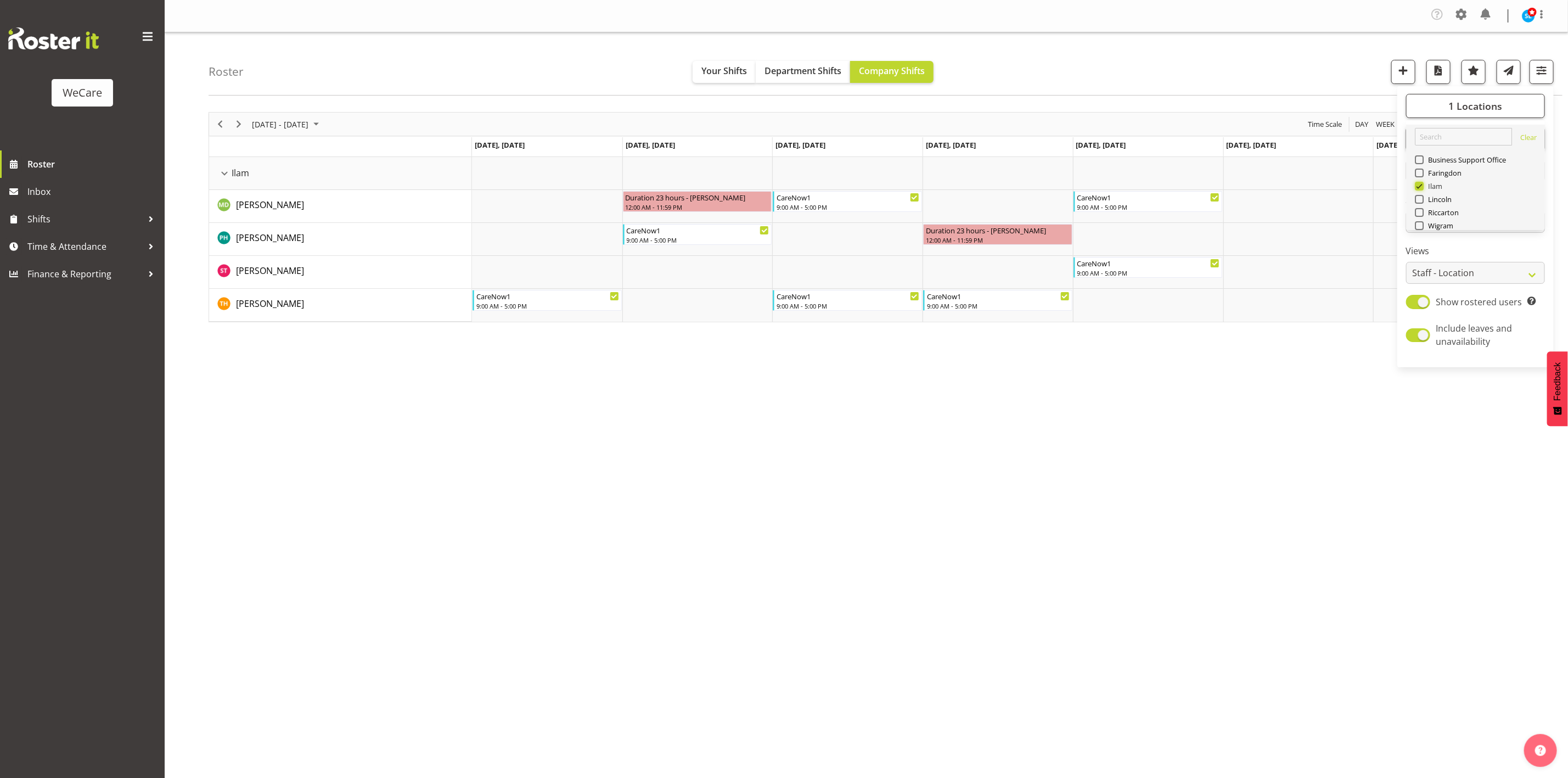
click at [1417, 186] on input "Ilam" at bounding box center [1418, 186] width 8 height 8
checkbox input "false"
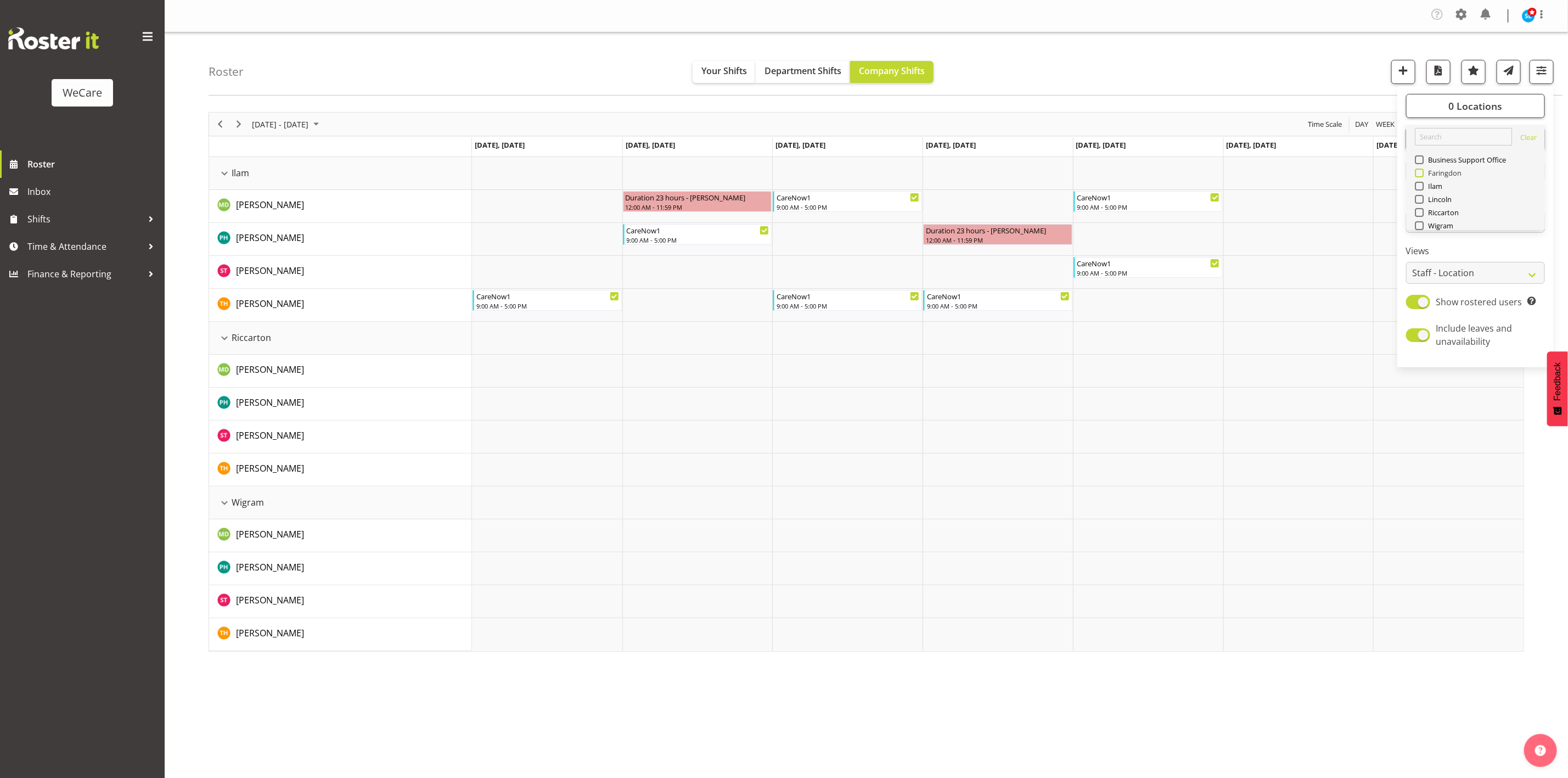
click at [1427, 175] on span "Faringdon" at bounding box center [1442, 173] width 39 height 8
click at [1421, 175] on input "Faringdon" at bounding box center [1418, 173] width 8 height 8
checkbox input "true"
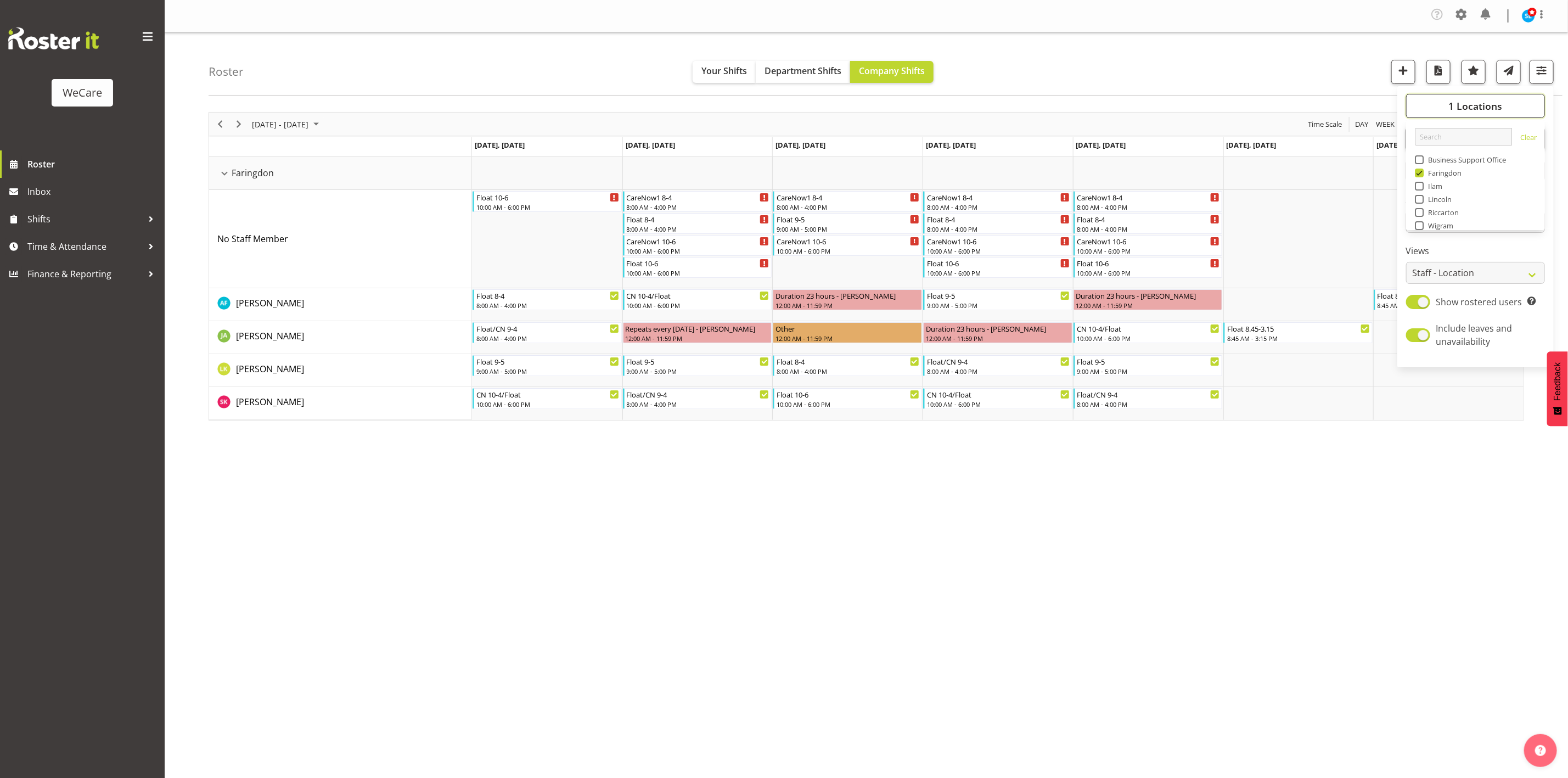
click at [1478, 101] on span "1 Locations" at bounding box center [1475, 106] width 54 height 13
click at [1514, 147] on button "1 Departments" at bounding box center [1475, 138] width 139 height 24
click at [1421, 218] on span at bounding box center [1419, 219] width 8 height 8
click at [1421, 218] on input "Level 1 & 2" at bounding box center [1418, 219] width 8 height 8
checkbox input "false"
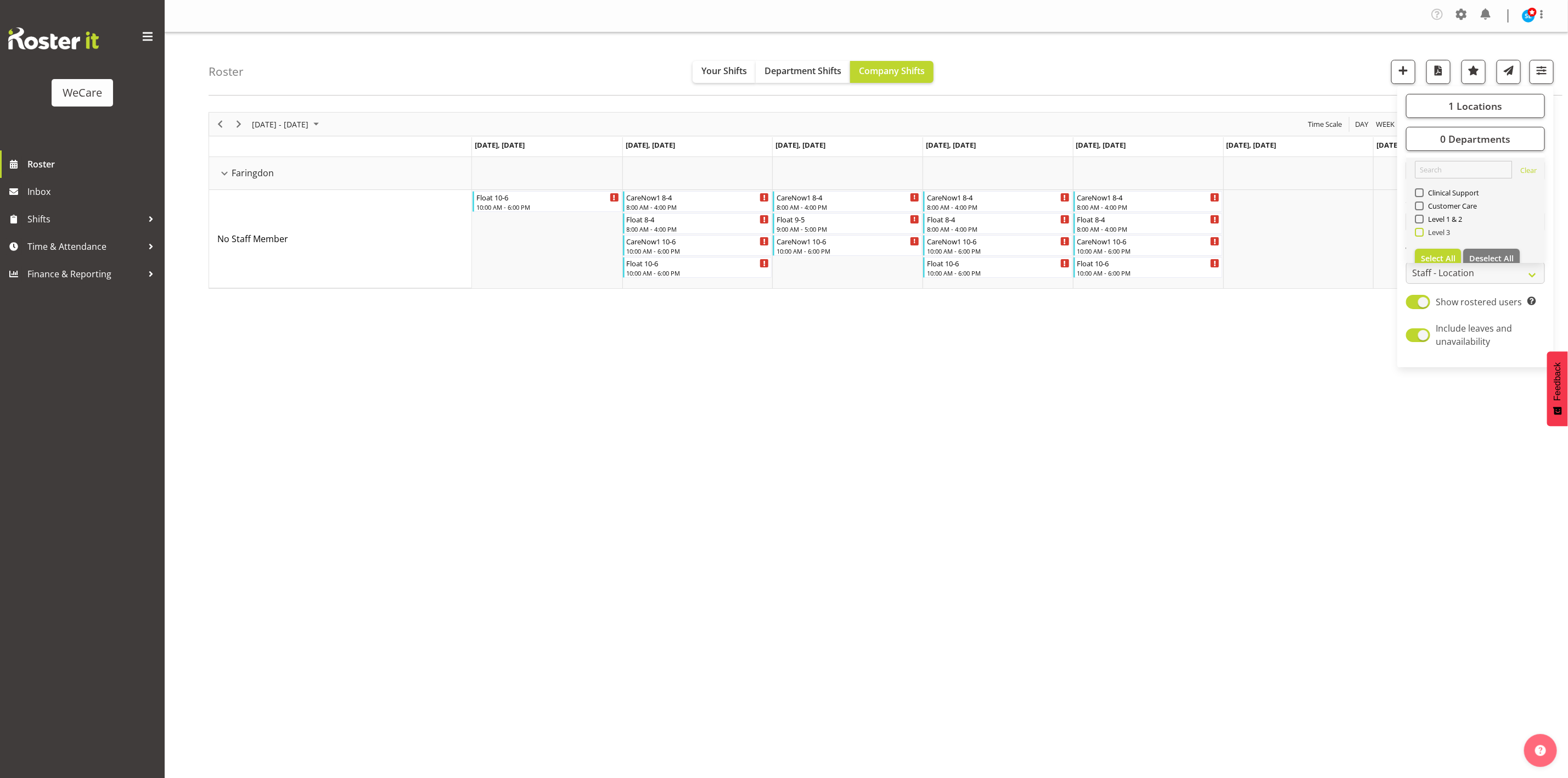
click at [1418, 232] on span at bounding box center [1419, 232] width 8 height 8
click at [1418, 232] on input "Level 3" at bounding box center [1418, 232] width 8 height 8
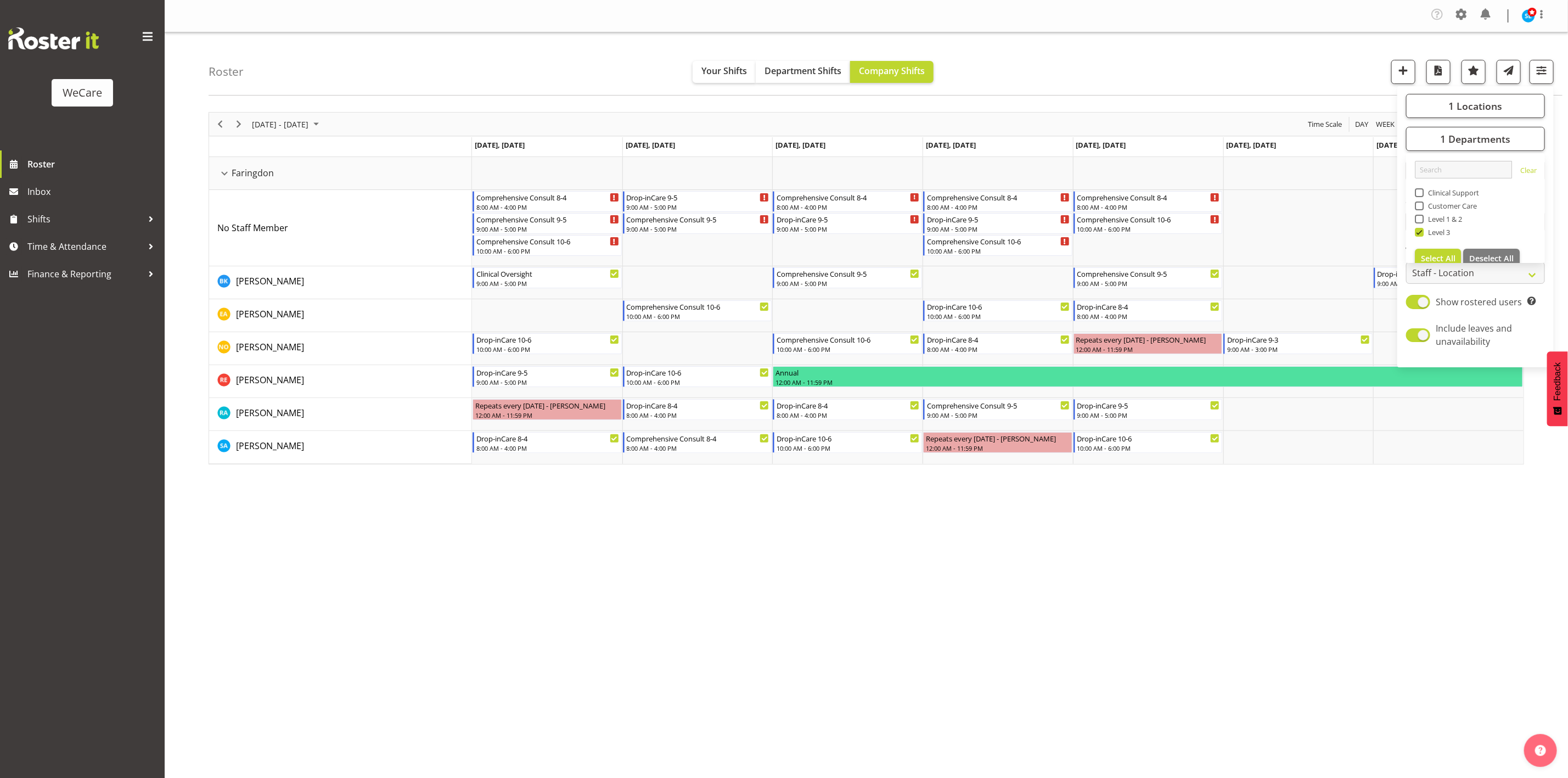
click at [1289, 47] on div "Roster Your Shifts Department Shifts Company Shifts 1 Locations Clear Business …" at bounding box center [885, 64] width 1353 height 63
drag, startPoint x: 1354, startPoint y: 695, endPoint x: 1354, endPoint y: 688, distance: 7.0
click at [1354, 695] on div "Company Settings Roles & Skills Tasks Jobs Employees Locations & Departments Ac…" at bounding box center [866, 389] width 1403 height 778
click at [1538, 79] on button "button" at bounding box center [1541, 71] width 24 height 24
click at [1455, 140] on span "1 Departments" at bounding box center [1475, 139] width 70 height 13
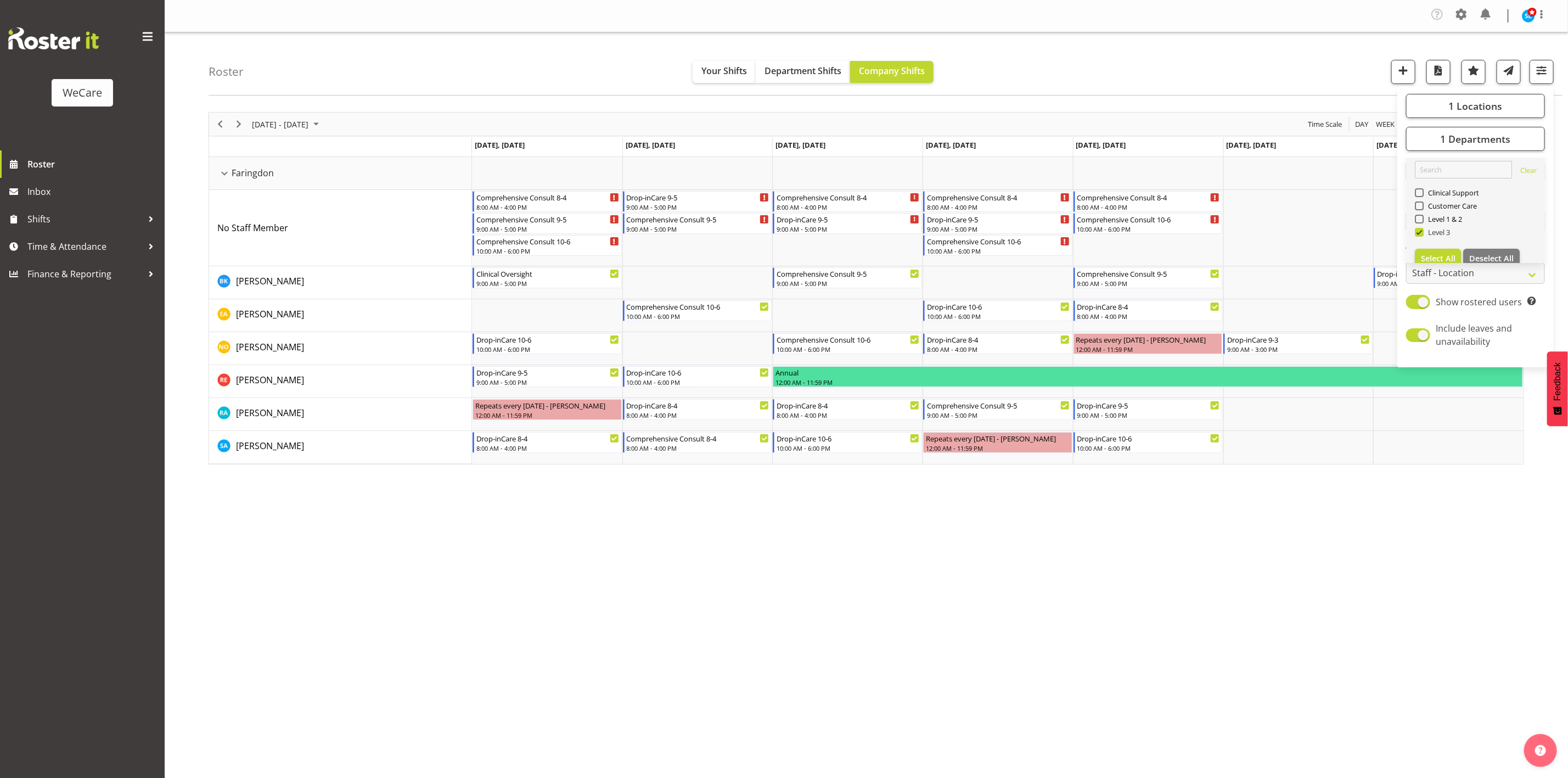
click at [1419, 233] on span at bounding box center [1419, 232] width 8 height 8
click at [1419, 233] on input "Level 3" at bounding box center [1418, 232] width 8 height 8
checkbox input "false"
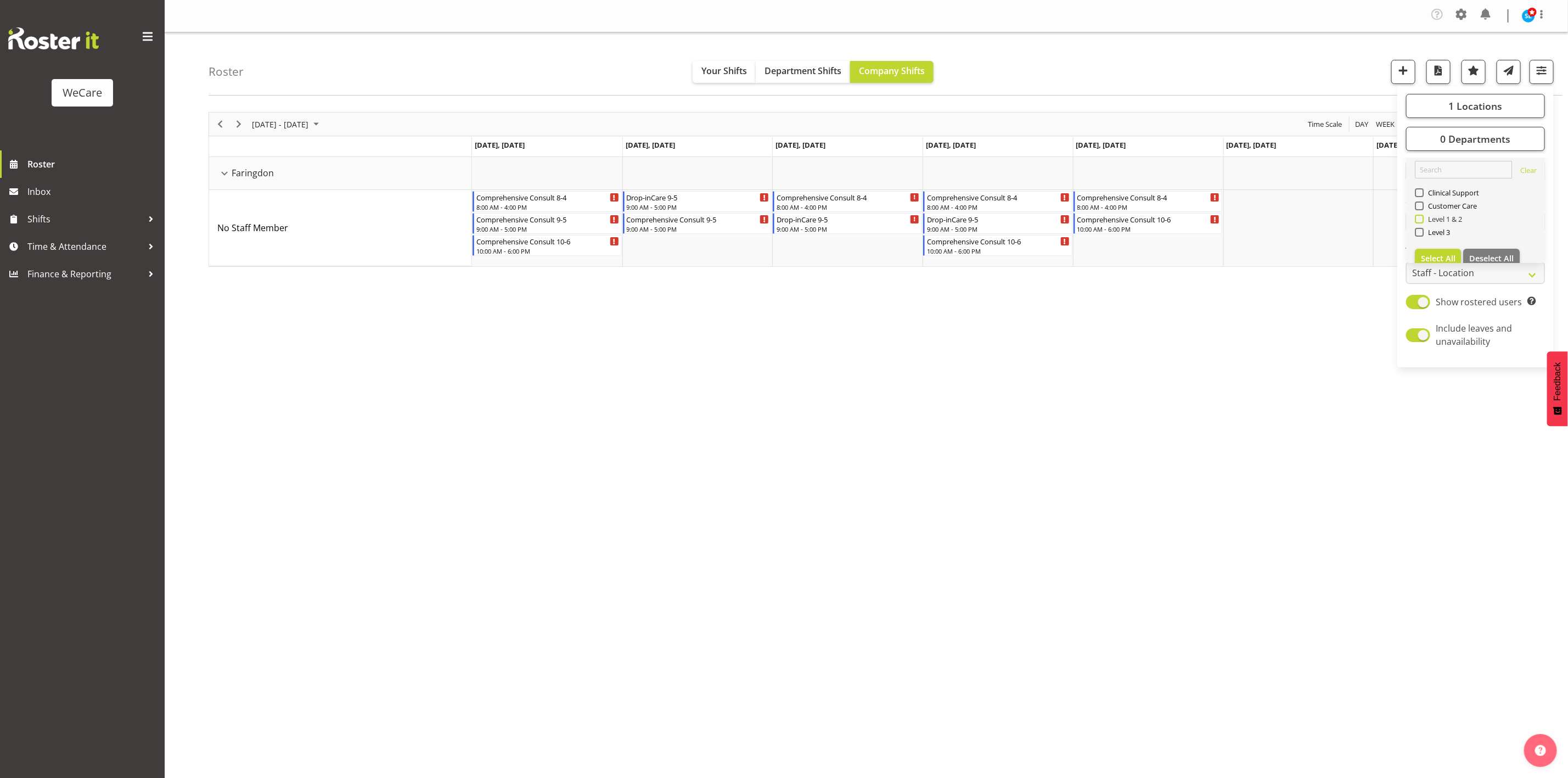
click at [1419, 219] on span at bounding box center [1419, 219] width 8 height 8
click at [1419, 219] on input "Level 1 & 2" at bounding box center [1418, 219] width 8 height 8
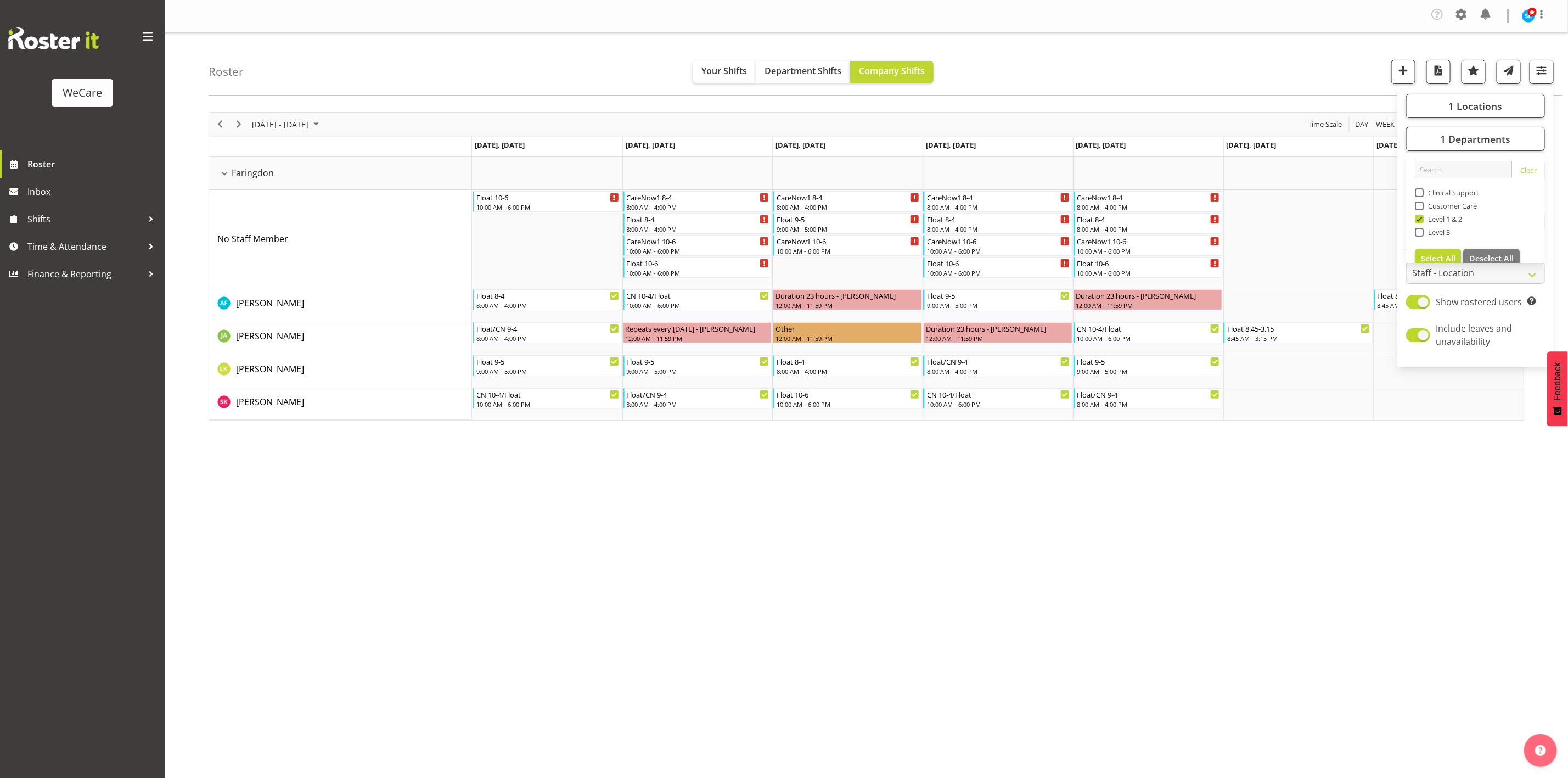
click at [1095, 54] on div "Roster Your Shifts Department Shifts Company Shifts 1 Locations Clear Business …" at bounding box center [885, 64] width 1353 height 63
click at [1329, 573] on div "Company Settings Roles & Skills Tasks Jobs Employees Locations & Departments Ac…" at bounding box center [866, 389] width 1403 height 778
click at [1545, 81] on button "button" at bounding box center [1541, 71] width 24 height 24
click at [1493, 145] on button "1 Departments" at bounding box center [1475, 138] width 139 height 24
click at [1421, 220] on span at bounding box center [1419, 219] width 8 height 8
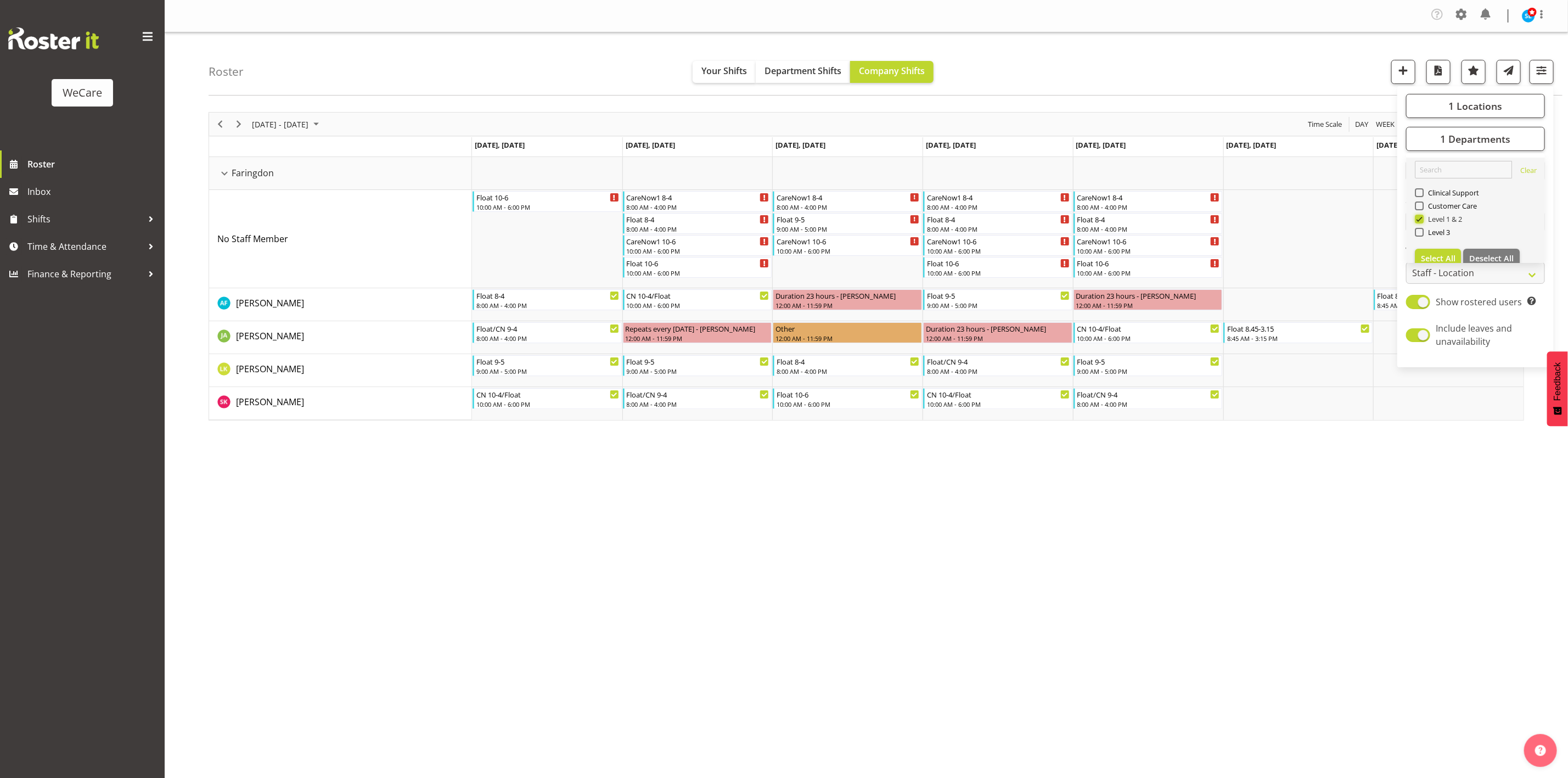
click at [1421, 220] on input "Level 1 & 2" at bounding box center [1418, 219] width 8 height 8
checkbox input "false"
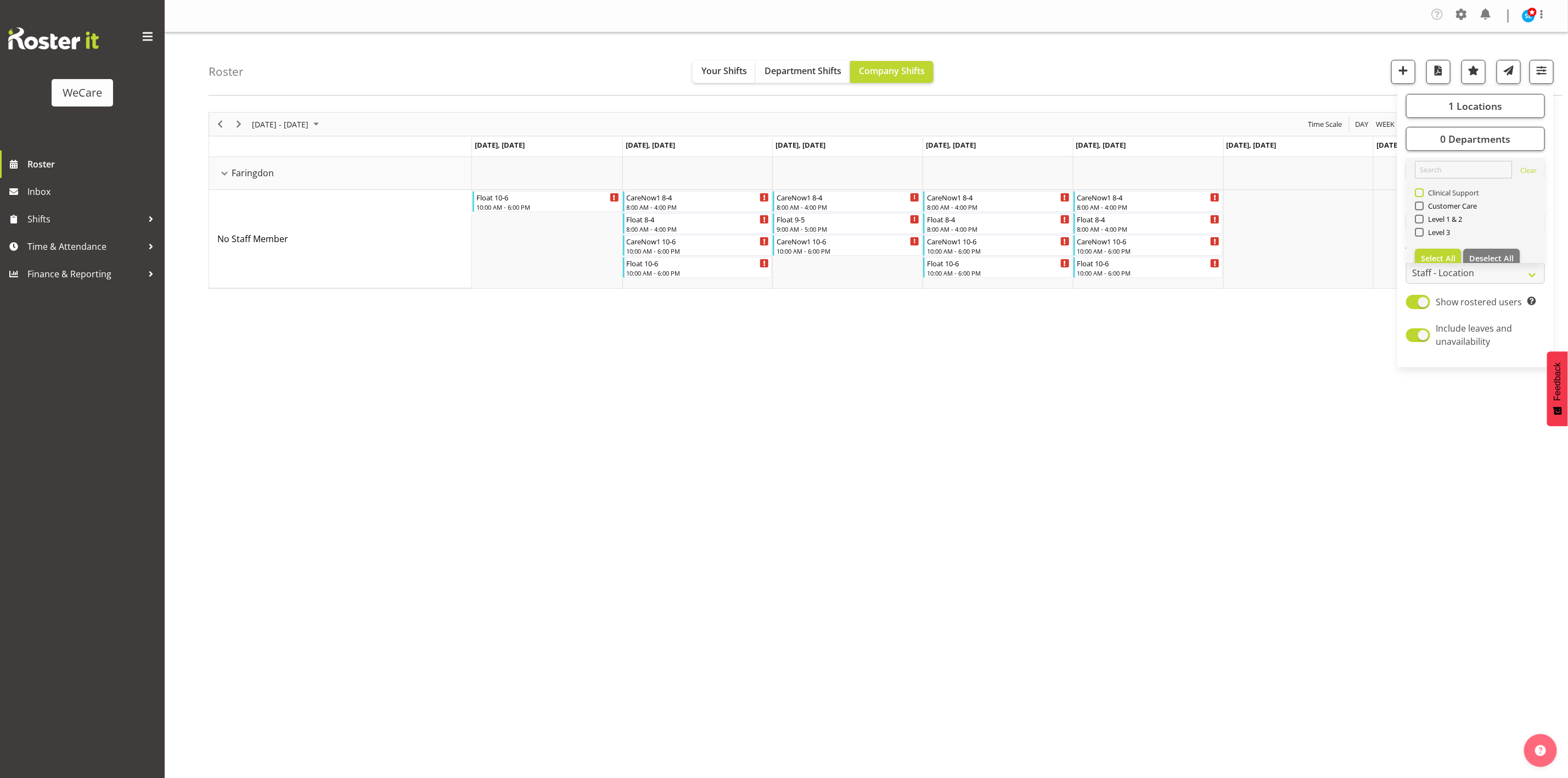
click at [1421, 193] on span at bounding box center [1419, 193] width 8 height 8
click at [1421, 193] on input "Clinical Support" at bounding box center [1418, 193] width 8 height 8
checkbox input "true"
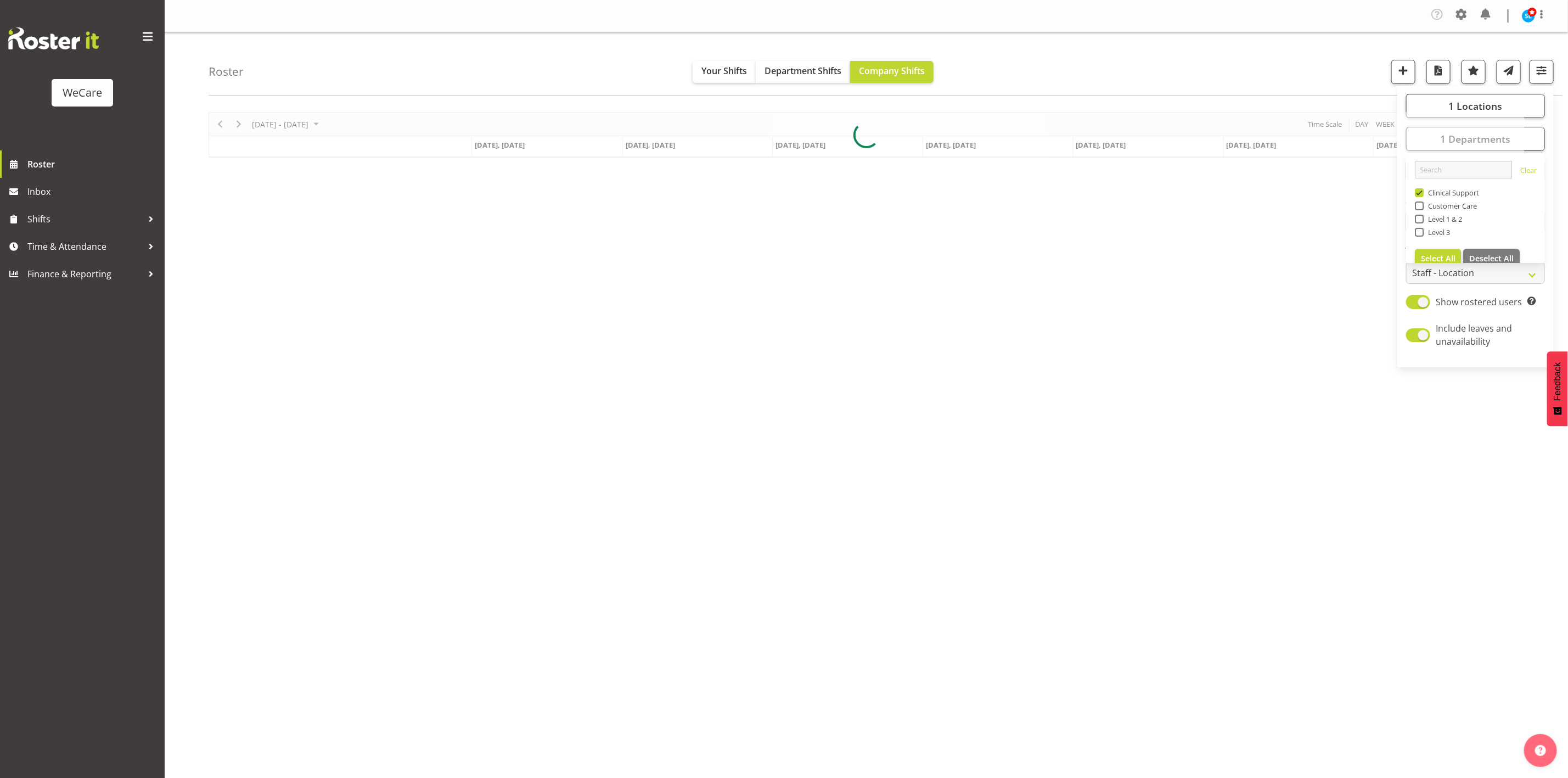
click at [1177, 58] on div "Roster Your Shifts Department Shifts Company Shifts 1 Locations Clear Business …" at bounding box center [885, 64] width 1353 height 63
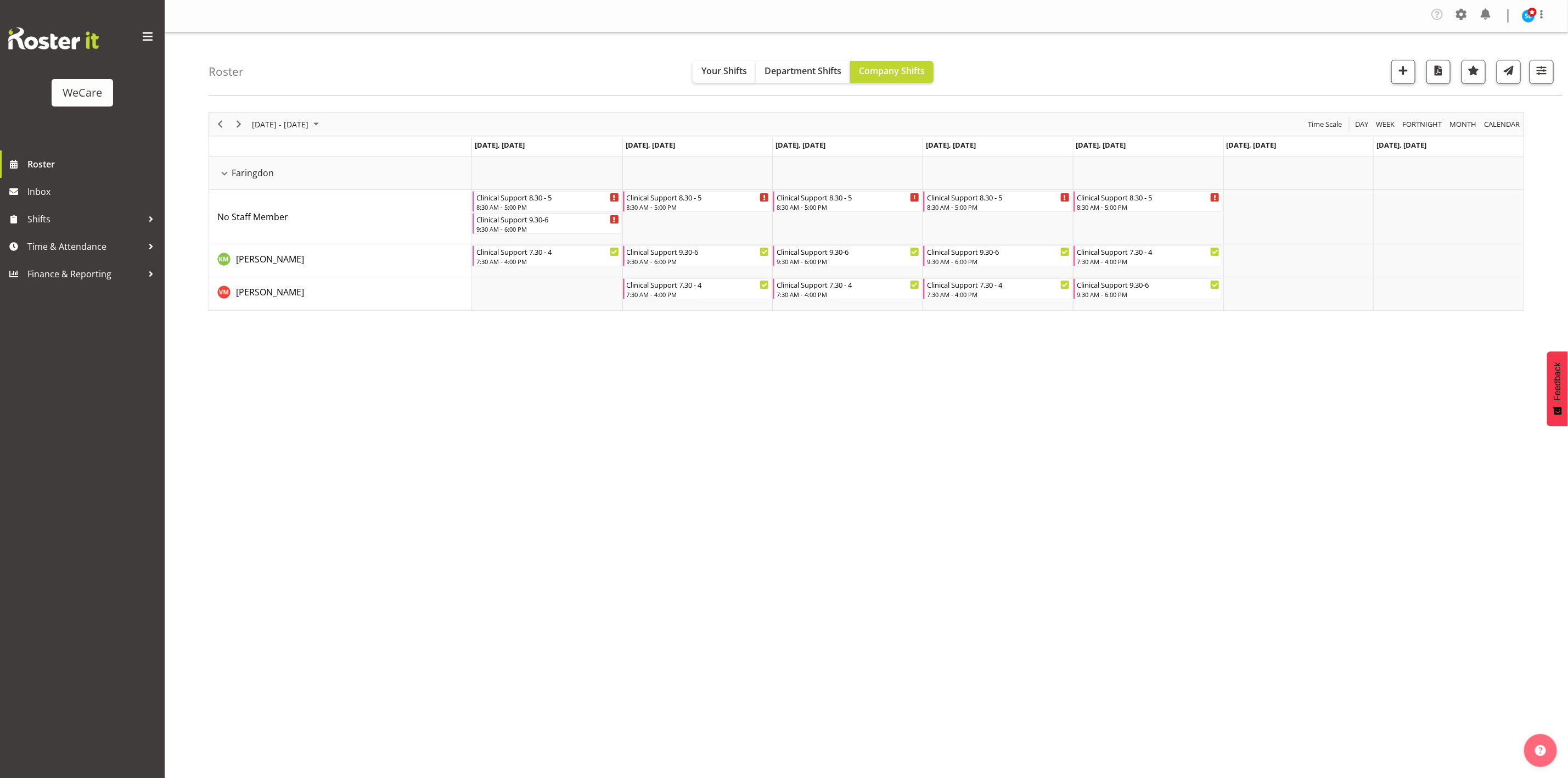
click at [1307, 533] on div "[DATE] - [DATE] [DATE] Day Week Fortnight Month calendar Month Agenda Time Scal…" at bounding box center [888, 324] width 1359 height 439
click at [1538, 70] on span "button" at bounding box center [1541, 70] width 14 height 14
click at [1470, 137] on span "1 Departments" at bounding box center [1475, 139] width 70 height 13
click at [1480, 109] on span "1 Locations" at bounding box center [1475, 106] width 54 height 13
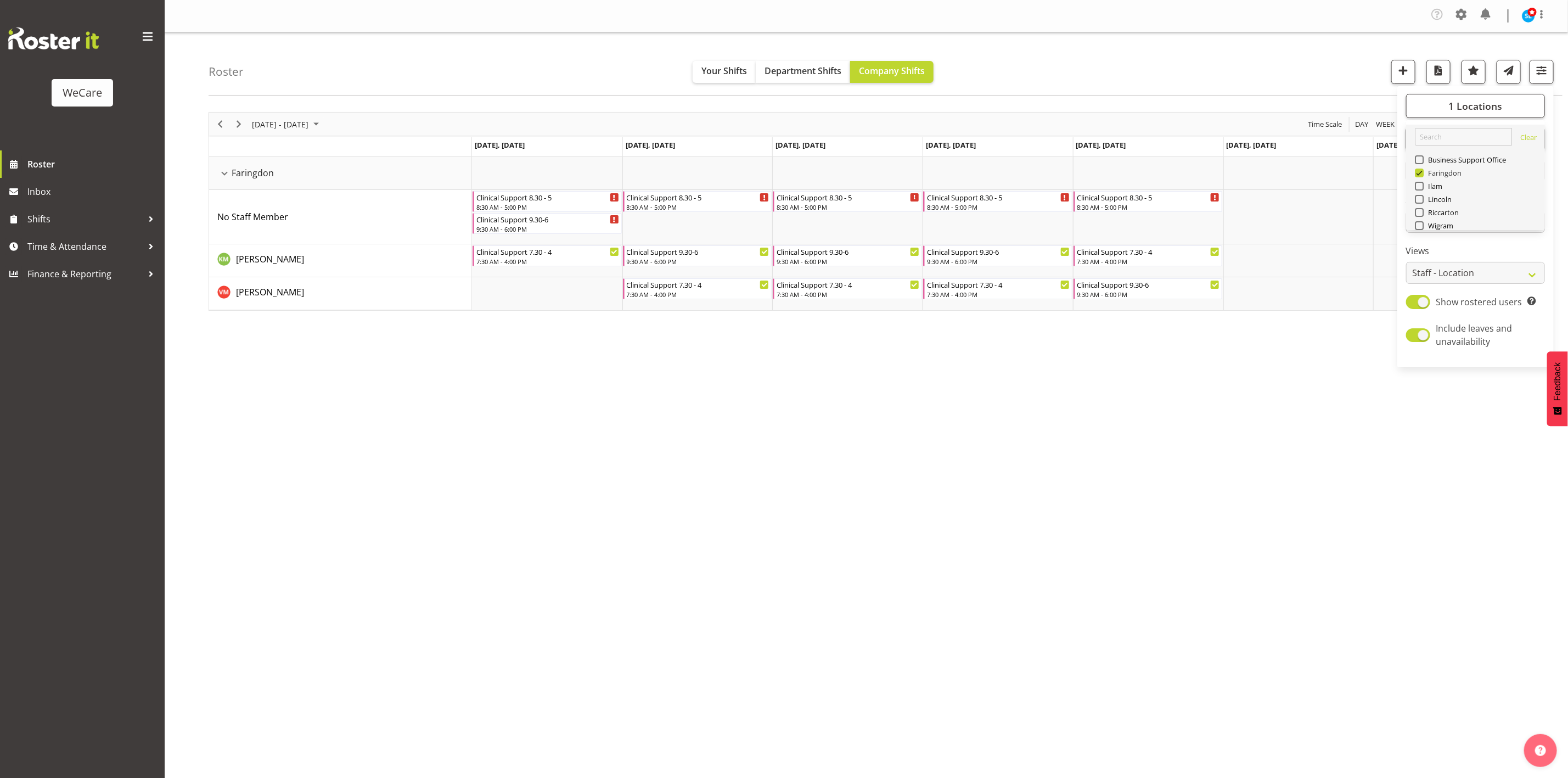
click at [1416, 177] on span at bounding box center [1419, 173] width 8 height 8
click at [1416, 177] on input "Faringdon" at bounding box center [1418, 173] width 8 height 8
checkbox input "false"
click at [1415, 212] on span at bounding box center [1419, 212] width 8 height 8
click at [1415, 212] on input "Riccarton" at bounding box center [1418, 212] width 8 height 8
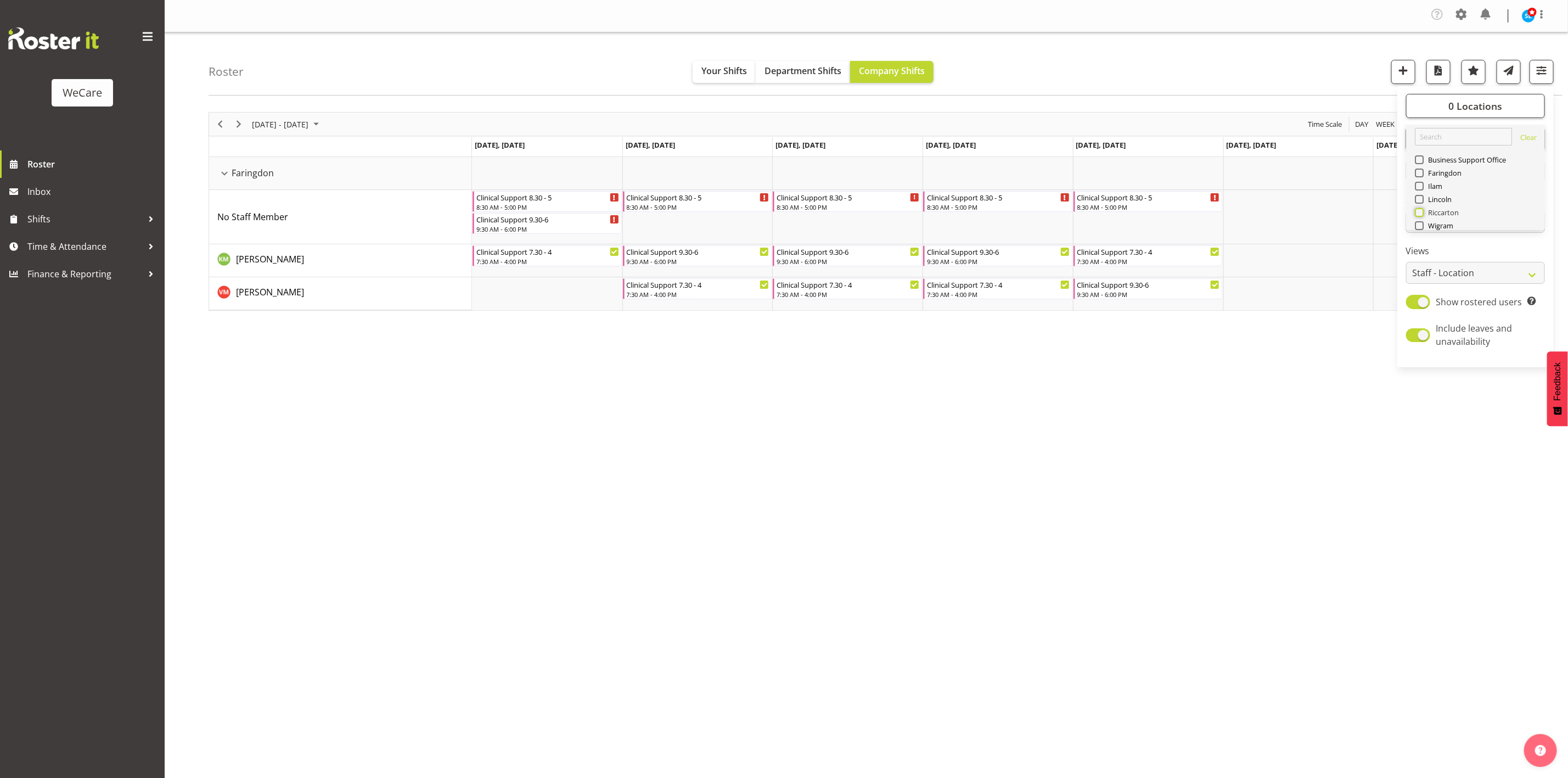
checkbox input "true"
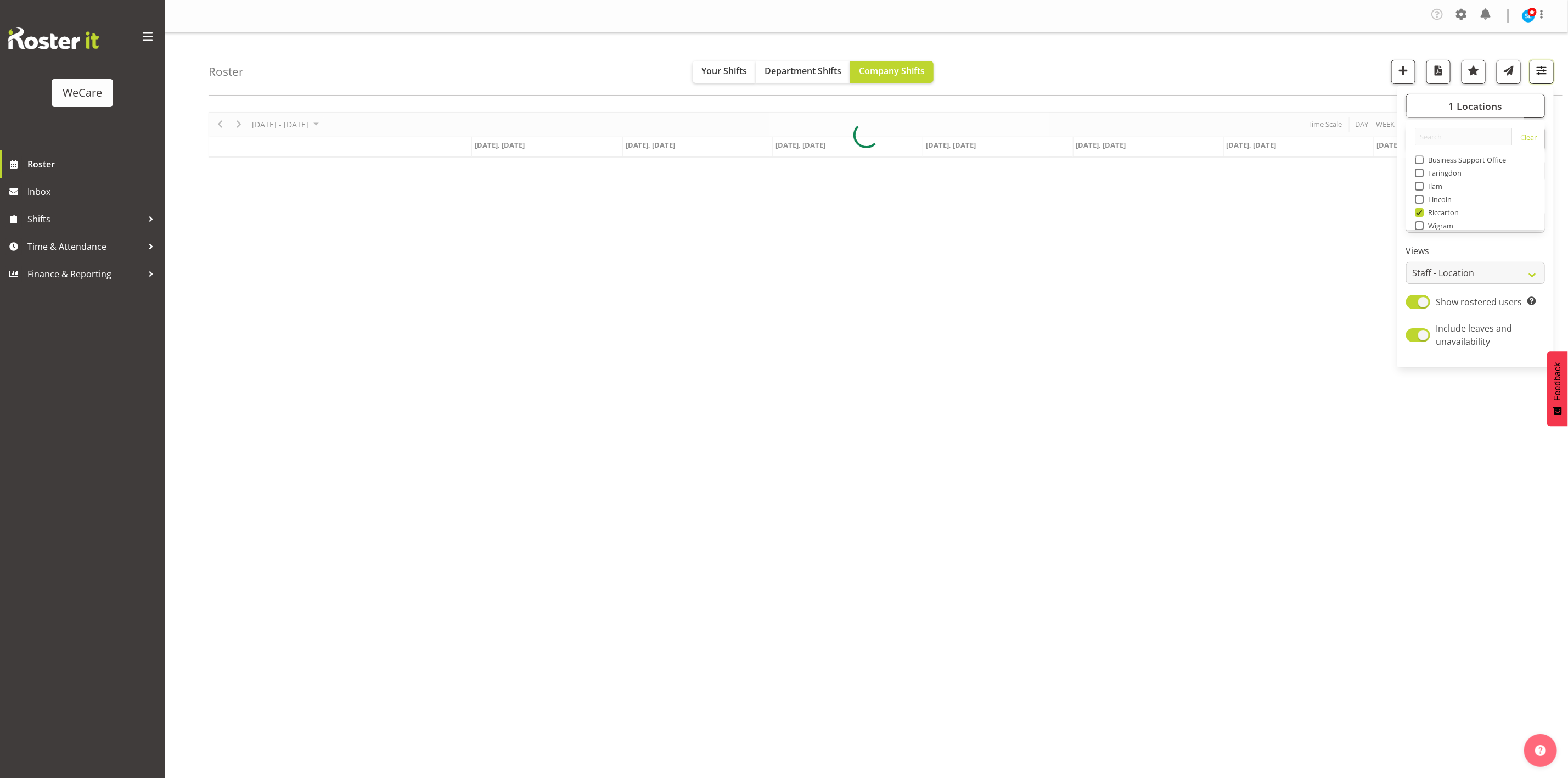
click at [1540, 73] on span "button" at bounding box center [1541, 70] width 14 height 14
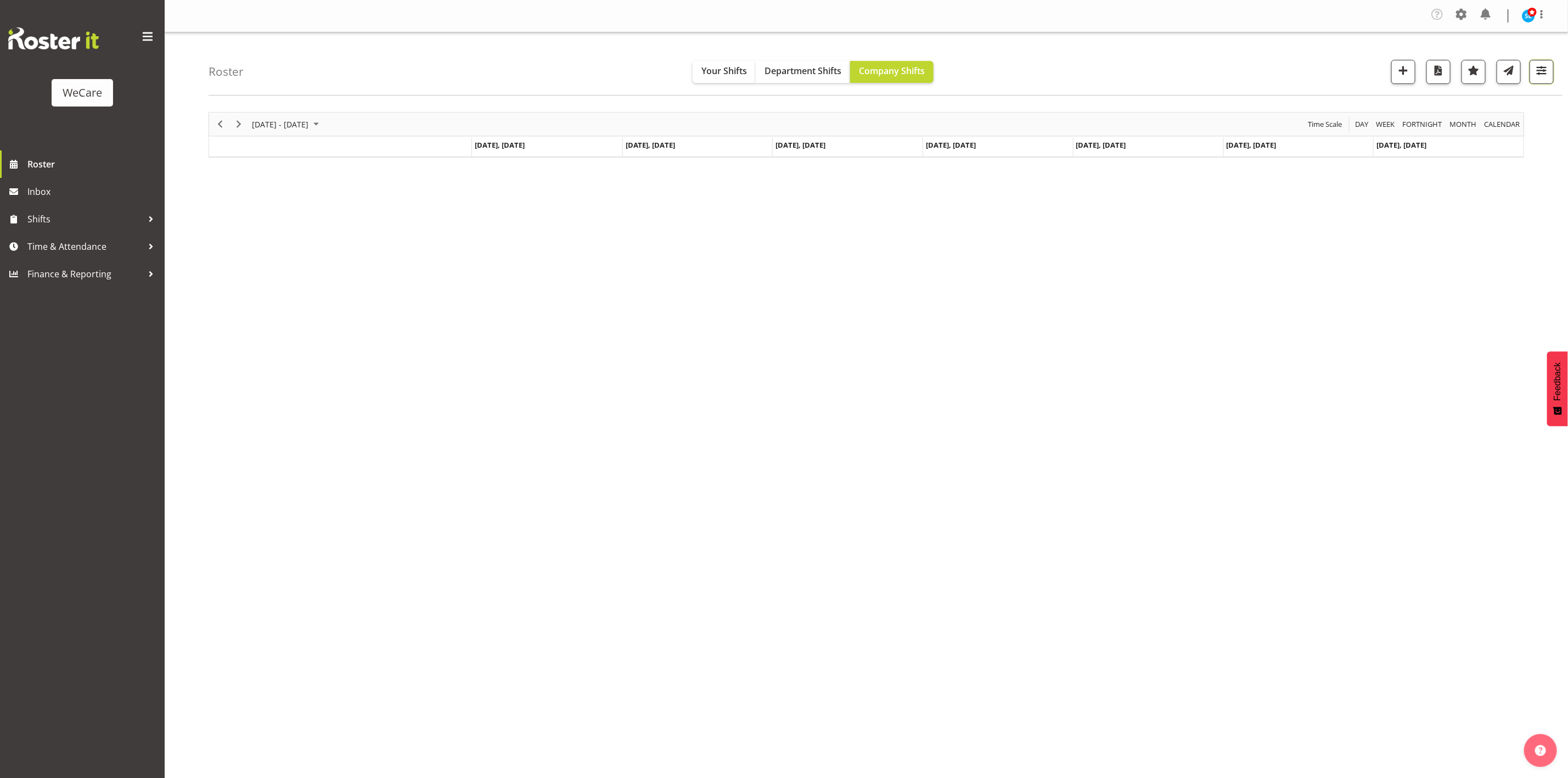
click at [1531, 79] on button "button" at bounding box center [1541, 71] width 24 height 24
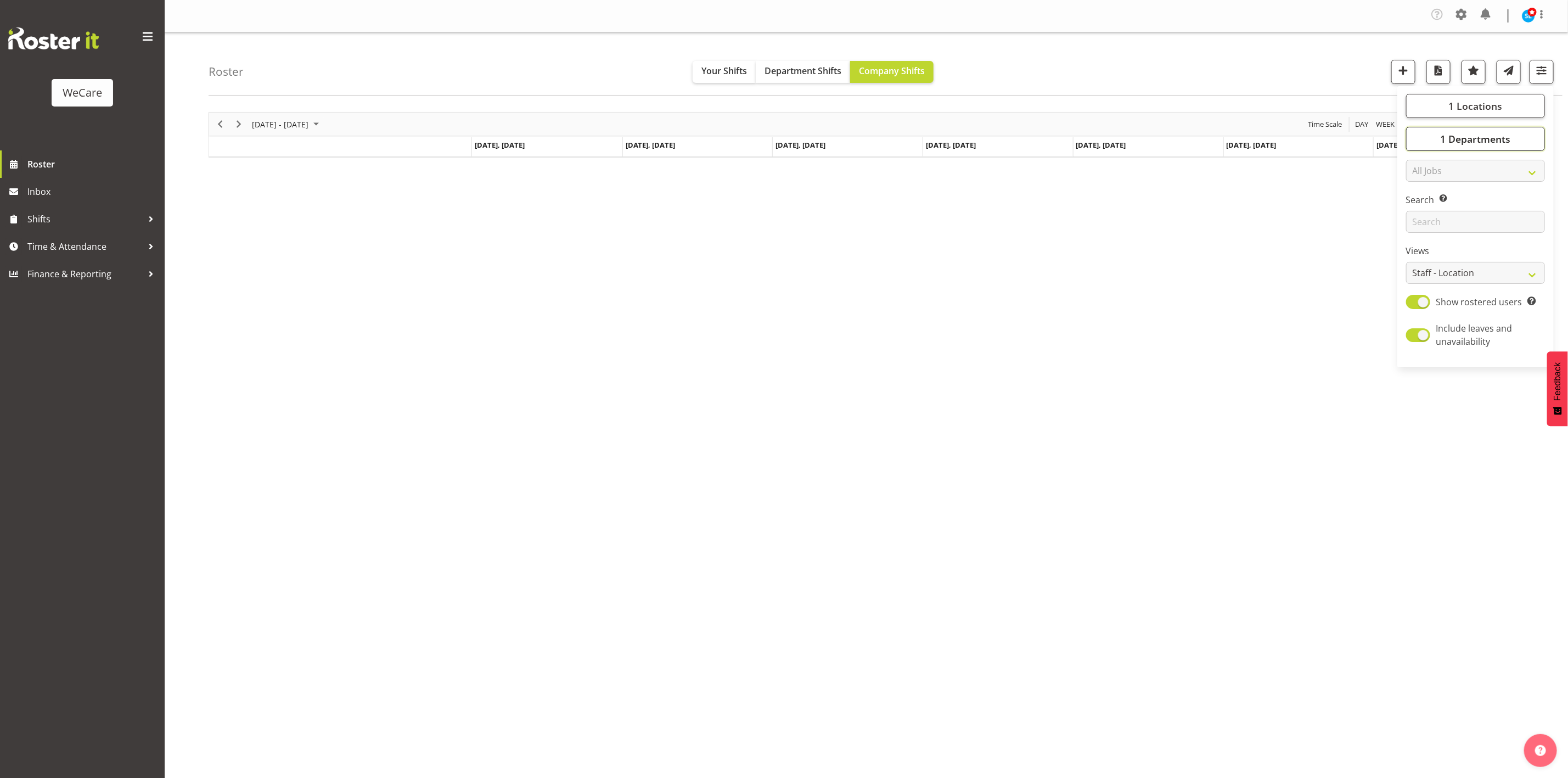
click at [1490, 135] on span "1 Departments" at bounding box center [1475, 139] width 70 height 13
click at [1424, 220] on span "Level 1 & 2" at bounding box center [1442, 219] width 39 height 8
click at [1421, 220] on input "Level 1 & 2" at bounding box center [1418, 219] width 8 height 8
checkbox input "true"
click at [1421, 233] on span at bounding box center [1419, 232] width 8 height 8
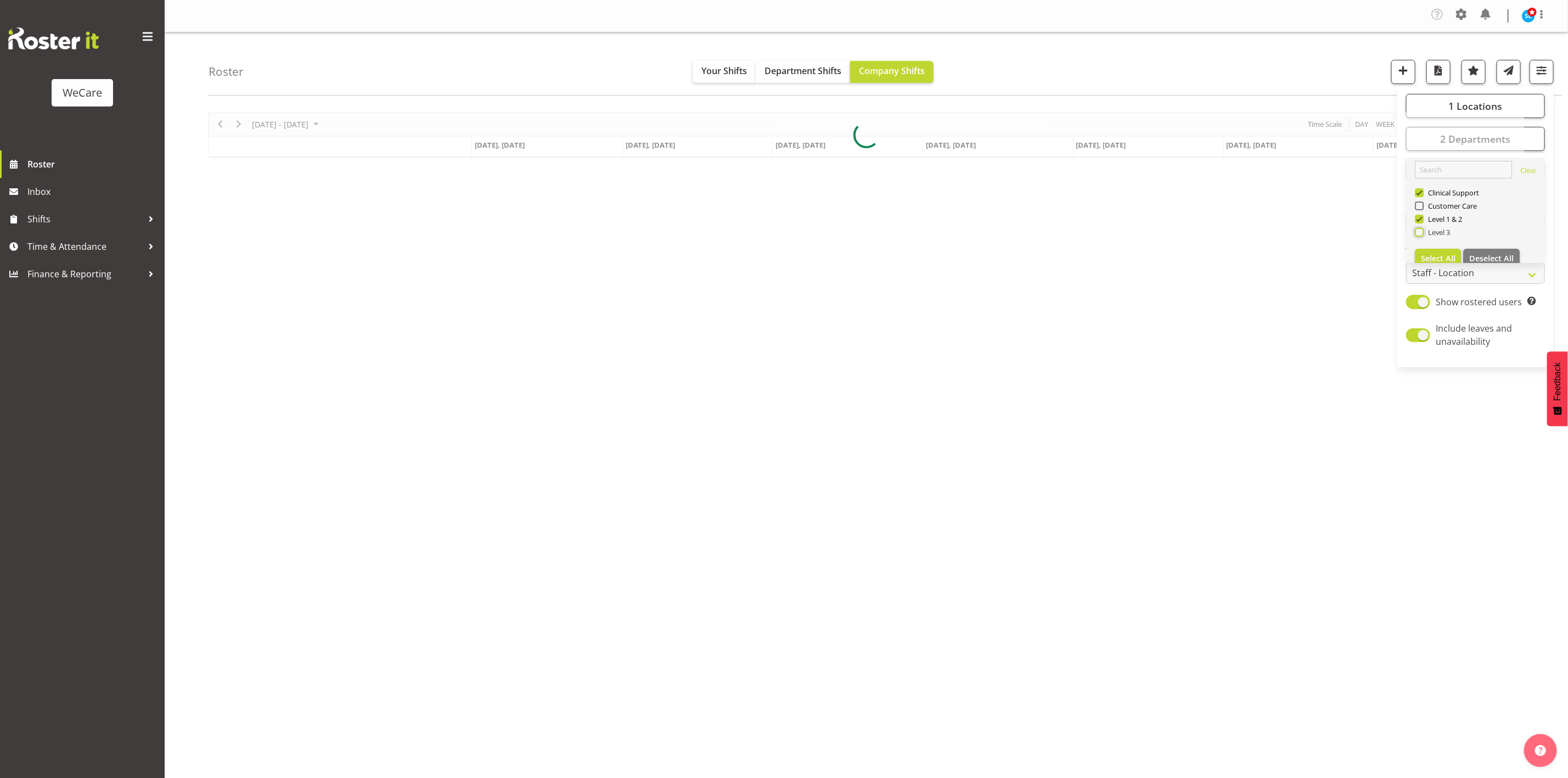
click at [1421, 233] on input "Level 3" at bounding box center [1418, 232] width 8 height 8
checkbox input "true"
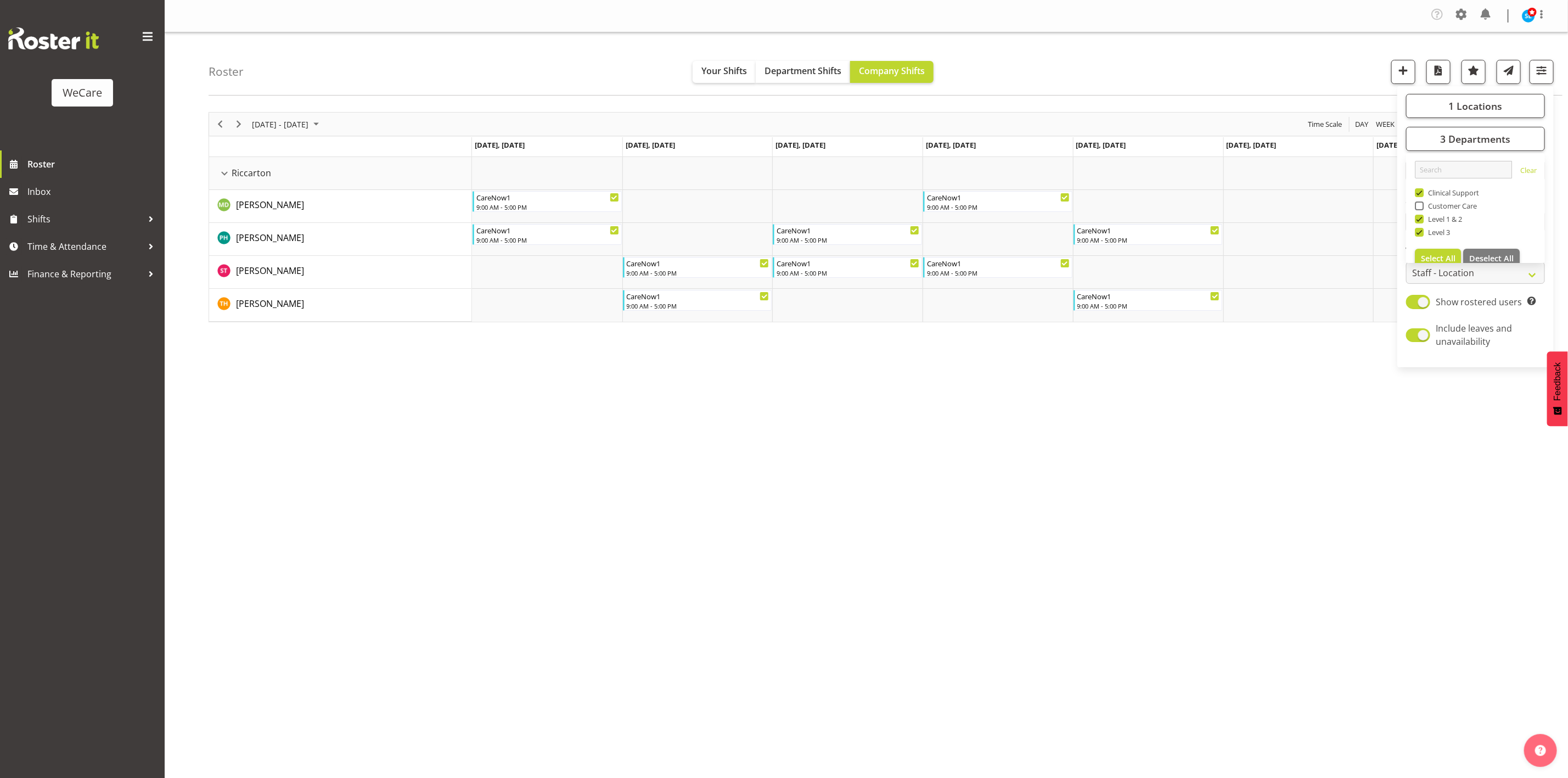
click at [1225, 45] on div "Roster Your Shifts Department Shifts Company Shifts 1 Locations Clear Business …" at bounding box center [885, 64] width 1353 height 63
drag, startPoint x: 606, startPoint y: 545, endPoint x: 522, endPoint y: 549, distance: 84.1
click at [606, 545] on div "Company Settings Roles & Skills Tasks Jobs Employees Locations & Departments Ac…" at bounding box center [866, 389] width 1403 height 778
